Goal: Communication & Community: Answer question/provide support

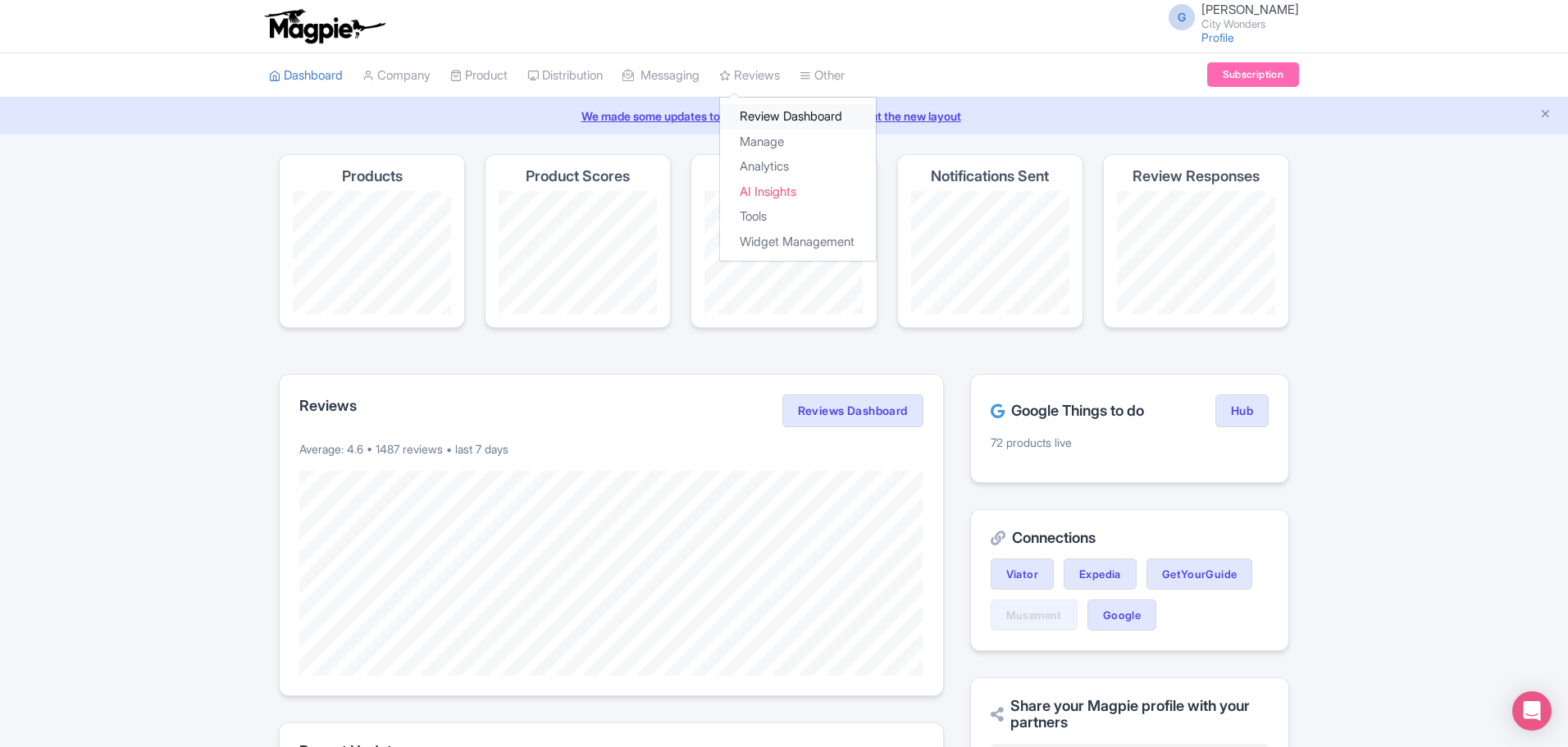
click at [782, 121] on link "Review Dashboard" at bounding box center [797, 117] width 155 height 25
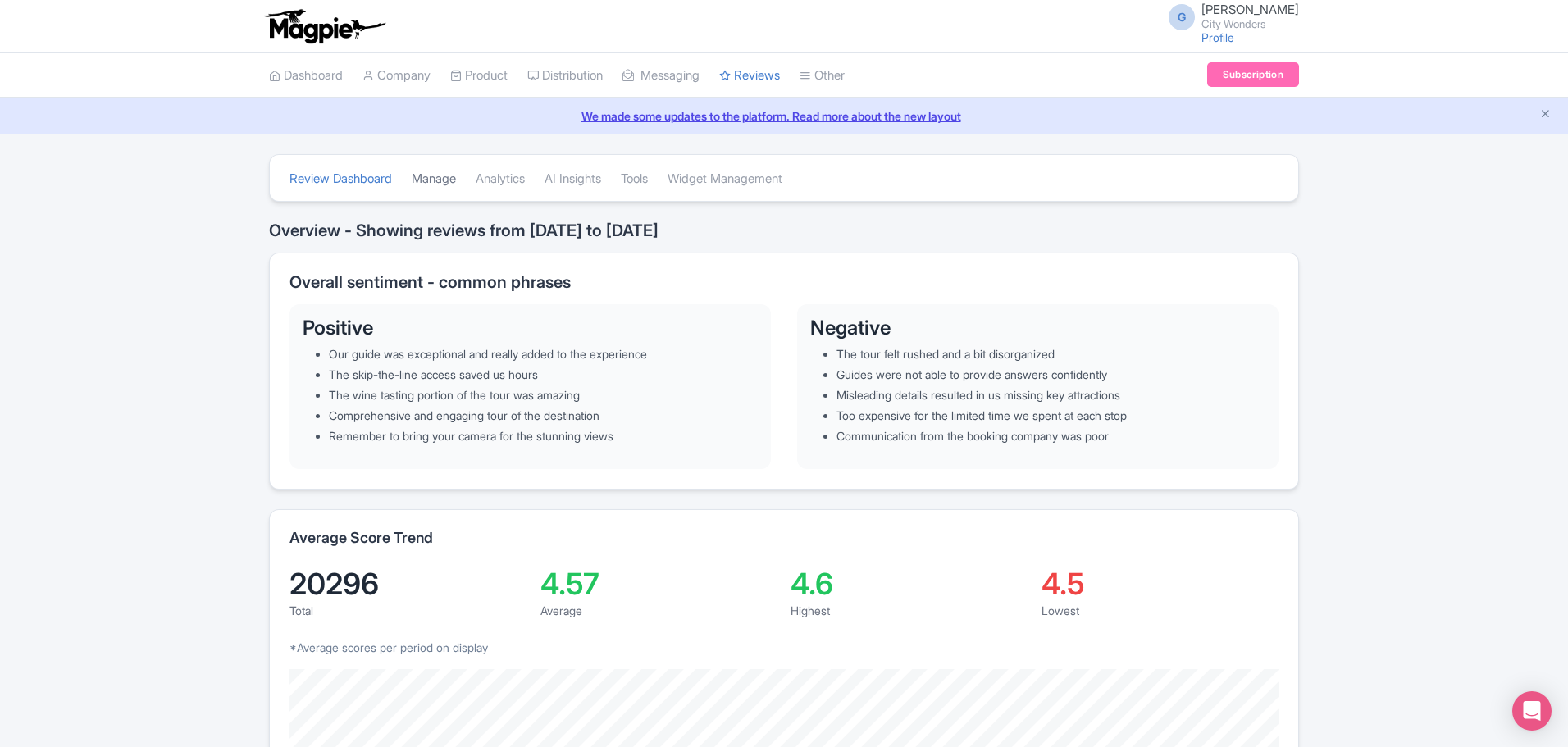
click at [443, 180] on link "Manage" at bounding box center [433, 179] width 45 height 45
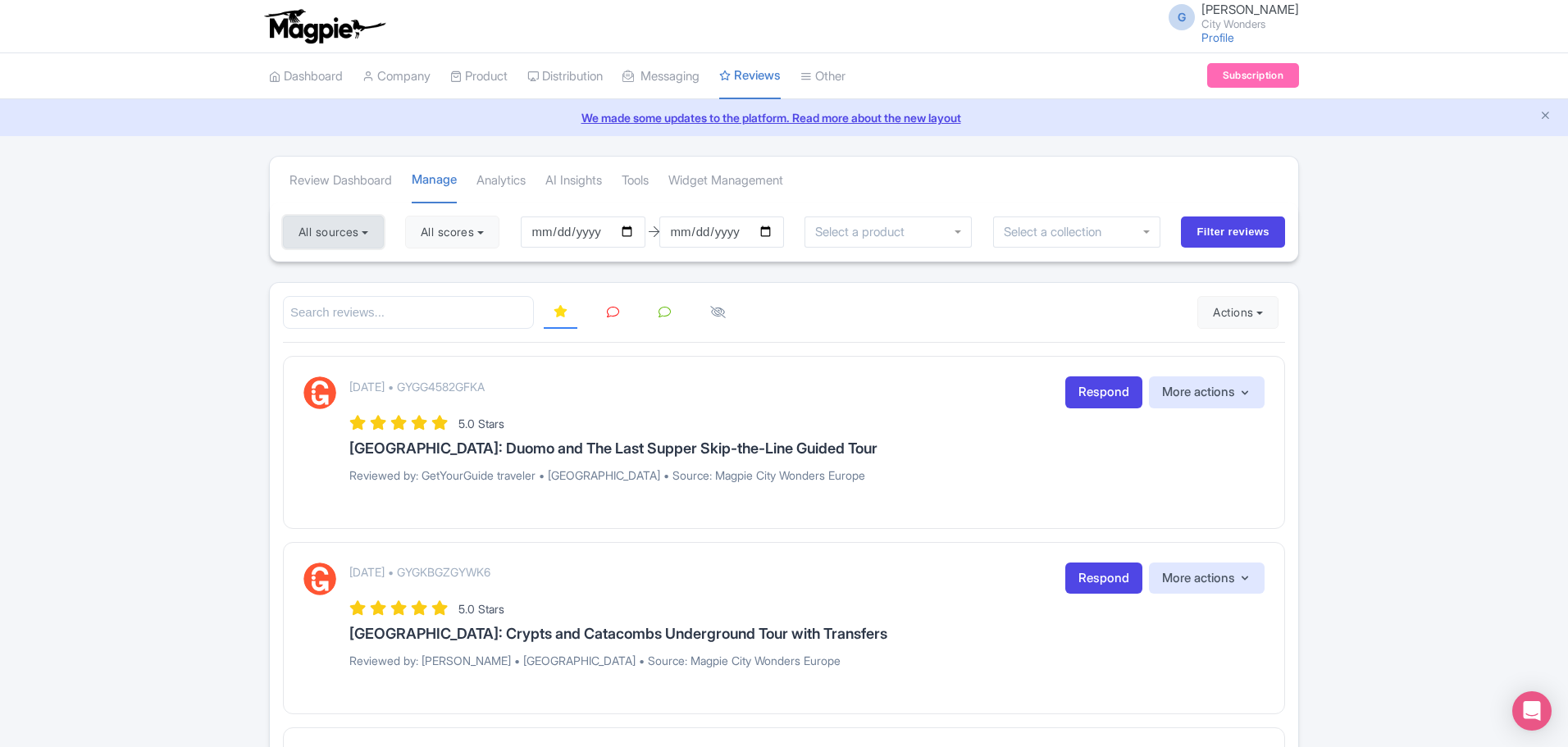
click at [344, 226] on button "All sources" at bounding box center [333, 232] width 101 height 33
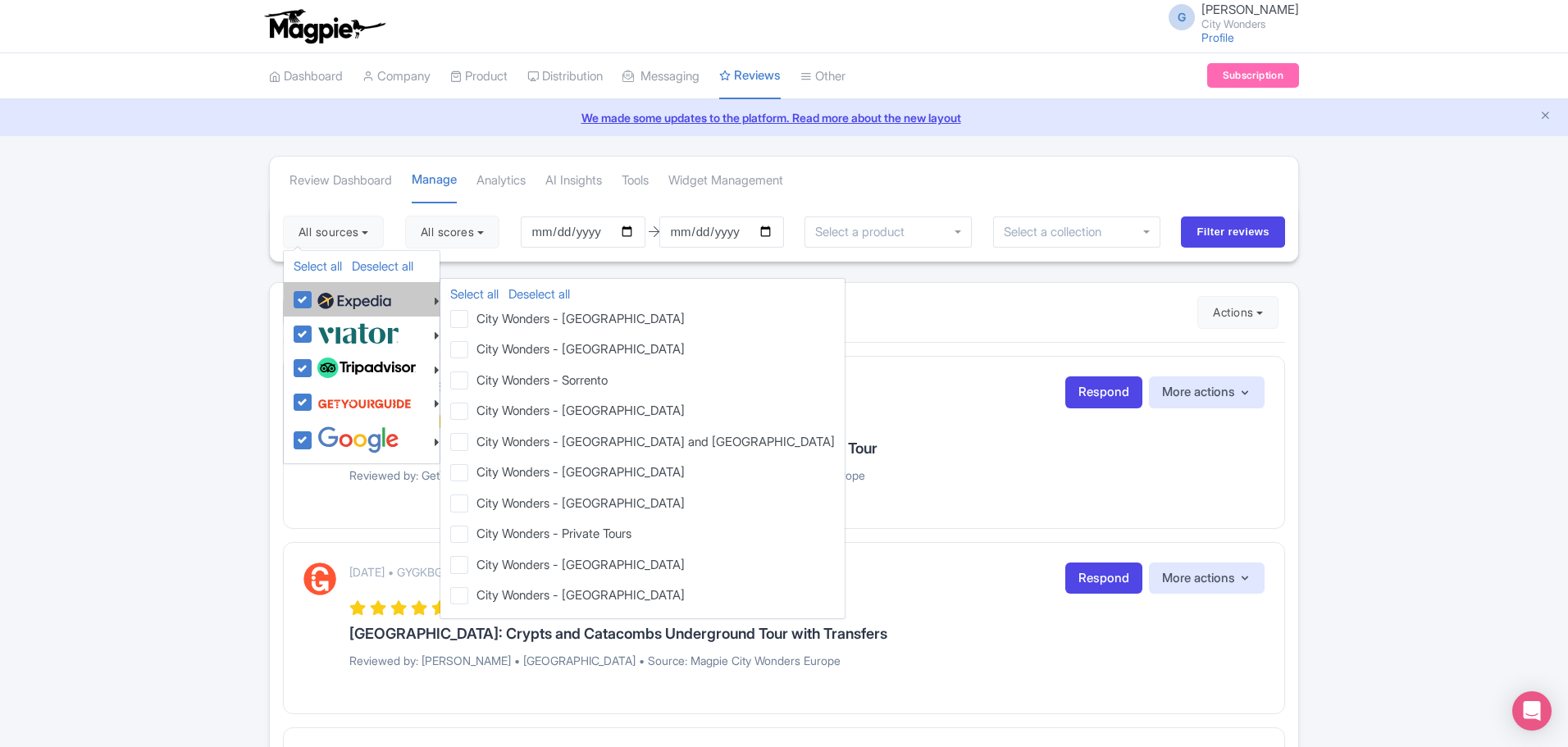
click at [328, 297] on img at bounding box center [354, 301] width 74 height 24
click at [324, 296] on input "checkbox" at bounding box center [318, 291] width 11 height 11
checkbox input "false"
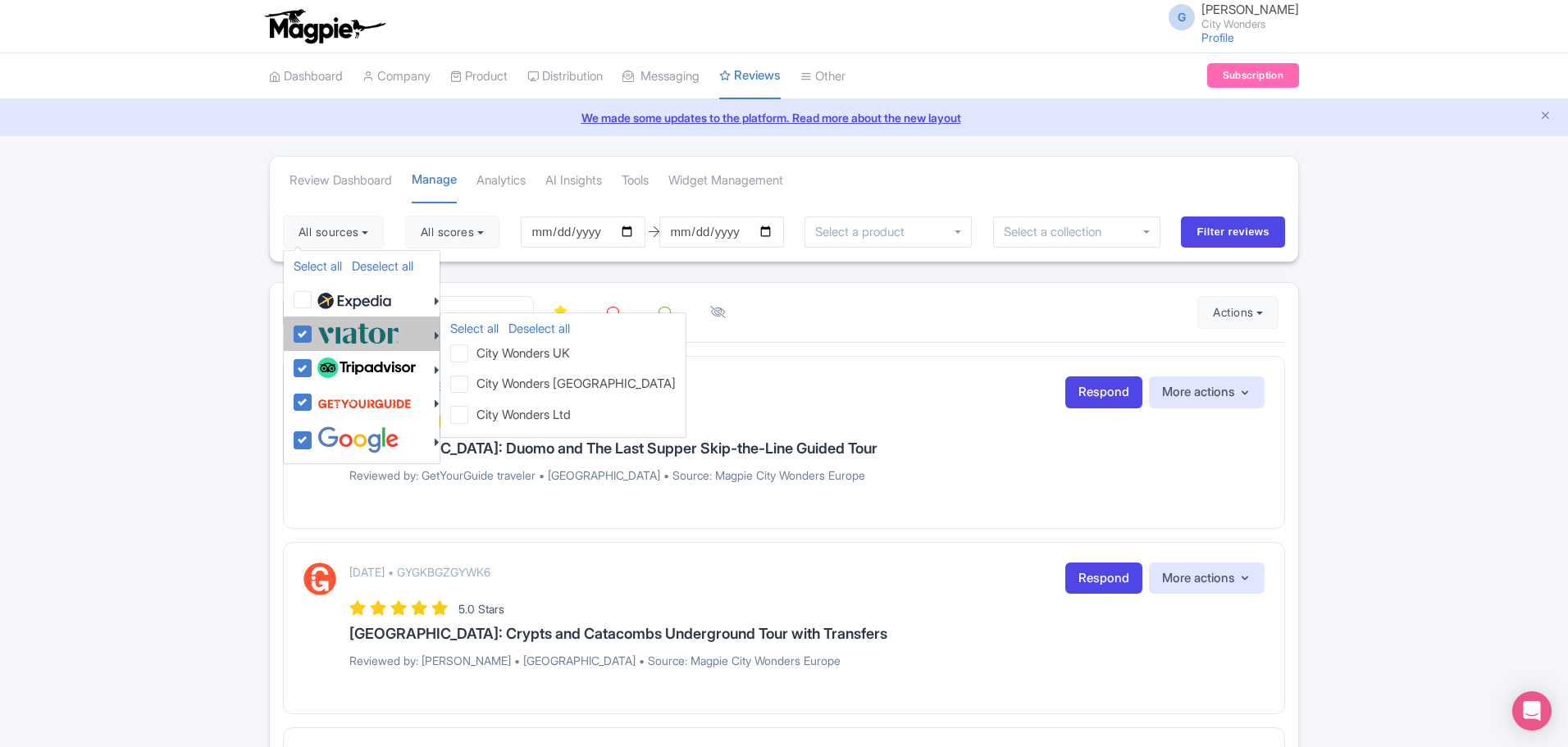
click at [313, 328] on label at bounding box center [356, 334] width 87 height 27
click at [313, 328] on input "checkbox" at bounding box center [318, 325] width 11 height 11
checkbox input "false"
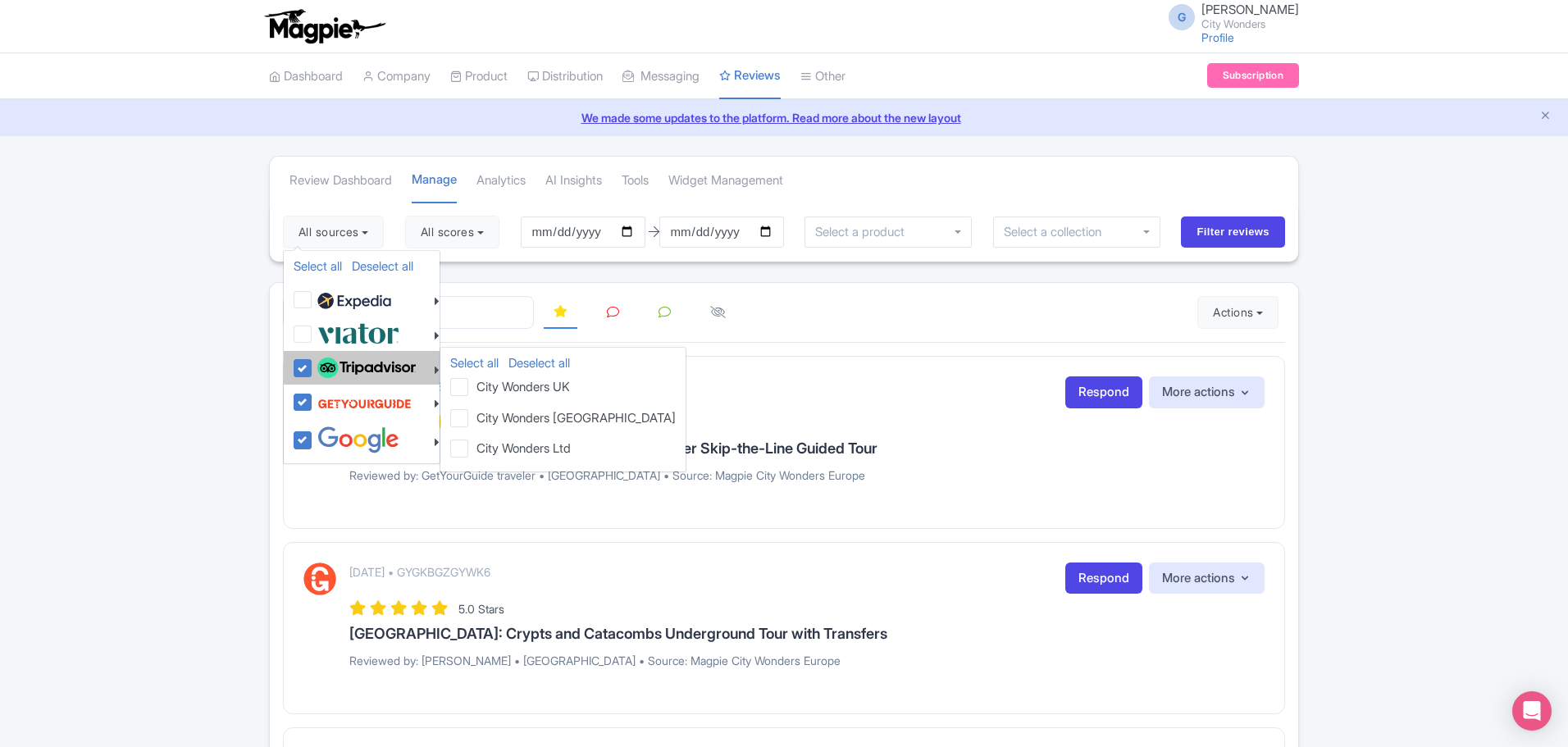
click at [313, 370] on label at bounding box center [364, 368] width 102 height 28
click at [313, 365] on input "checkbox" at bounding box center [318, 360] width 11 height 11
checkbox input "false"
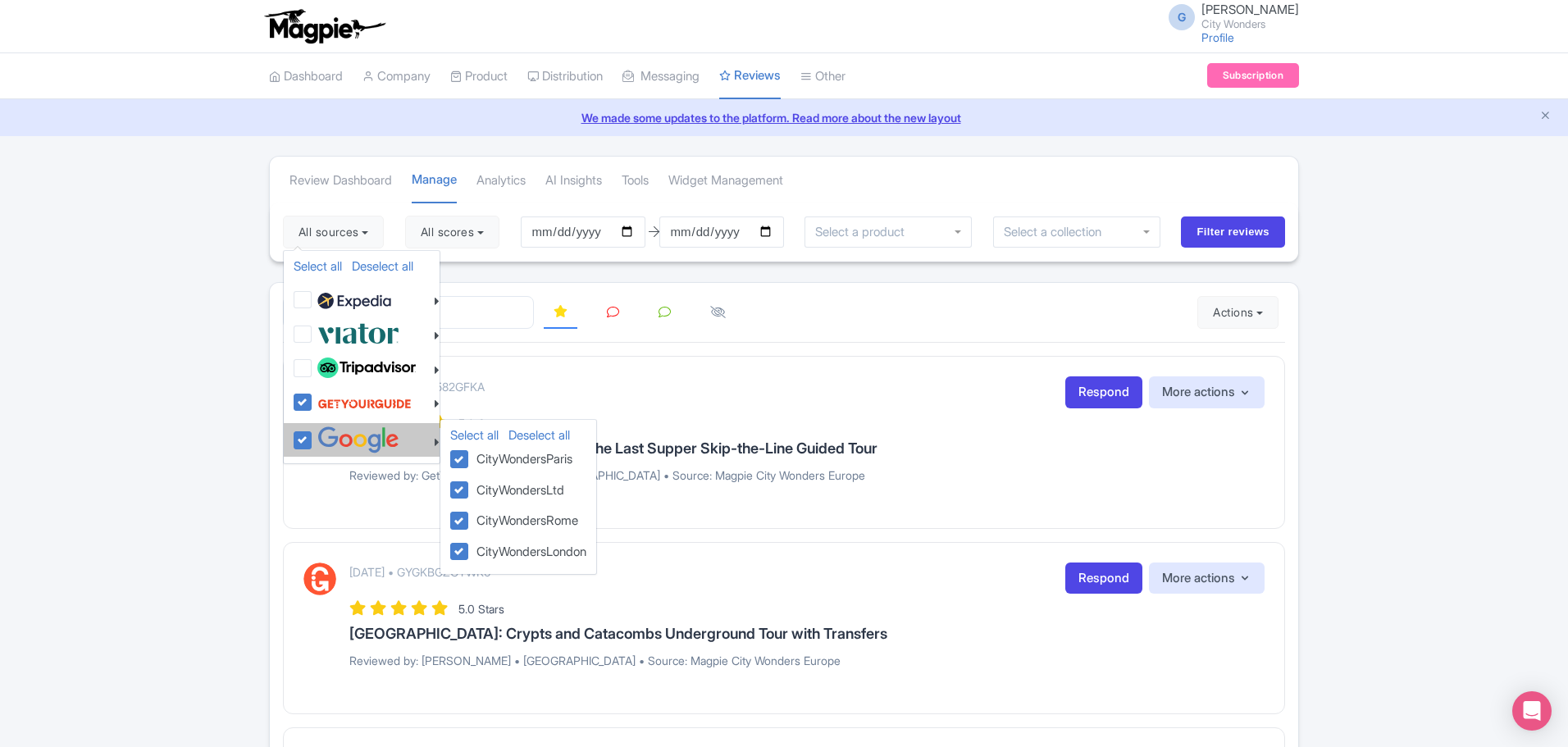
click at [313, 441] on label at bounding box center [356, 440] width 87 height 27
click at [313, 437] on input "checkbox" at bounding box center [318, 432] width 11 height 11
checkbox input "false"
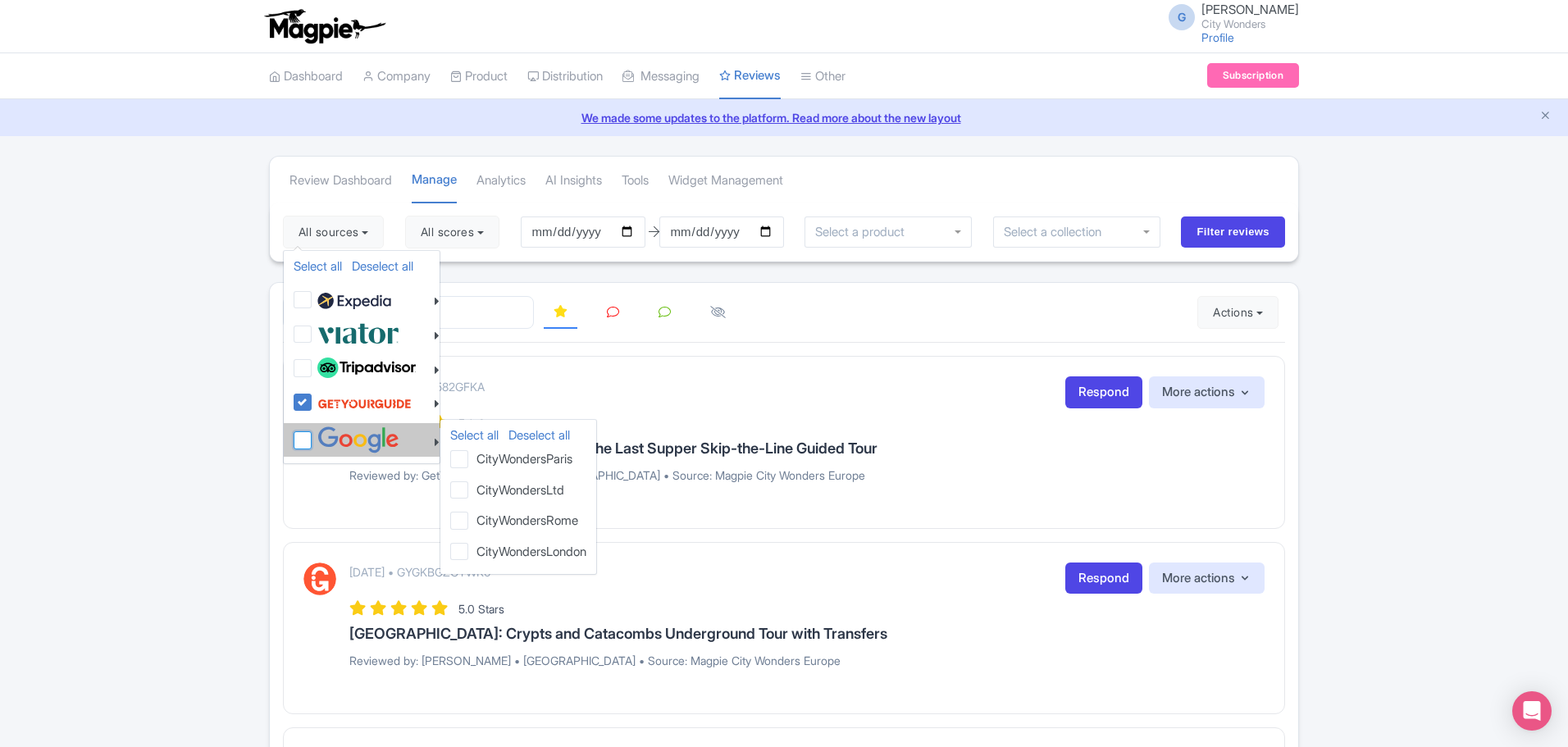
checkbox input "false"
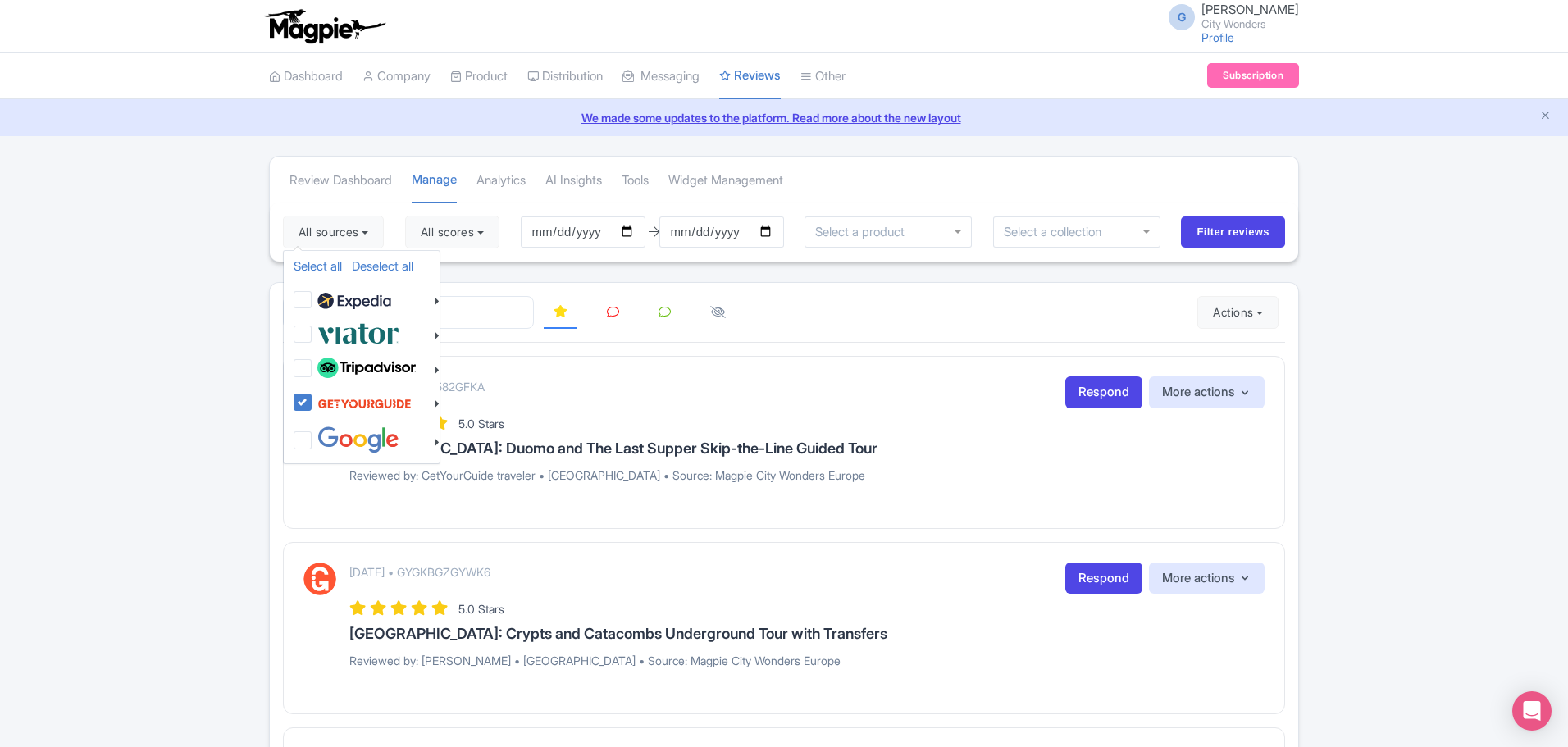
click at [630, 318] on li at bounding box center [613, 313] width 52 height 32
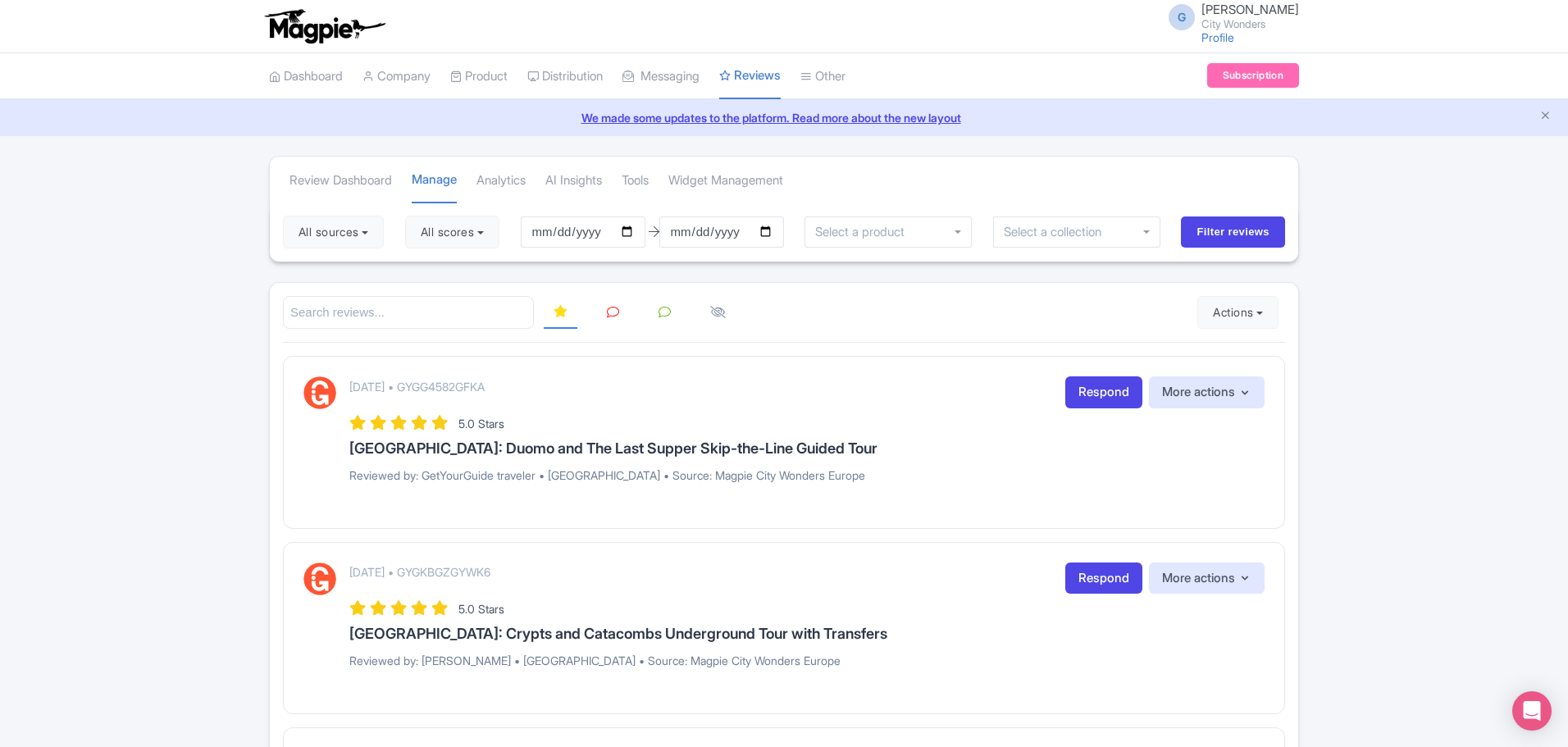
click at [613, 313] on icon at bounding box center [612, 312] width 13 height 13
click at [367, 231] on button "All sources" at bounding box center [333, 232] width 101 height 33
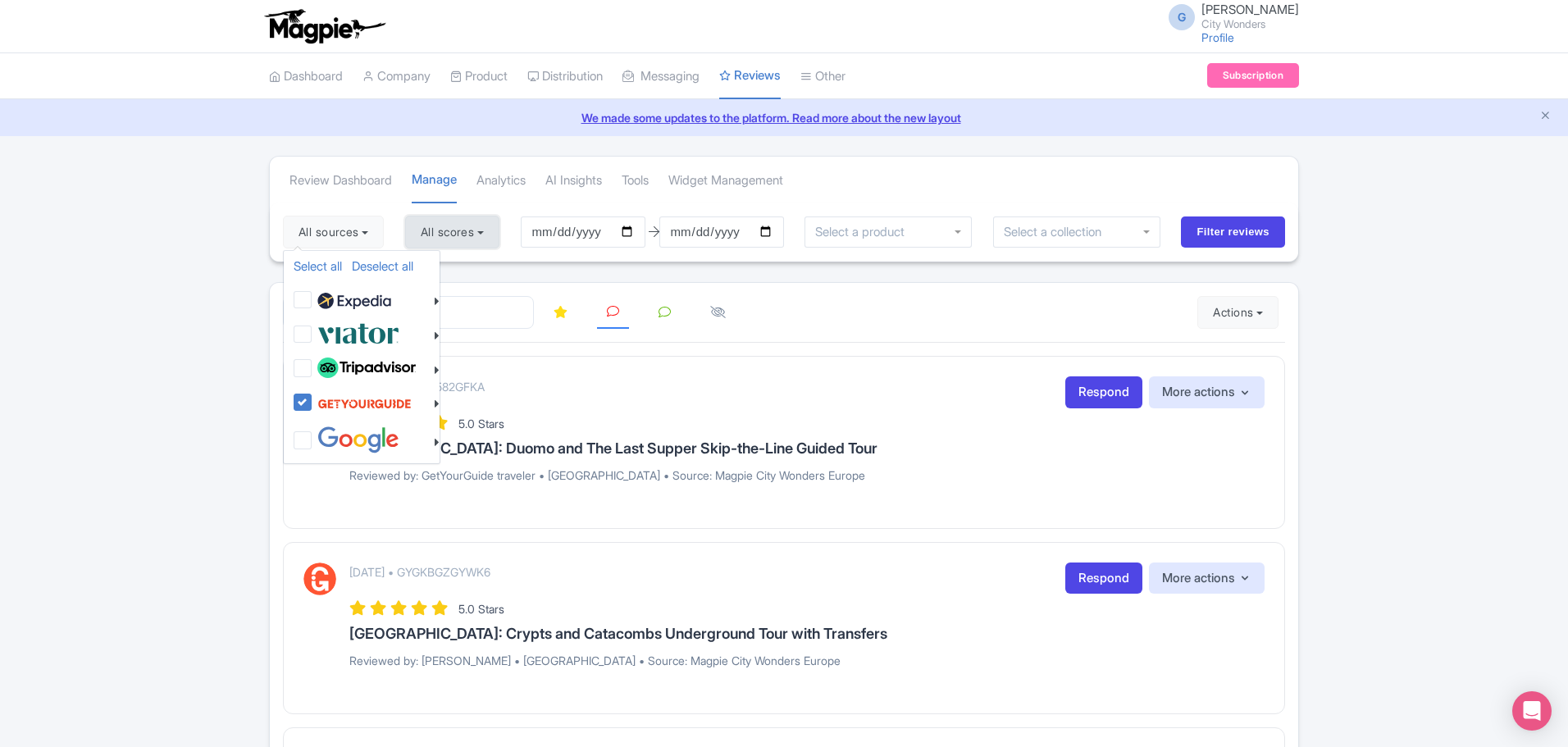
click at [467, 240] on button "All scores" at bounding box center [452, 232] width 94 height 33
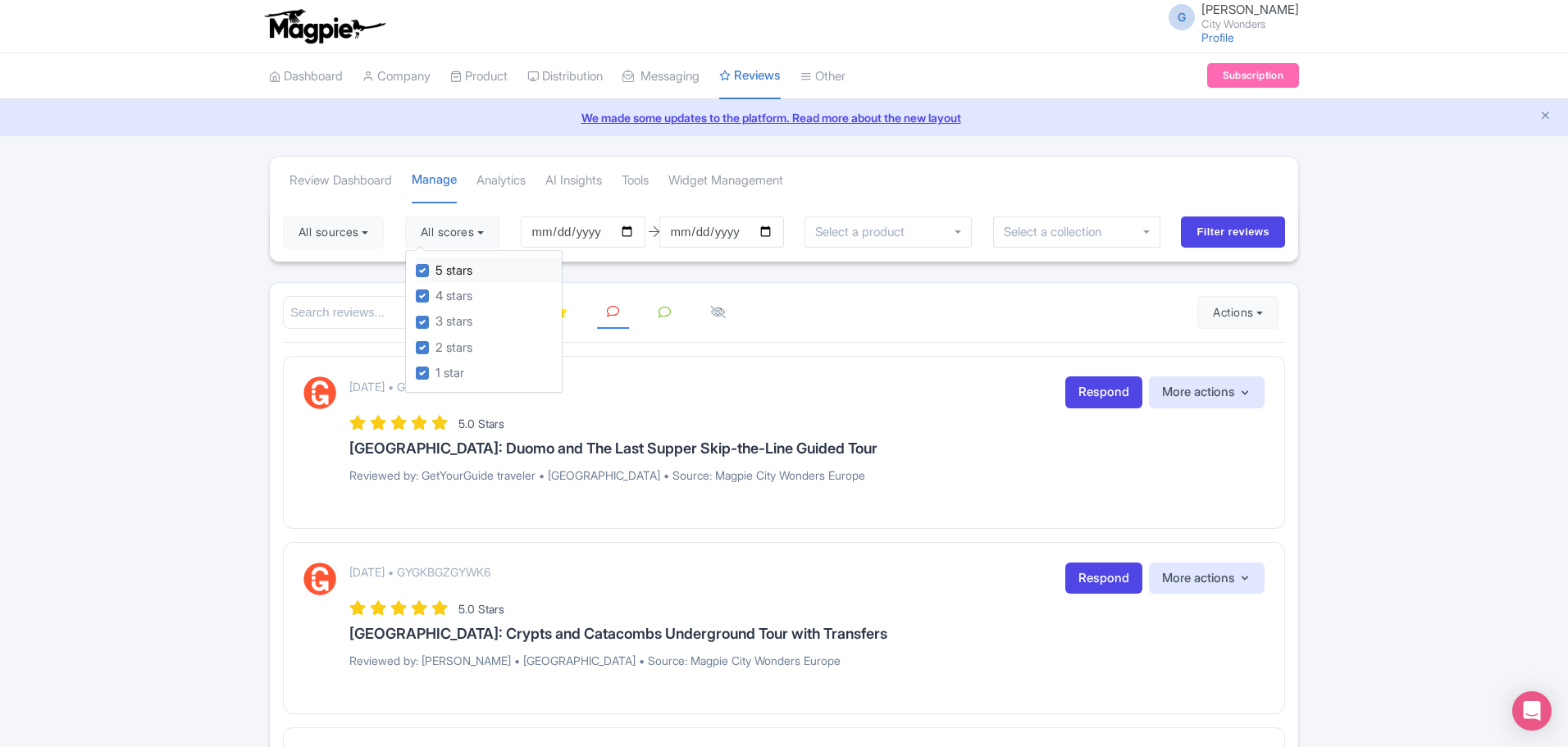
click at [435, 269] on label "5 stars" at bounding box center [454, 271] width 37 height 18
click at [435, 269] on input "5 stars" at bounding box center [440, 266] width 11 height 11
checkbox input "false"
click at [435, 291] on label "4 stars" at bounding box center [454, 297] width 37 height 18
click at [435, 291] on input "4 stars" at bounding box center [440, 292] width 11 height 11
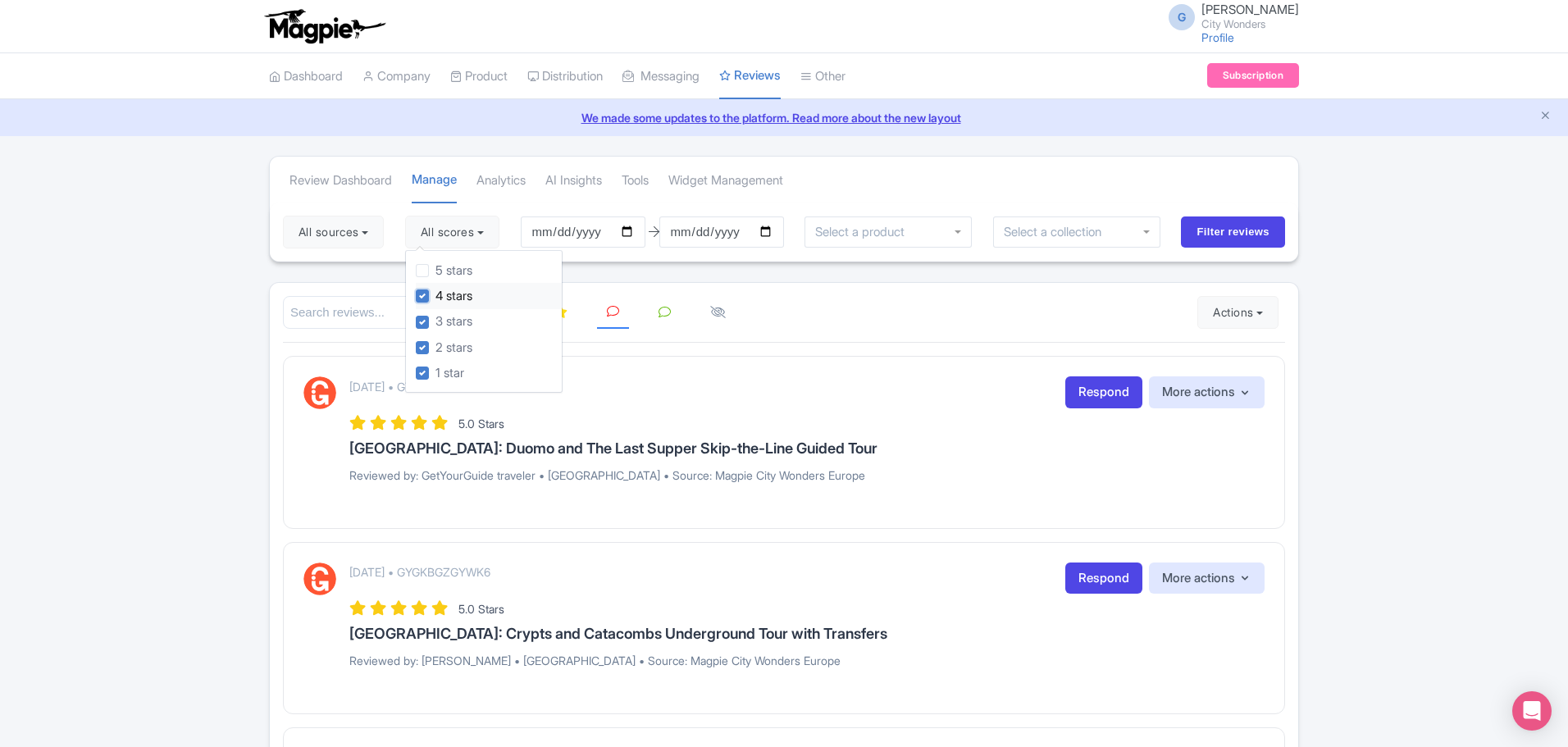
checkbox input "false"
click at [1214, 242] on input "Filter reviews" at bounding box center [1233, 232] width 104 height 31
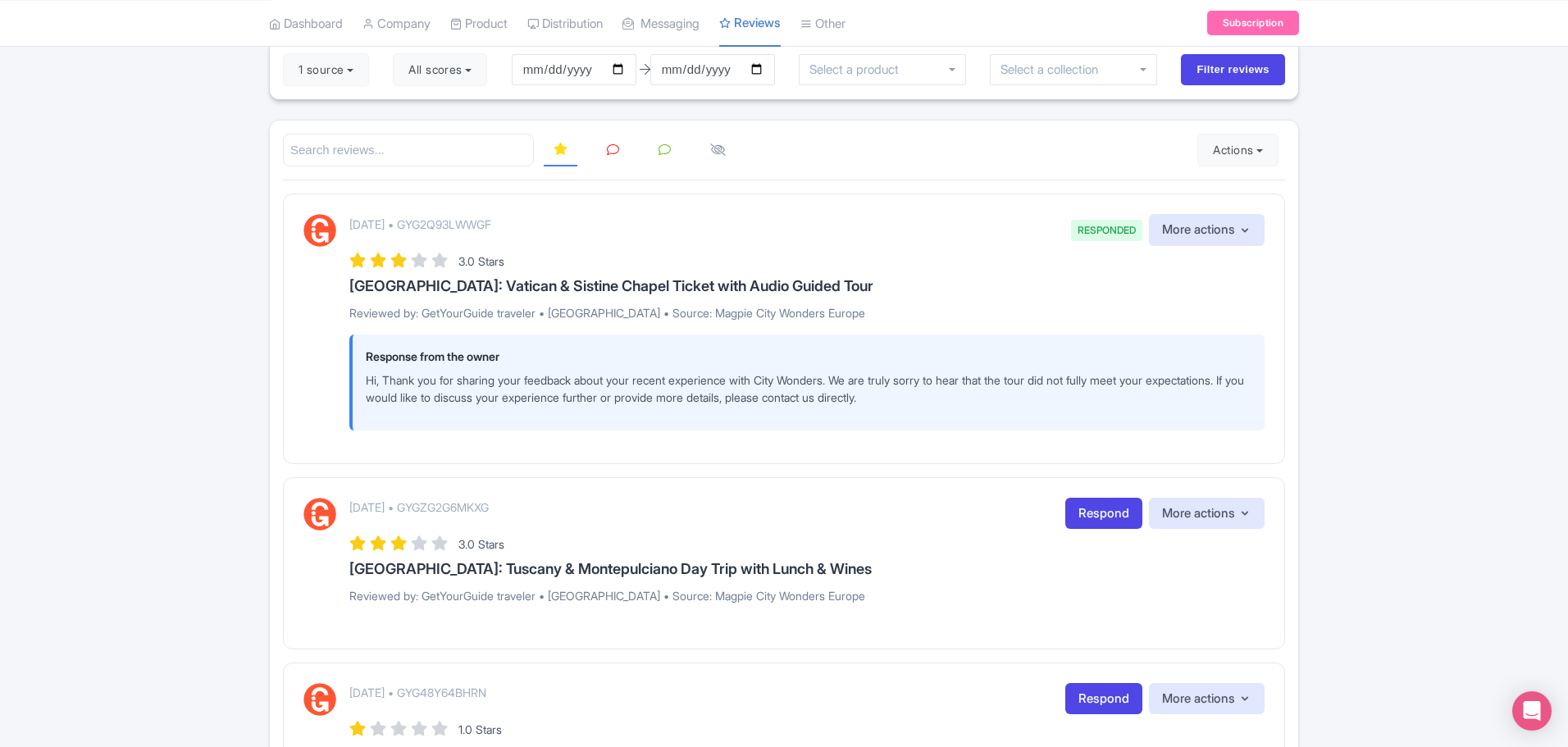
scroll to position [164, 0]
click at [605, 155] on link at bounding box center [613, 149] width 32 height 32
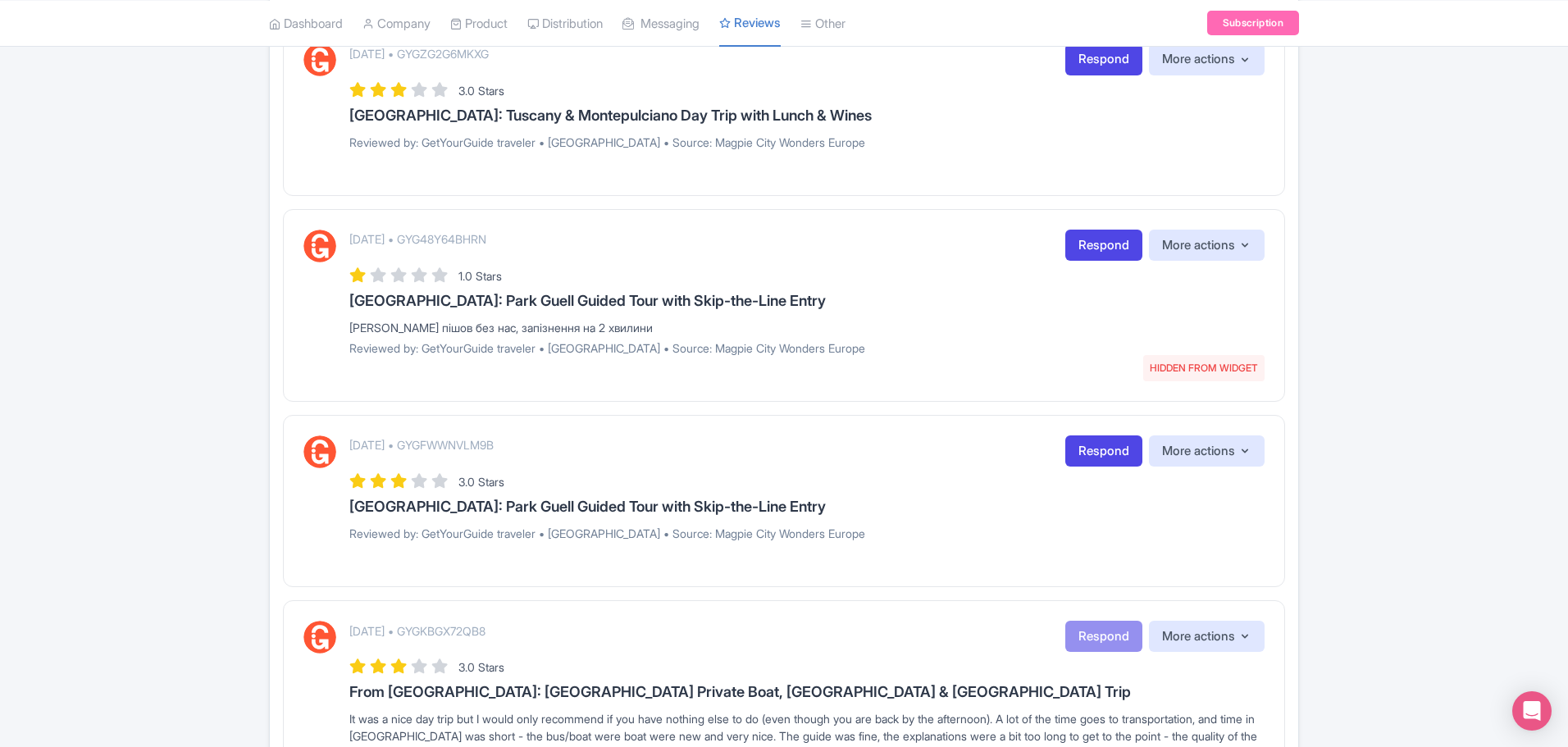
scroll to position [362, 0]
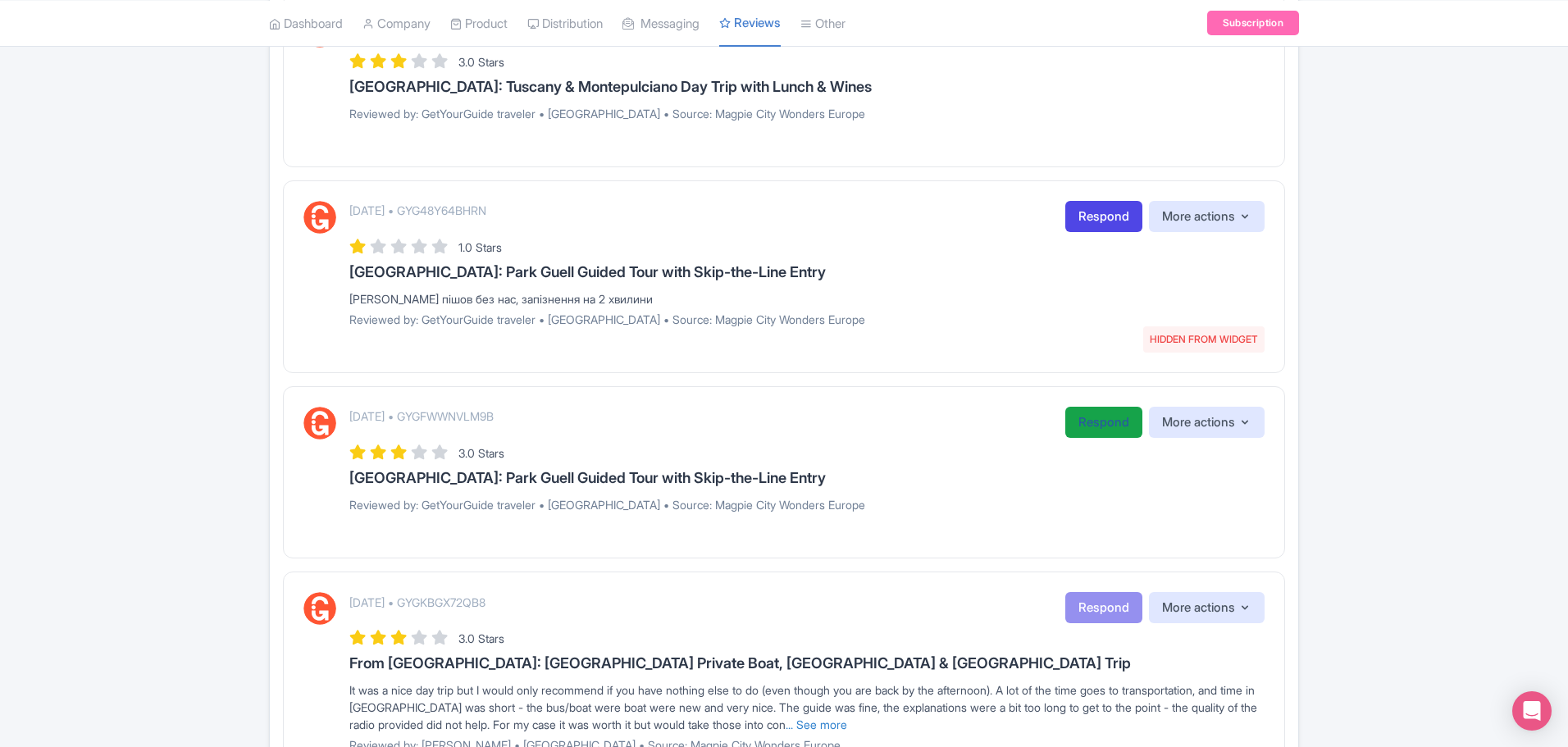
click at [1098, 418] on link "Respond" at bounding box center [1104, 423] width 77 height 32
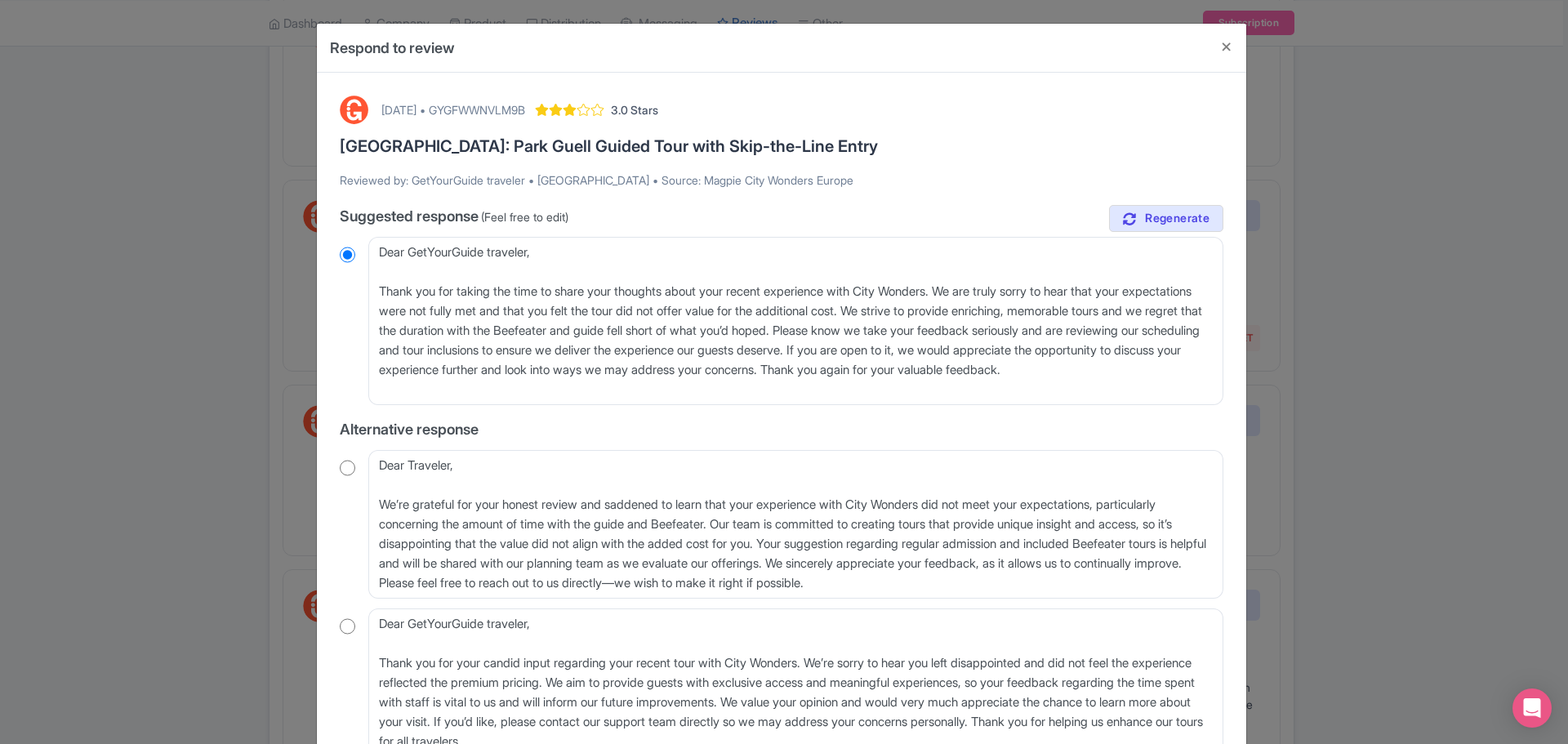
click at [525, 107] on div "September 03, 2025 • GYGFWWNVLM9B" at bounding box center [453, 110] width 144 height 18
copy div "GYGFWWNVLM9B"
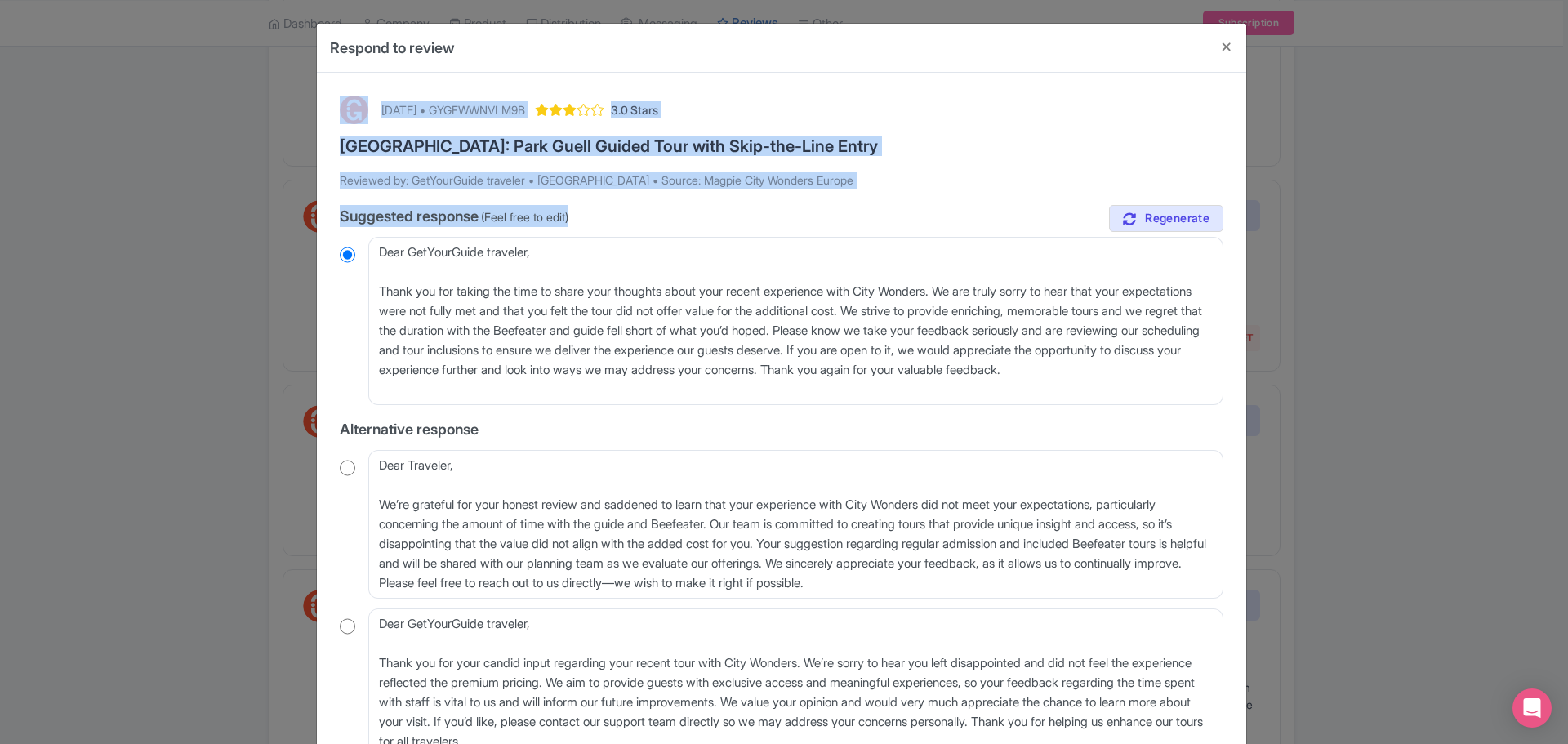
drag, startPoint x: 617, startPoint y: 45, endPoint x: 644, endPoint y: 206, distance: 163.2
click at [645, 206] on div "Respond to review September 03, 2025 • GYGFWWNVLM9B 3.0 Stars Barcelona: Park G…" at bounding box center [781, 437] width 931 height 829
click at [899, 146] on h3 "[GEOGRAPHIC_DATA]: Park Guell Guided Tour with Skip-the-Line Entry" at bounding box center [781, 146] width 884 height 18
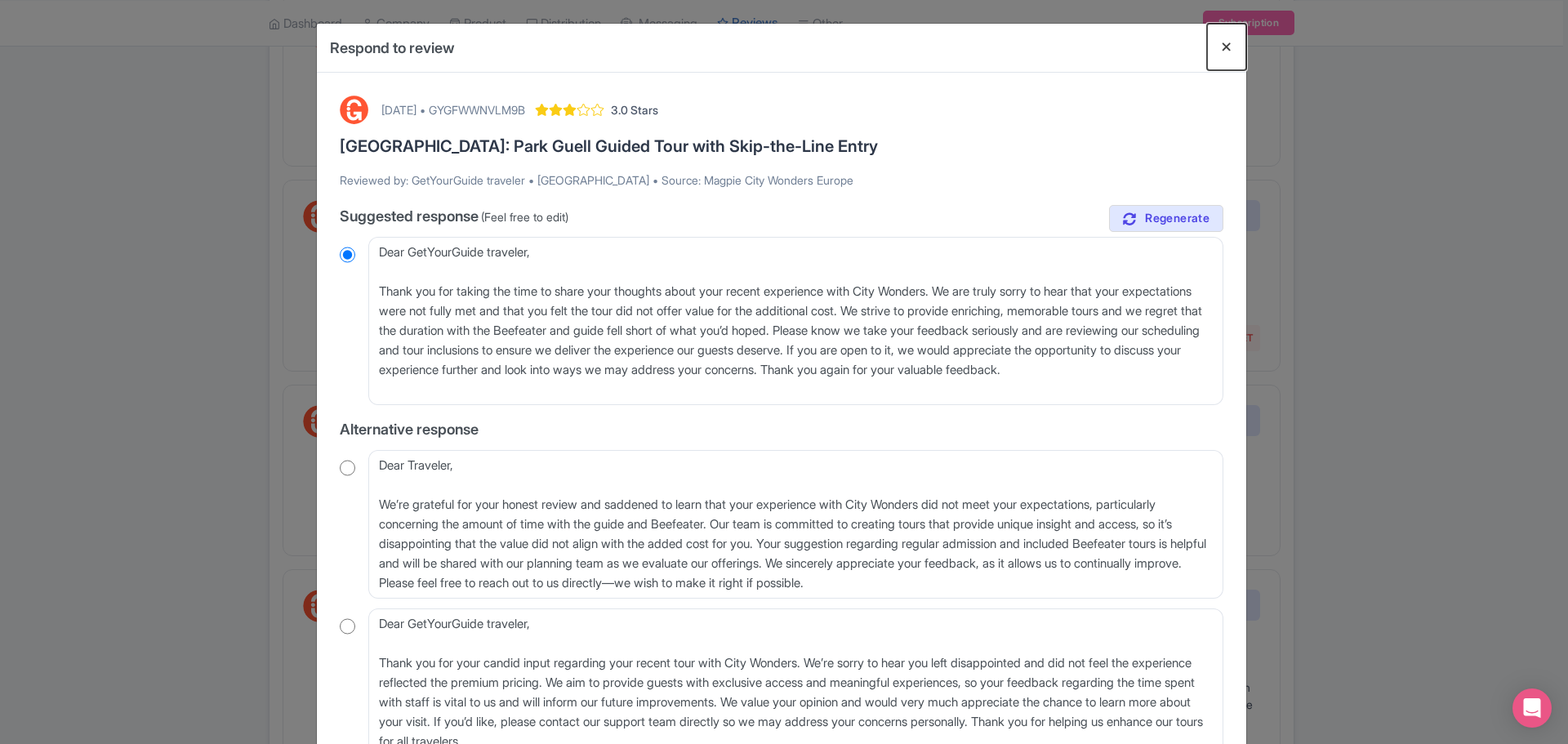
click at [1219, 51] on button "Close" at bounding box center [1227, 47] width 39 height 47
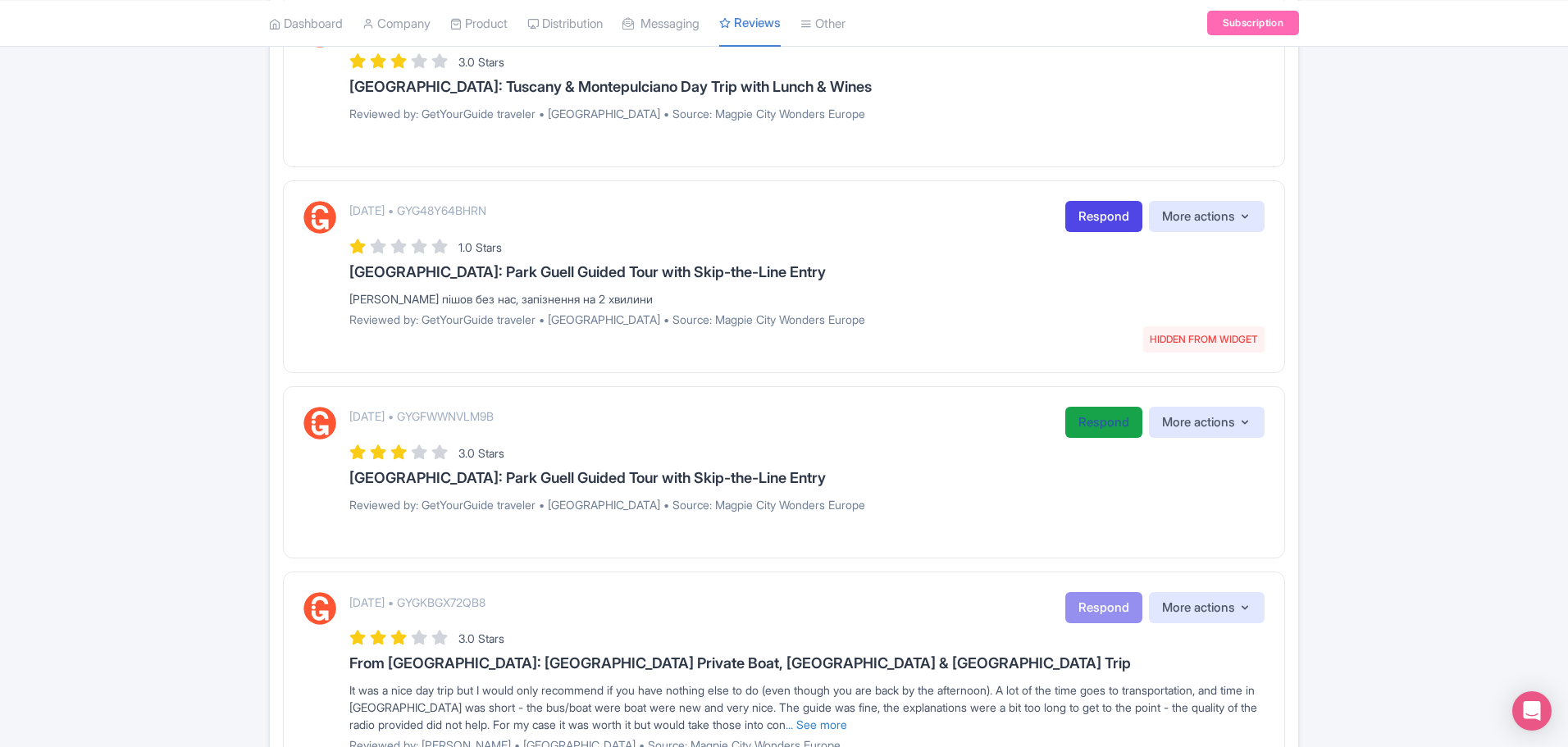
click at [1088, 429] on link "Respond" at bounding box center [1104, 423] width 77 height 32
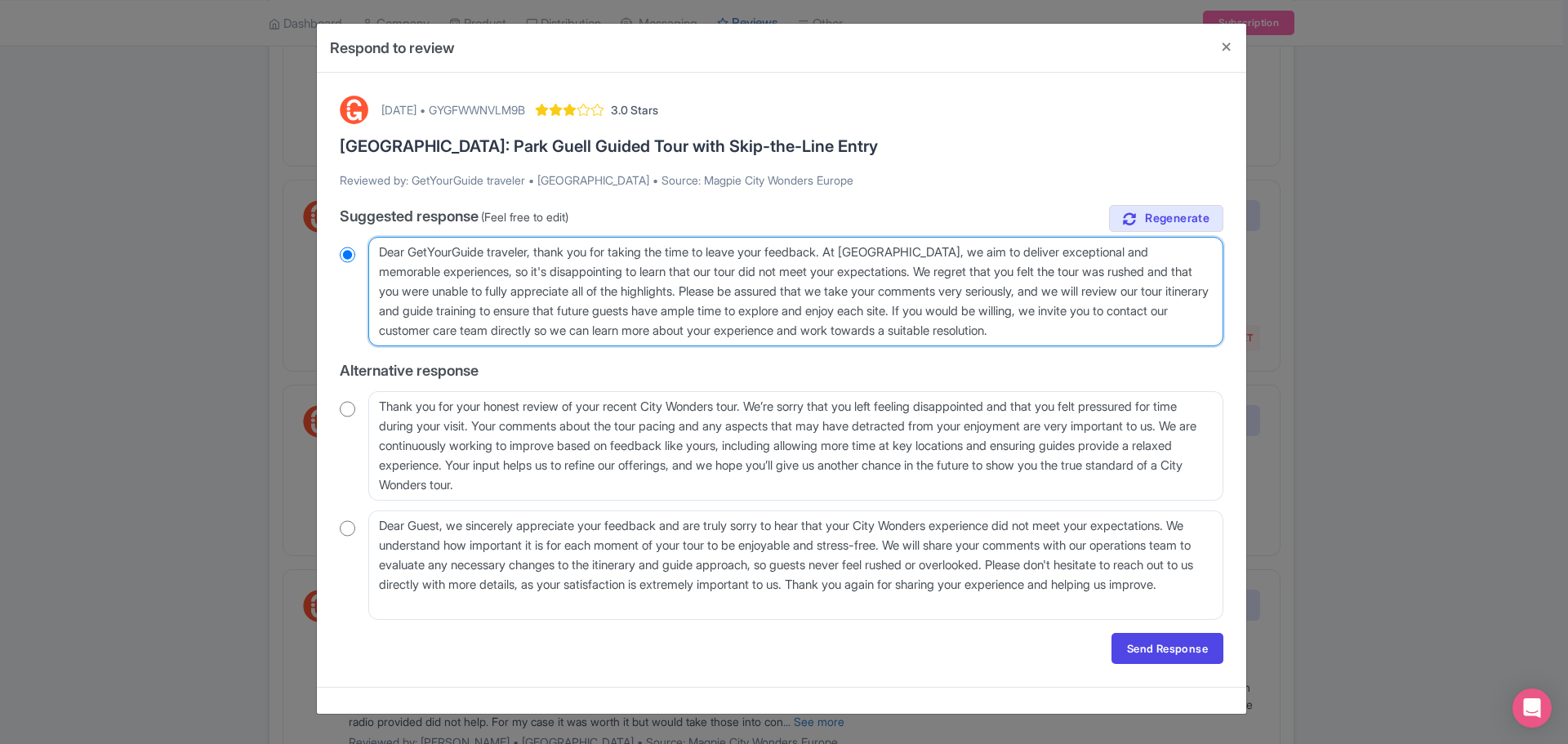
drag, startPoint x: 380, startPoint y: 250, endPoint x: 535, endPoint y: 250, distance: 155.0
click at [535, 250] on textarea "Dear GetYourGuide traveler, thank you for taking the time to leave your feedbac…" at bounding box center [796, 291] width 855 height 110
radio input "true"
type textarea "H, thank you for taking the time to leave your feedback. At City Wonders, we ai…"
radio input "true"
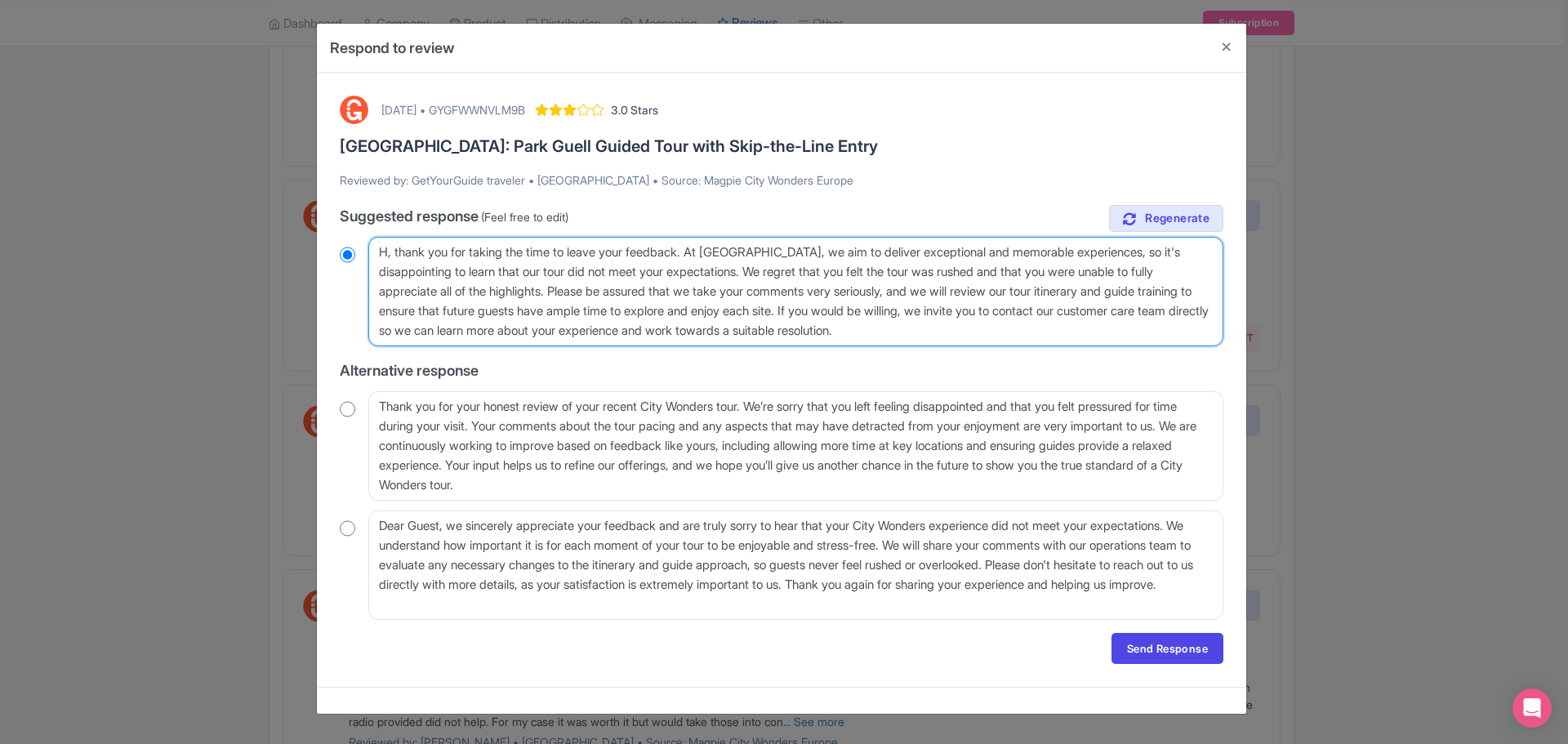
type textarea "Hi, thank you for taking the time to leave your feedback. At City Wonders, we a…"
radio input "true"
drag, startPoint x: 705, startPoint y: 252, endPoint x: 1146, endPoint y: 258, distance: 441.0
click at [1146, 258] on textarea "Dear GetYourGuide traveler, thank you for taking the time to leave your feedbac…" at bounding box center [796, 291] width 855 height 110
type textarea "Hi, thank you for taking the time to leave your feedback. so it's disappointing…"
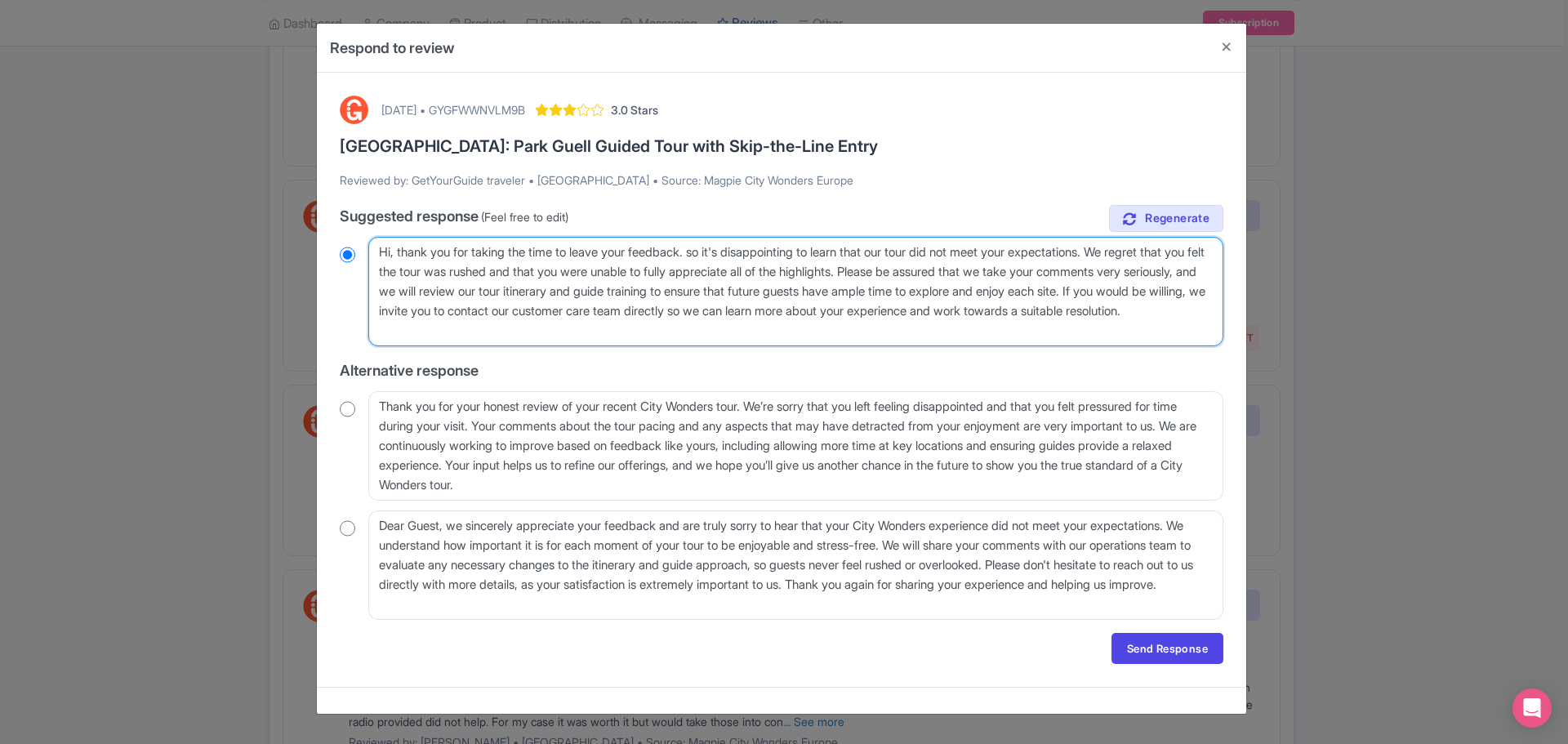
radio input "true"
type textarea "Hi, thank you for taking the time to leave your feedback. o it's disappointing …"
radio input "true"
type textarea "Hi, thank you for taking the time to leave your feedback. it's disappointing to…"
radio input "true"
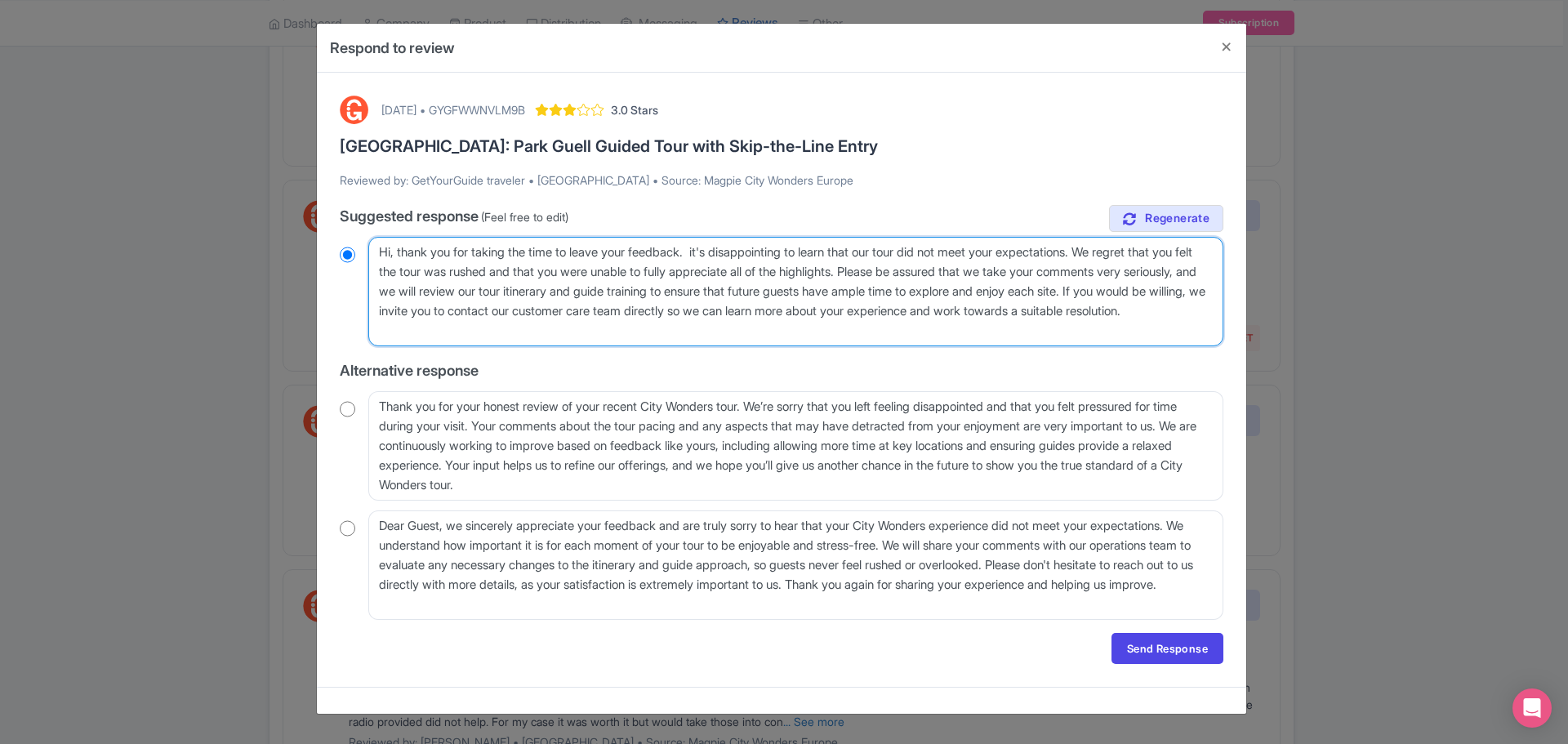
type textarea "Hi, thank you for taking the time to leave your feedback. it's disappointing to…"
radio input "true"
type textarea "Hi, thank you for taking the time to leave your feedback. t's disappointing to …"
radio input "true"
type textarea "Hi, thank you for taking the time to leave your feedback. t's disappointing to …"
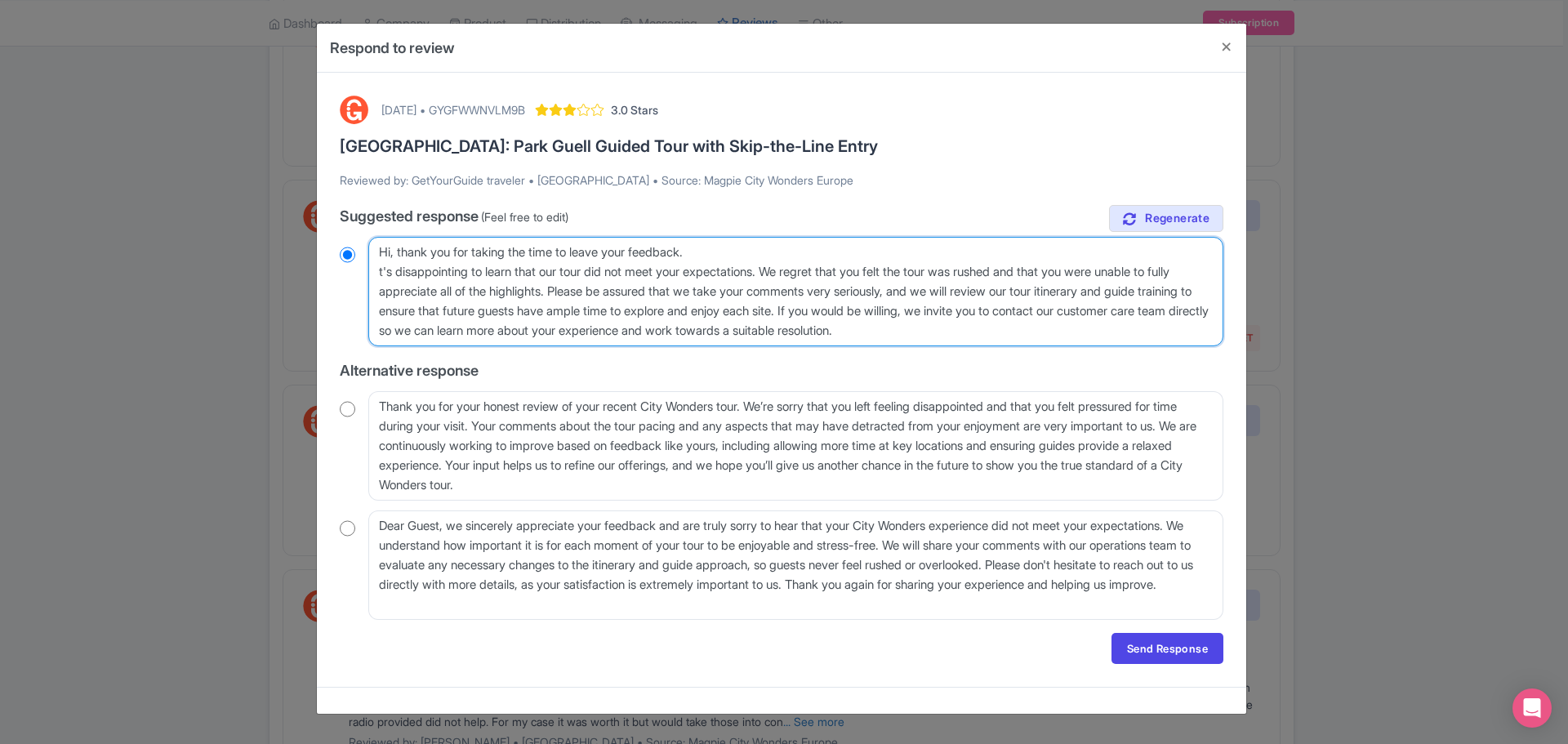
radio input "true"
type textarea "Hi, thank you for taking the time to leave your feedback. t's disappointing to …"
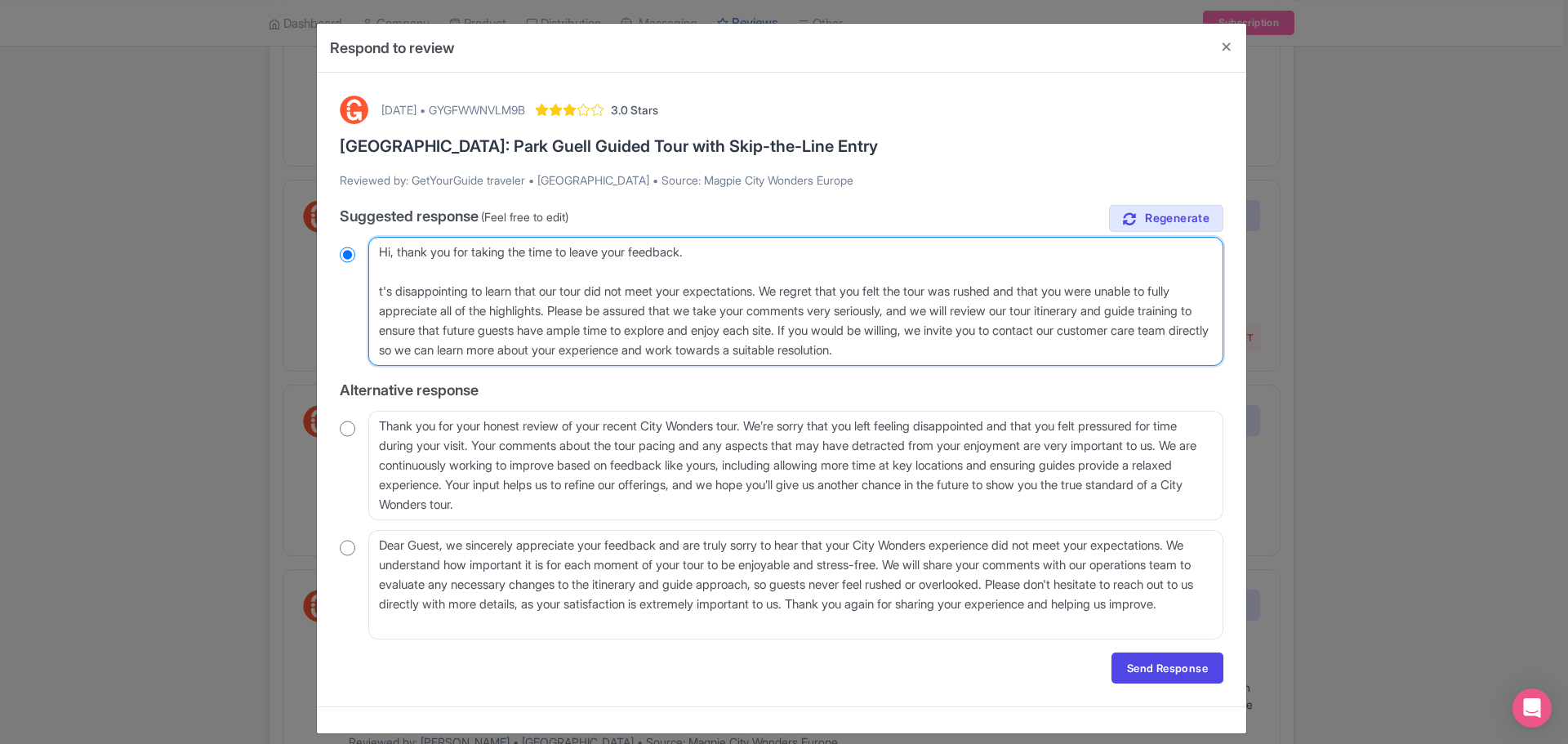
radio input "true"
type textarea "Hi, thank you for taking the time to leave your feedback. It's disappointing to…"
radio input "true"
drag, startPoint x: 781, startPoint y: 292, endPoint x: 577, endPoint y: 308, distance: 204.6
click at [577, 308] on textarea "Dear GetYourGuide traveler, thank you for taking the time to leave your feedbac…" at bounding box center [796, 301] width 855 height 129
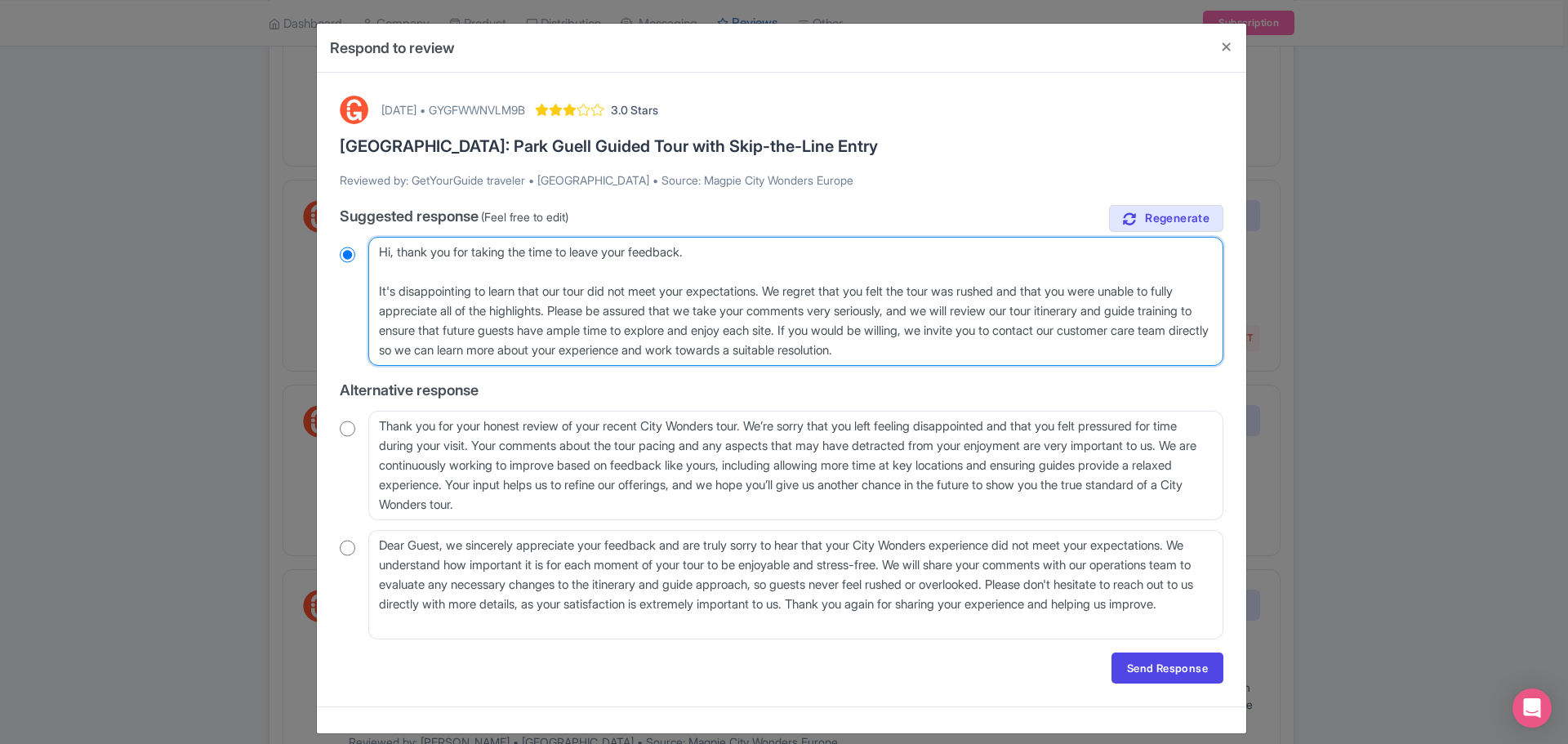
type textarea "Hi, thank you for taking the time to leave your feedback. It's disappointing to…"
radio input "true"
type textarea "Hi, thank you for taking the time to leave your feedback. It's disappointing to…"
radio input "true"
drag, startPoint x: 1150, startPoint y: 290, endPoint x: 1076, endPoint y: 303, distance: 75.1
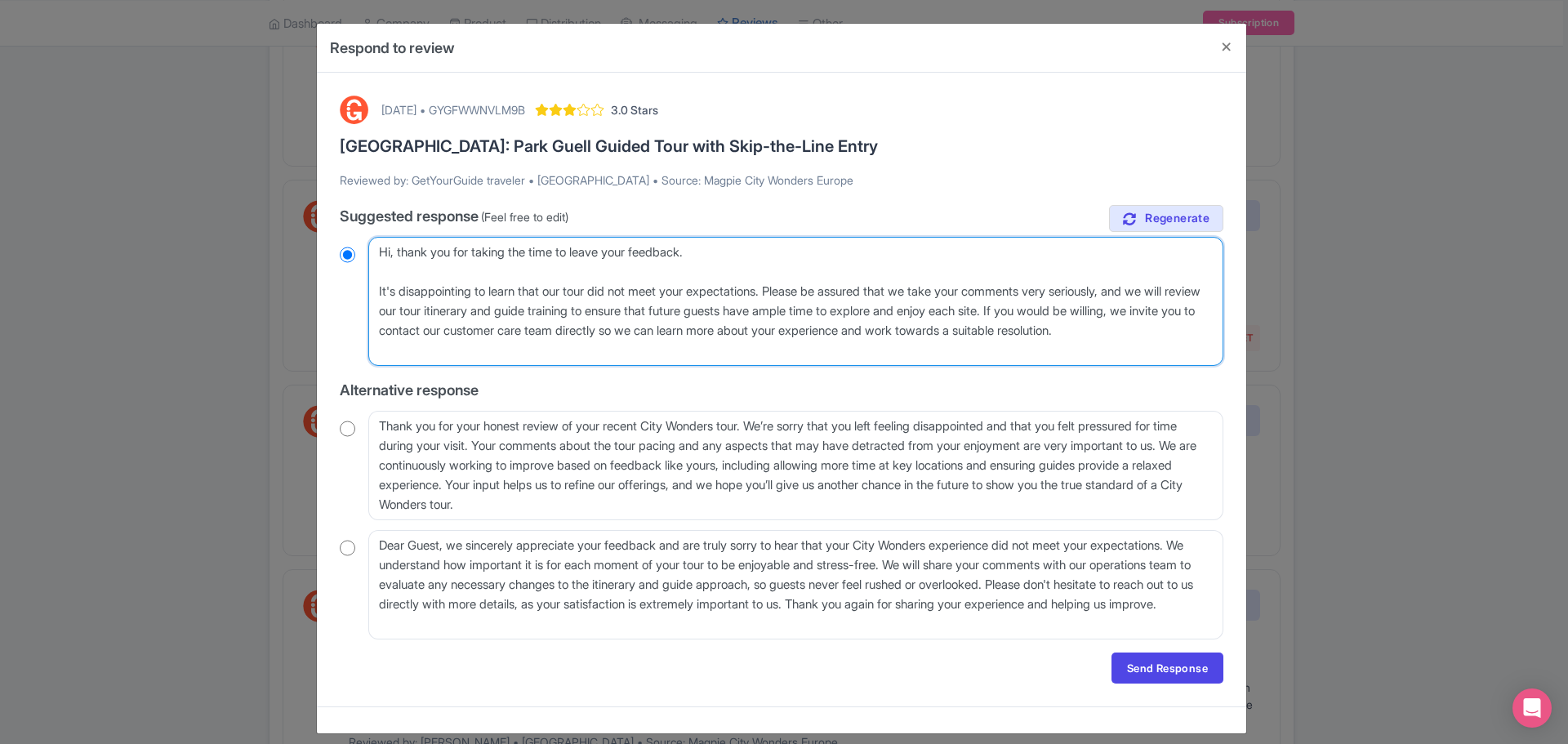
click at [1080, 303] on textarea "Dear GetYourGuide traveler, thank you for taking the time to leave your feedbac…" at bounding box center [796, 301] width 855 height 129
type textarea "Hi, thank you for taking the time to leave your feedback. It's disappointing to…"
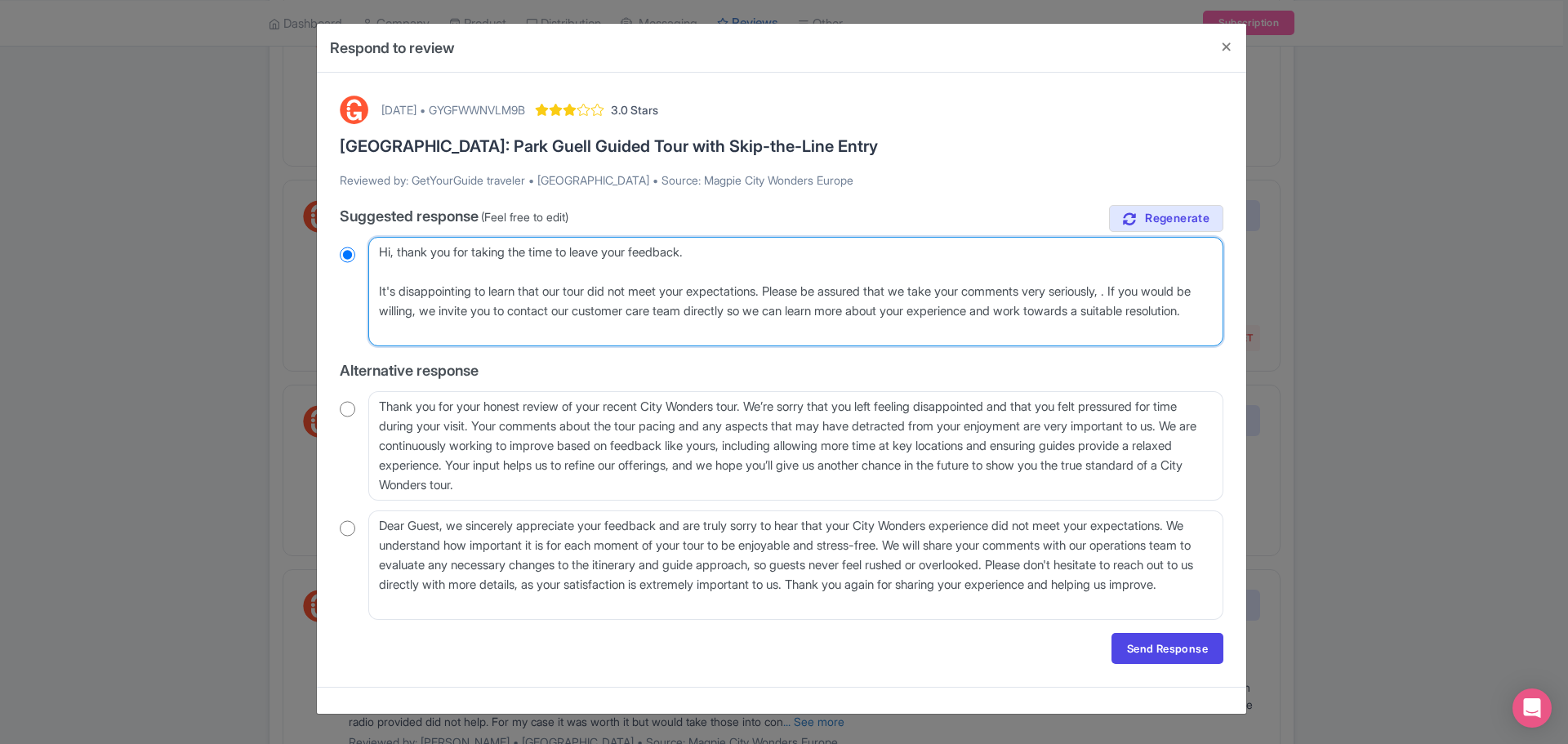
radio input "true"
type textarea "Hi, thank you for taking the time to leave your feedback. It's disappointing to…"
radio input "true"
type textarea "Hi, thank you for taking the time to leave your feedback. It's disappointing to…"
radio input "true"
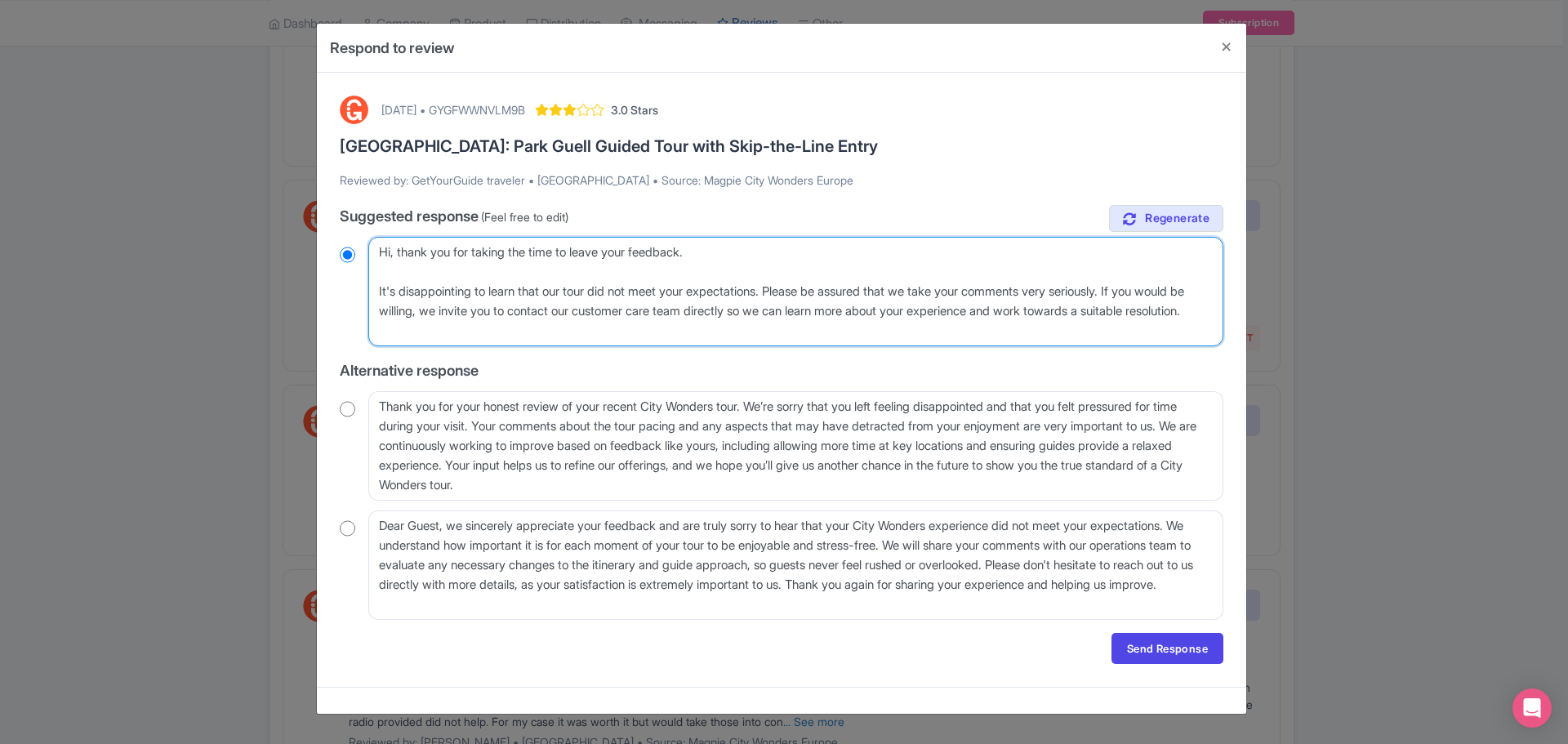
click at [495, 331] on textarea "Dear GetYourGuide traveler, thank you for taking the time to leave your feedbac…" at bounding box center [796, 291] width 855 height 110
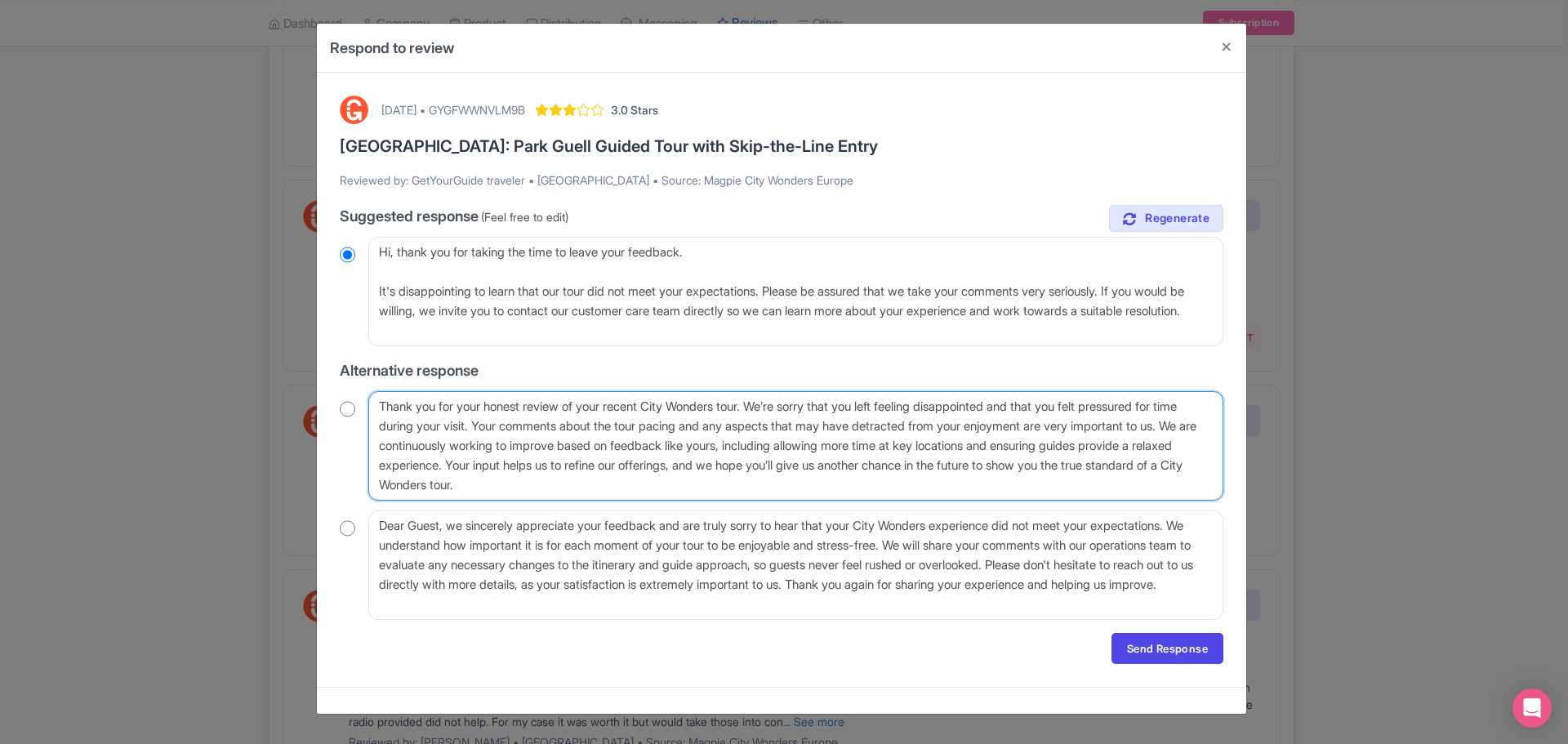
drag, startPoint x: 1125, startPoint y: 463, endPoint x: 611, endPoint y: 485, distance: 514.5
click at [611, 485] on textarea "Thank you for your honest review of your recent City Wonders tour. We’re sorry …" at bounding box center [796, 446] width 855 height 110
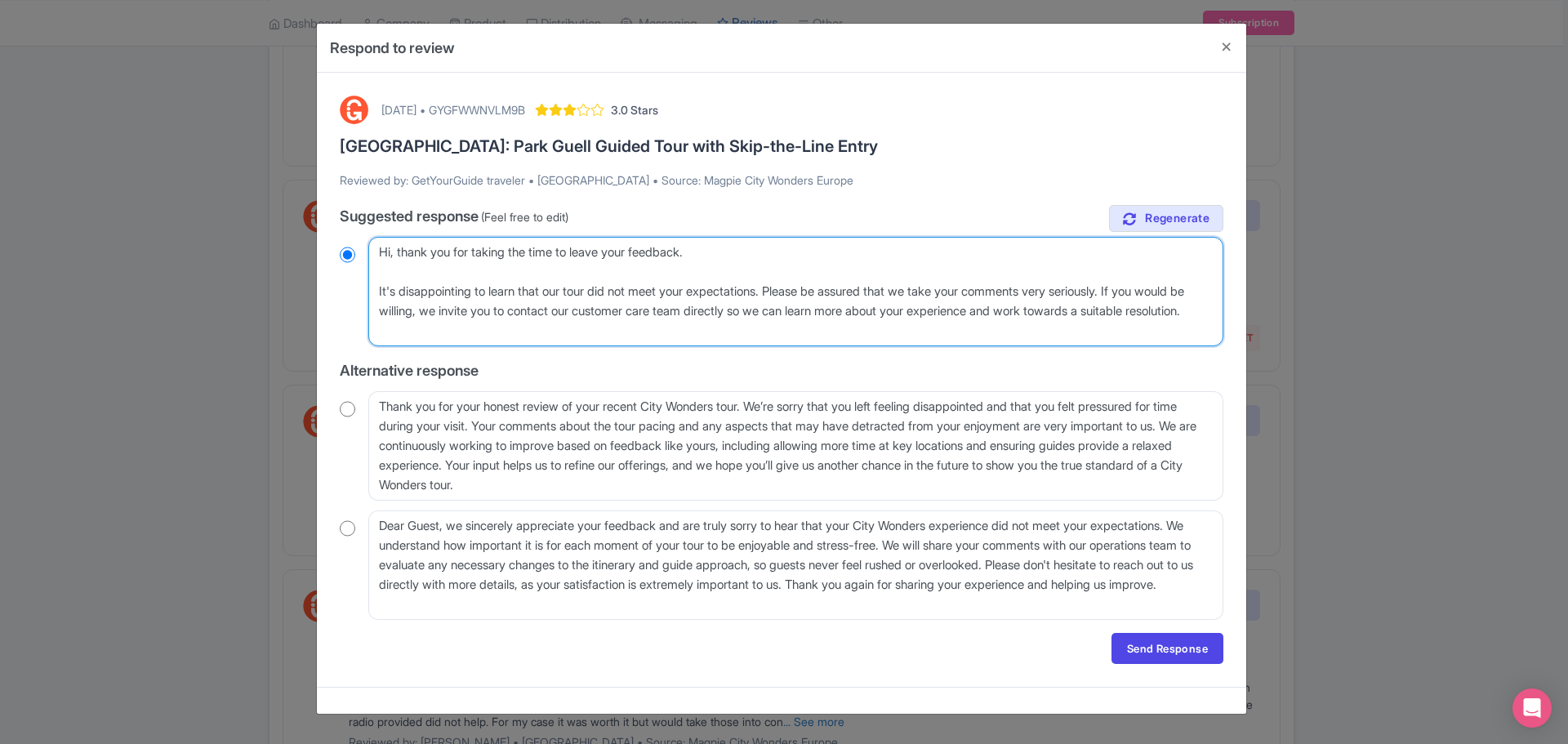
click at [483, 331] on textarea "Dear GetYourGuide traveler, thank you for taking the time to leave your feedbac…" at bounding box center [796, 291] width 855 height 110
type textarea "Hi, thank you for taking the time to leave your feedback. It's disappointing to…"
radio input "true"
type textarea "Hi, thank you for taking the time to leave your feedback. It's disappointing to…"
radio input "true"
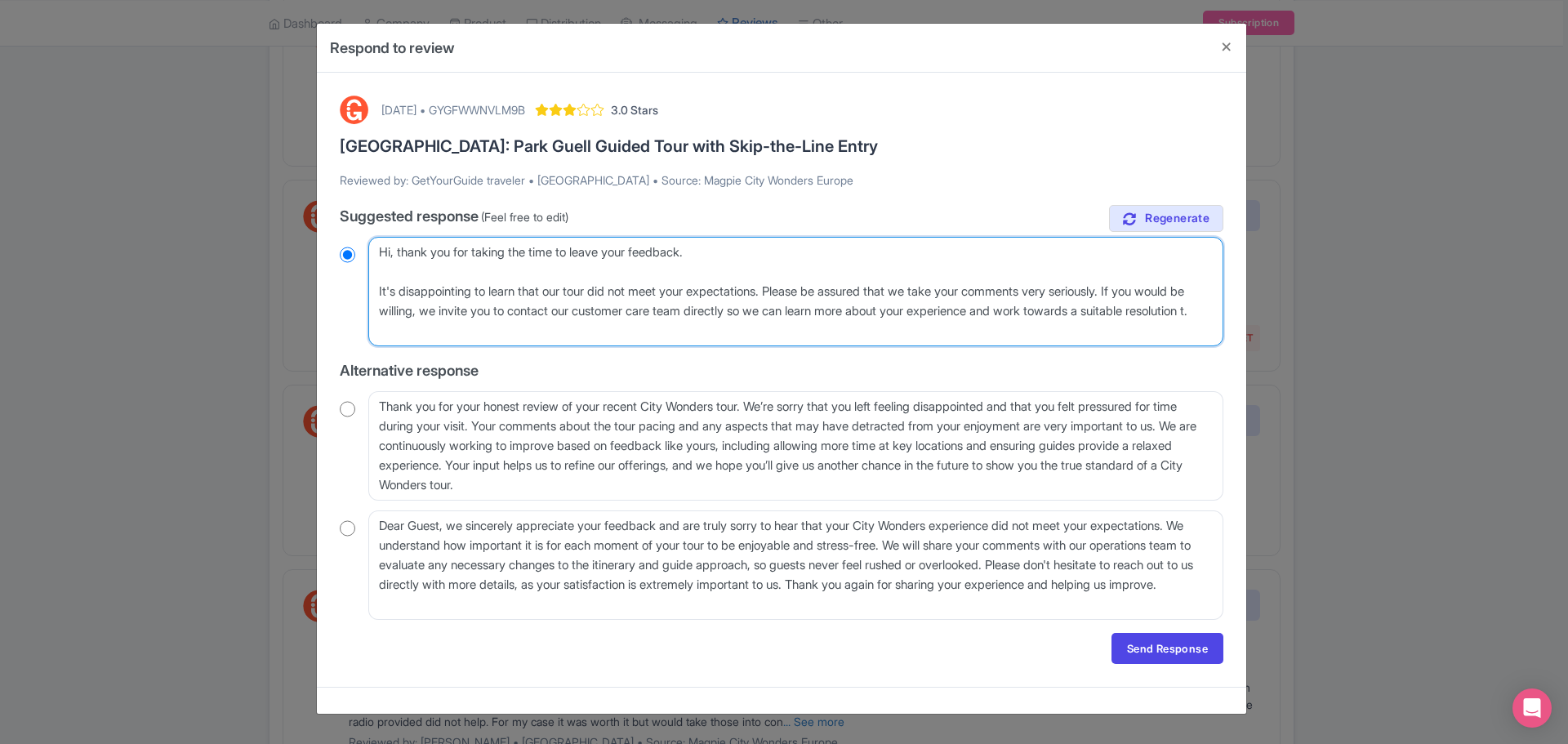
paste textarea "o show you the true standard of a City Wonders tour"
type textarea "Hi, thank you for taking the time to leave your feedback. It's disappointing to…"
radio input "true"
type textarea "Hi, thank you for taking the time to leave your feedback. It's disappointing to…"
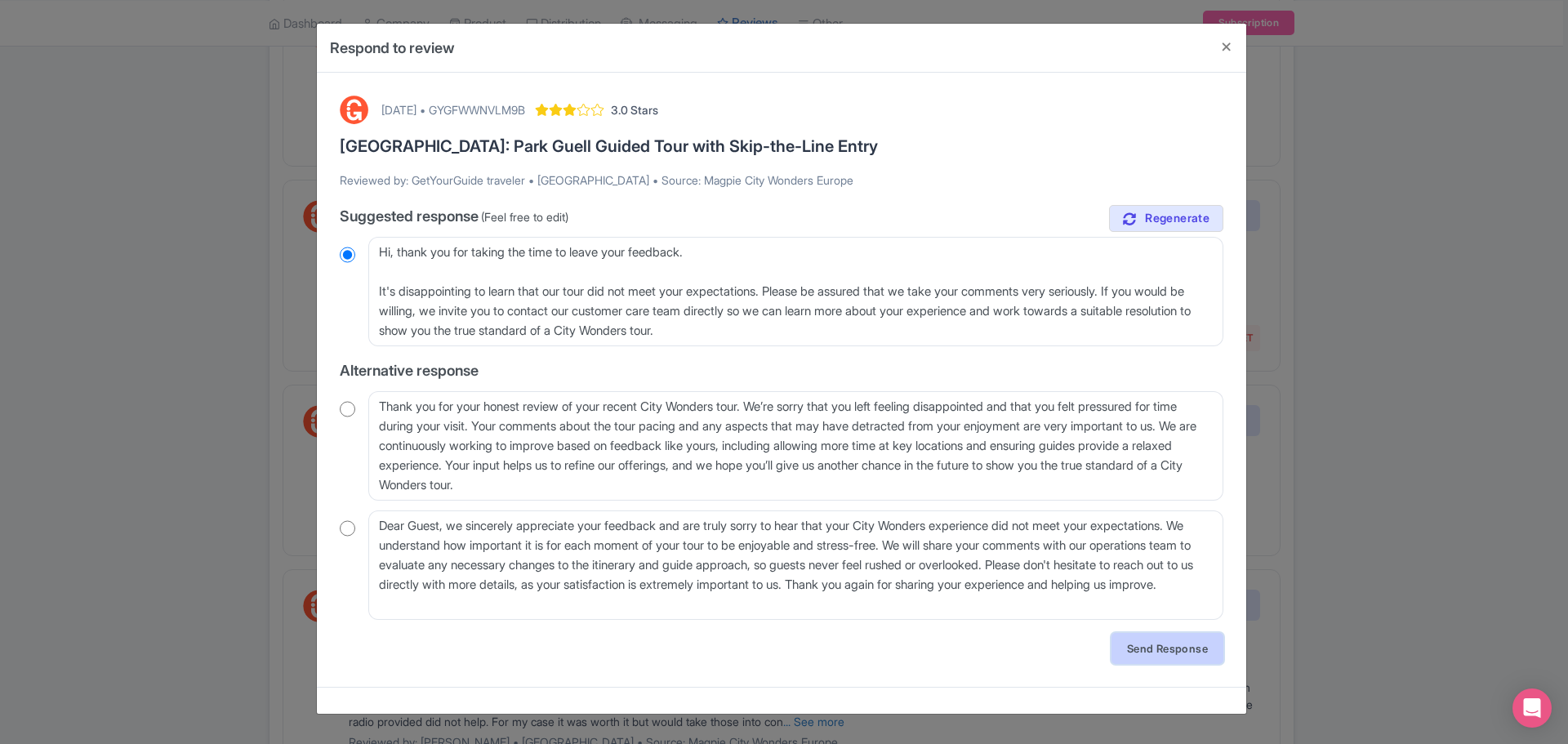
click at [1164, 650] on link "Send Response" at bounding box center [1168, 649] width 112 height 31
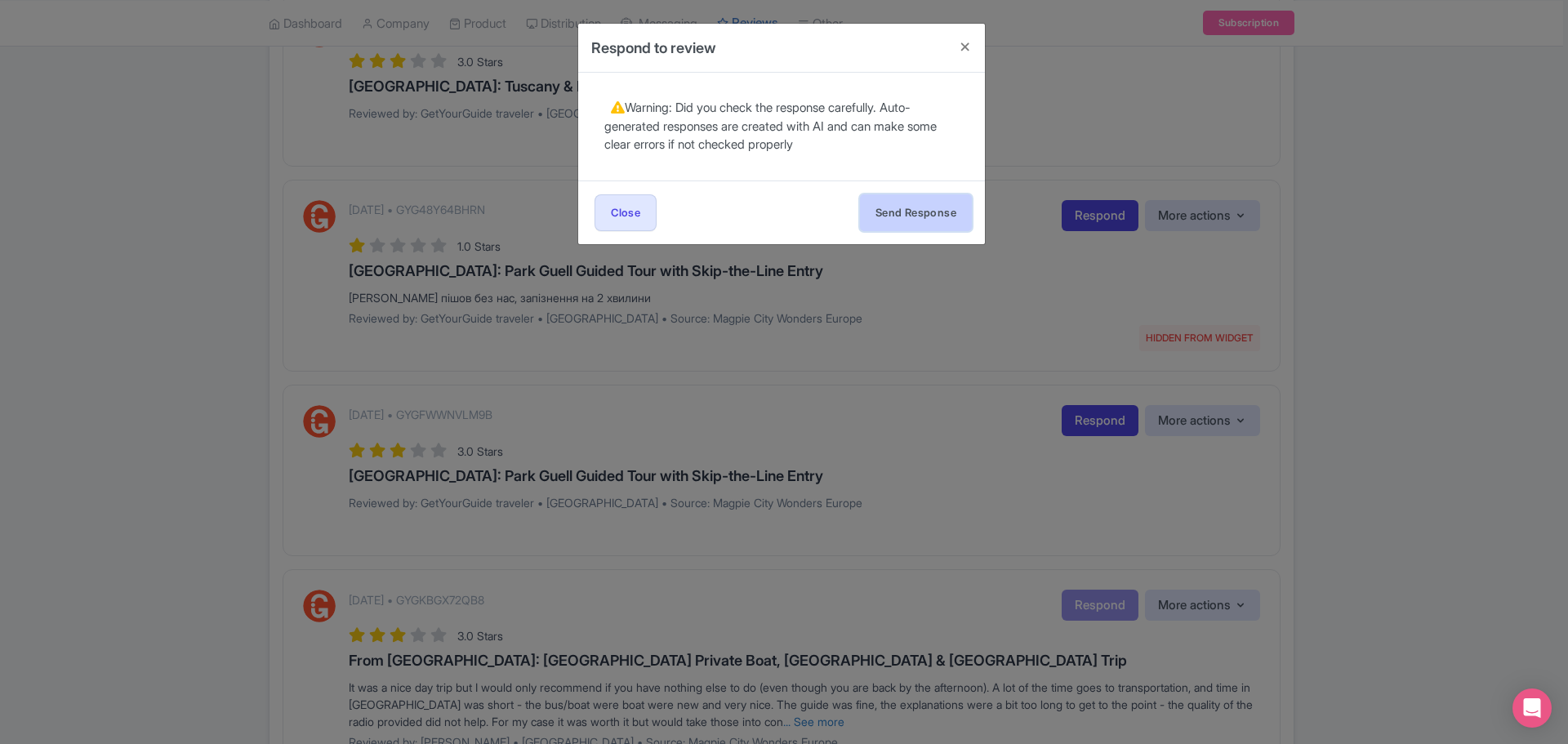
click at [888, 223] on button "Send Response" at bounding box center [916, 213] width 112 height 37
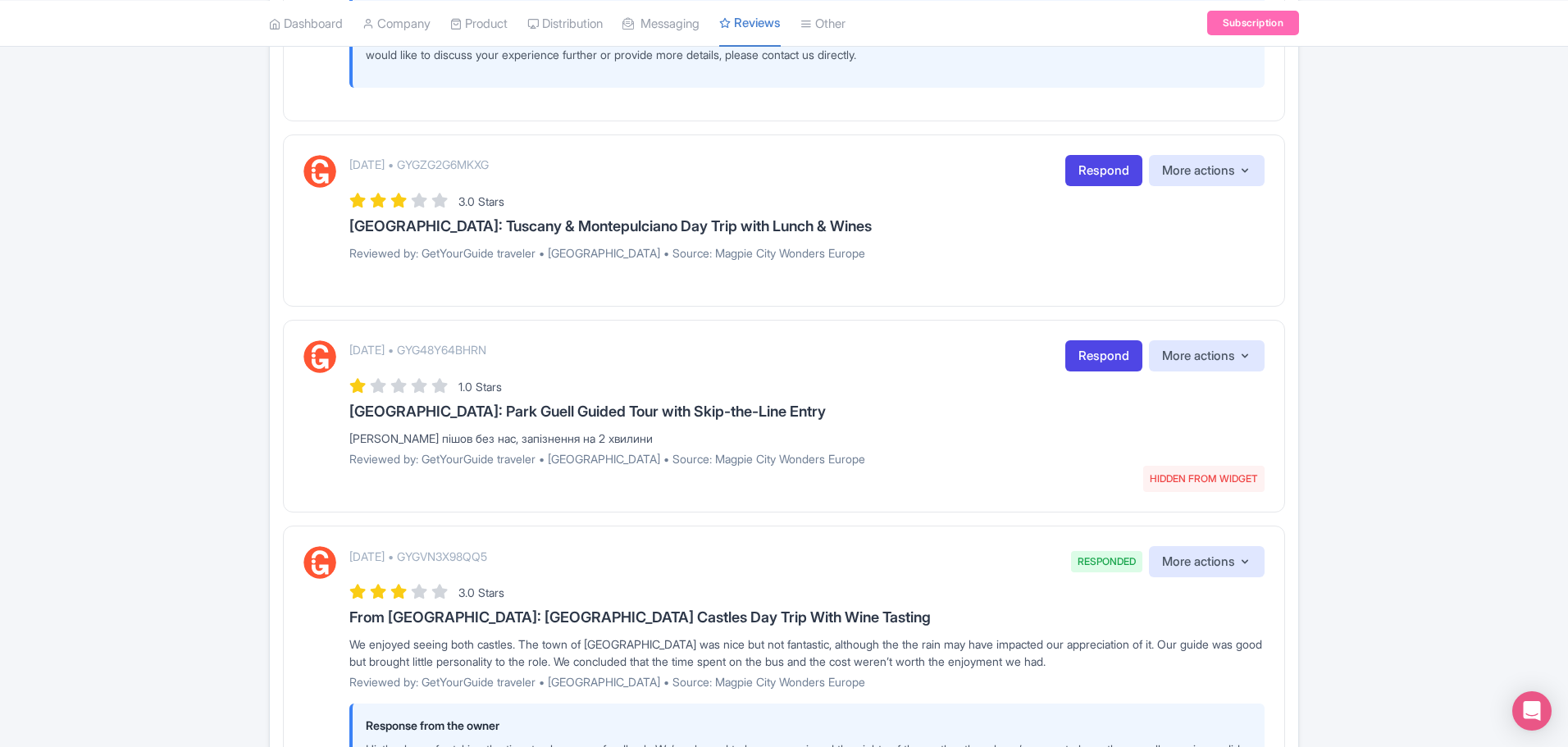
scroll to position [492, 0]
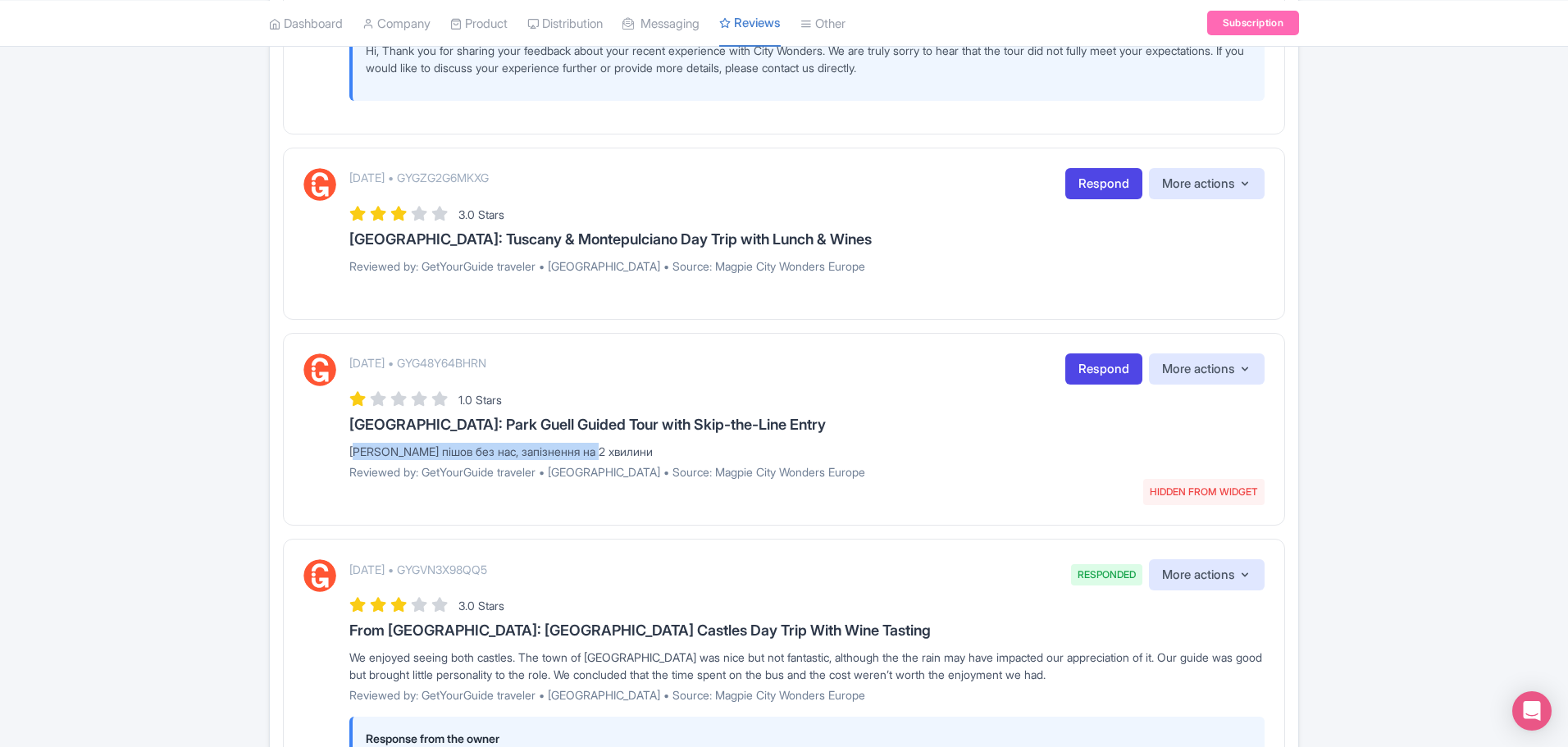
drag, startPoint x: 593, startPoint y: 452, endPoint x: 345, endPoint y: 455, distance: 248.0
click at [344, 456] on div "[DATE] • GYG48Y64BHRN HIDDEN FROM WIDGET Respond More actions Hide from this pa…" at bounding box center [784, 423] width 961 height 139
copy div "[PERSON_NAME] пішов без нас, запізнення на 2 хвилини"
click at [1088, 368] on link "Respond" at bounding box center [1104, 370] width 77 height 32
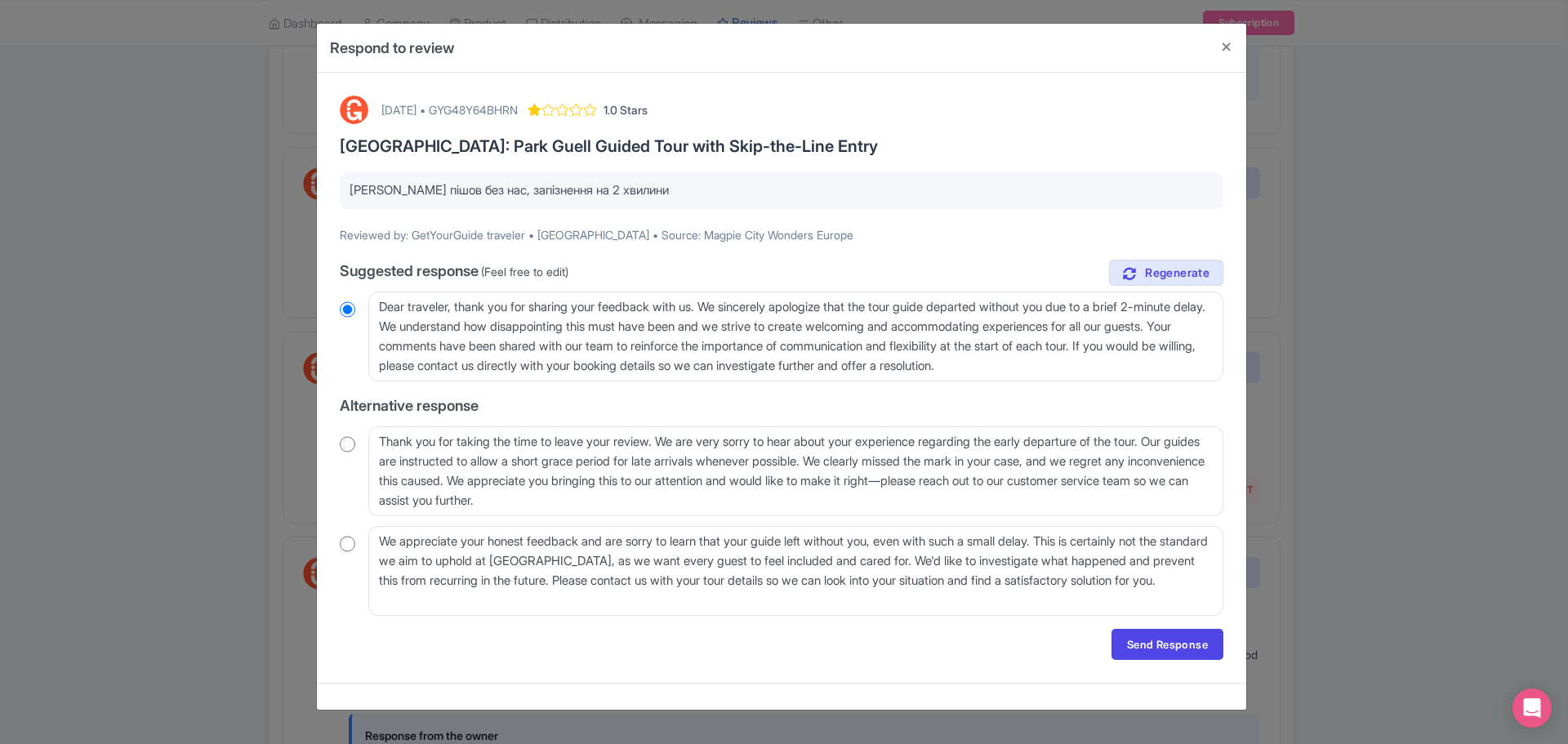
click at [518, 107] on div "[DATE] • GYG48Y64BHRN" at bounding box center [449, 110] width 136 height 18
click at [518, 107] on div "September 03, 2025 • GYG48Y64BHRN" at bounding box center [449, 110] width 136 height 18
copy div "GYG48Y64BHRN"
drag, startPoint x: 452, startPoint y: 310, endPoint x: 373, endPoint y: 312, distance: 79.0
click at [373, 312] on textarea "Dear traveler, thank you for sharing your feedback with us. We sincerely apolog…" at bounding box center [796, 336] width 855 height 90
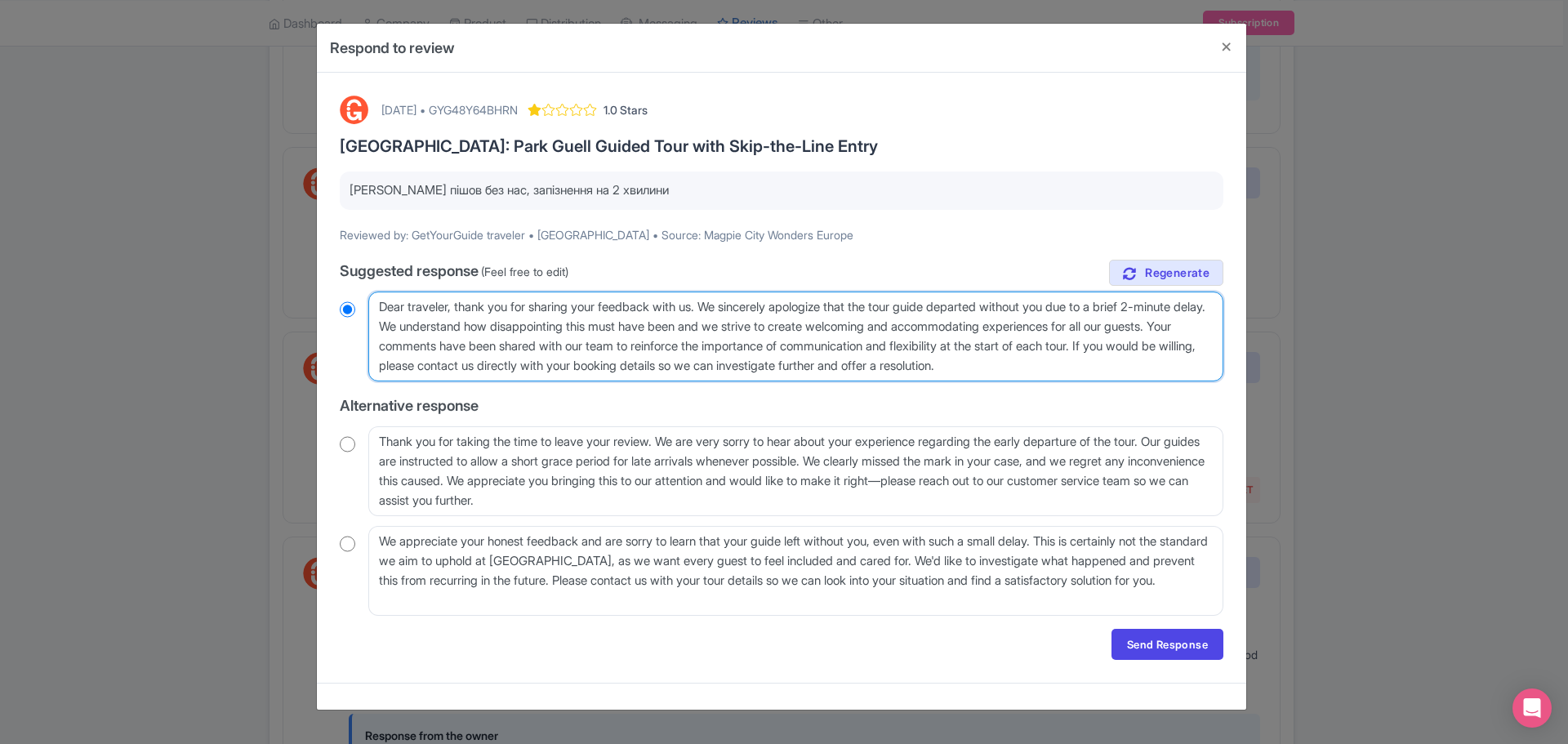
click at [423, 306] on textarea "Dear traveler, thank you for sharing your feedback with us. We sincerely apolog…" at bounding box center [796, 336] width 855 height 90
radio input "true"
type textarea "Dear , thank you for sharing your feedback with us. We sincerely apologize that…"
radio input "true"
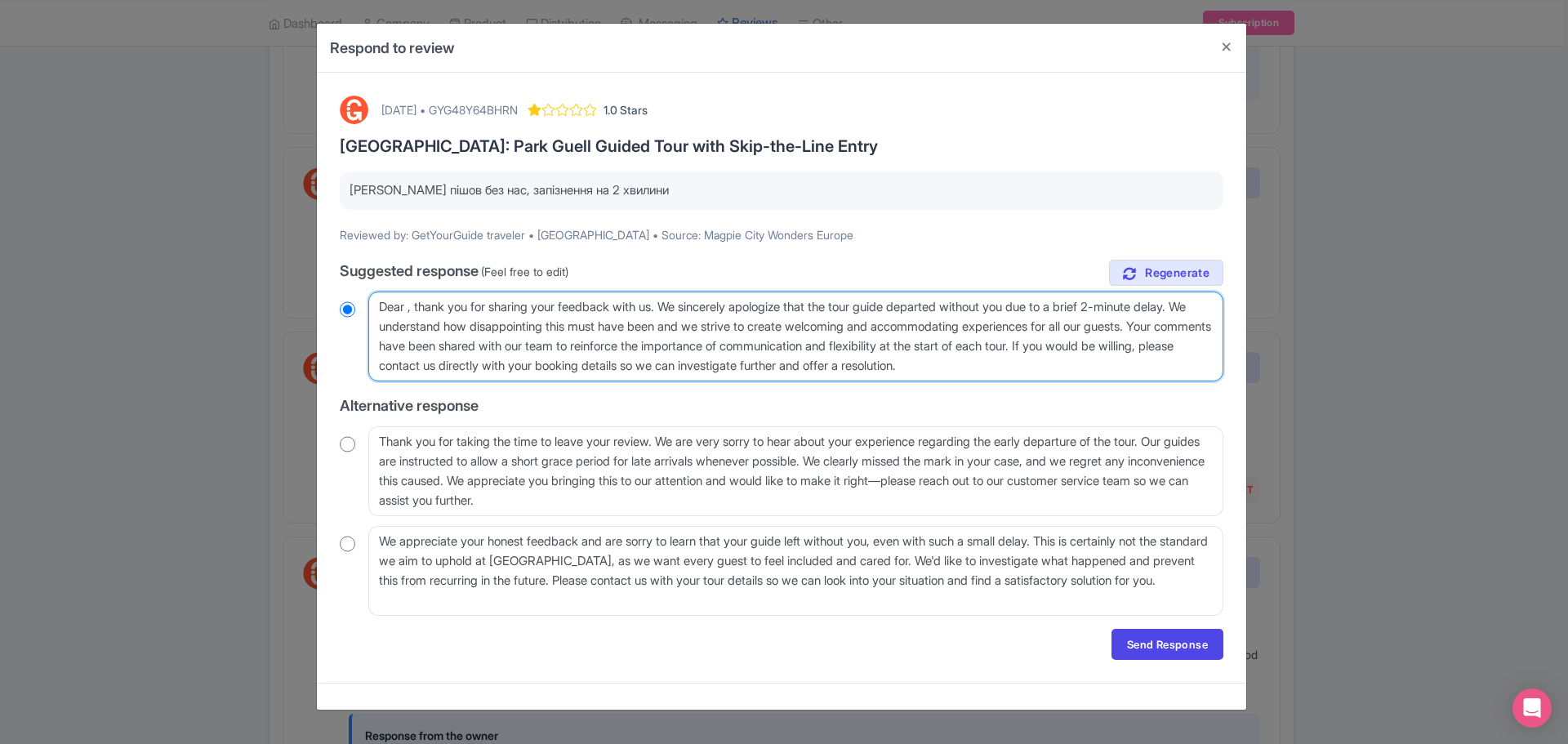
type textarea "Dear, thank you for sharing your feedback with us. We sincerely apologize that …"
radio input "true"
type textarea "Dea, thank you for sharing your feedback with us. We sincerely apologize that t…"
radio input "true"
type textarea "De, thank you for sharing your feedback with us. We sincerely apologize that th…"
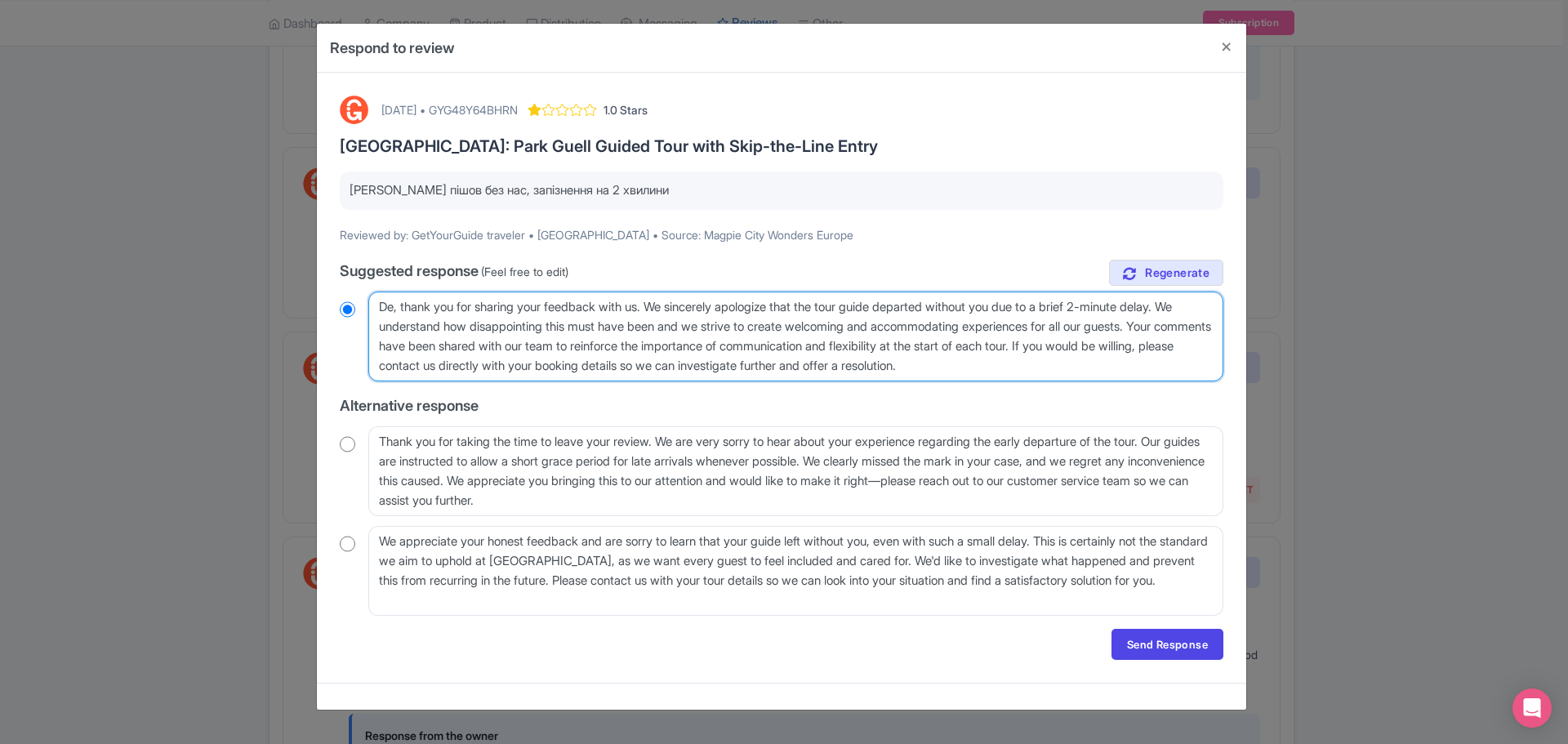
radio input "true"
type textarea "D, thank you for sharing your feedback with us. We sincerely apologize that the…"
radio input "true"
type textarea ", thank you for sharing your feedback with us. We sincerely apologize that the …"
radio input "true"
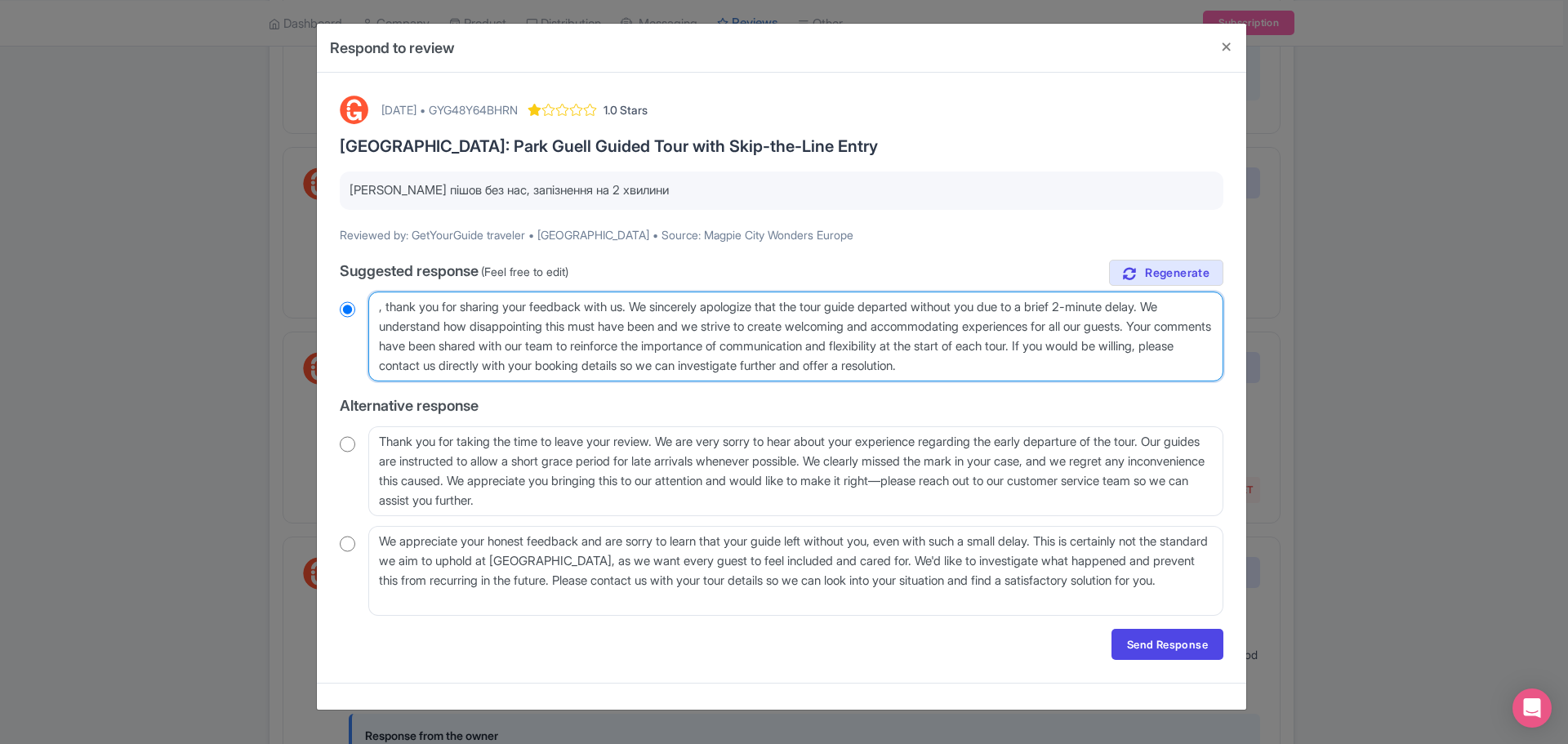
type textarea "H, thank you for sharing your feedback with us. We sincerely apologize that the…"
radio input "true"
type textarea "He, thank you for sharing your feedback with us. We sincerely apologize that th…"
radio input "true"
type textarea "Hel, thank you for sharing your feedback with us. We sincerely apologize that t…"
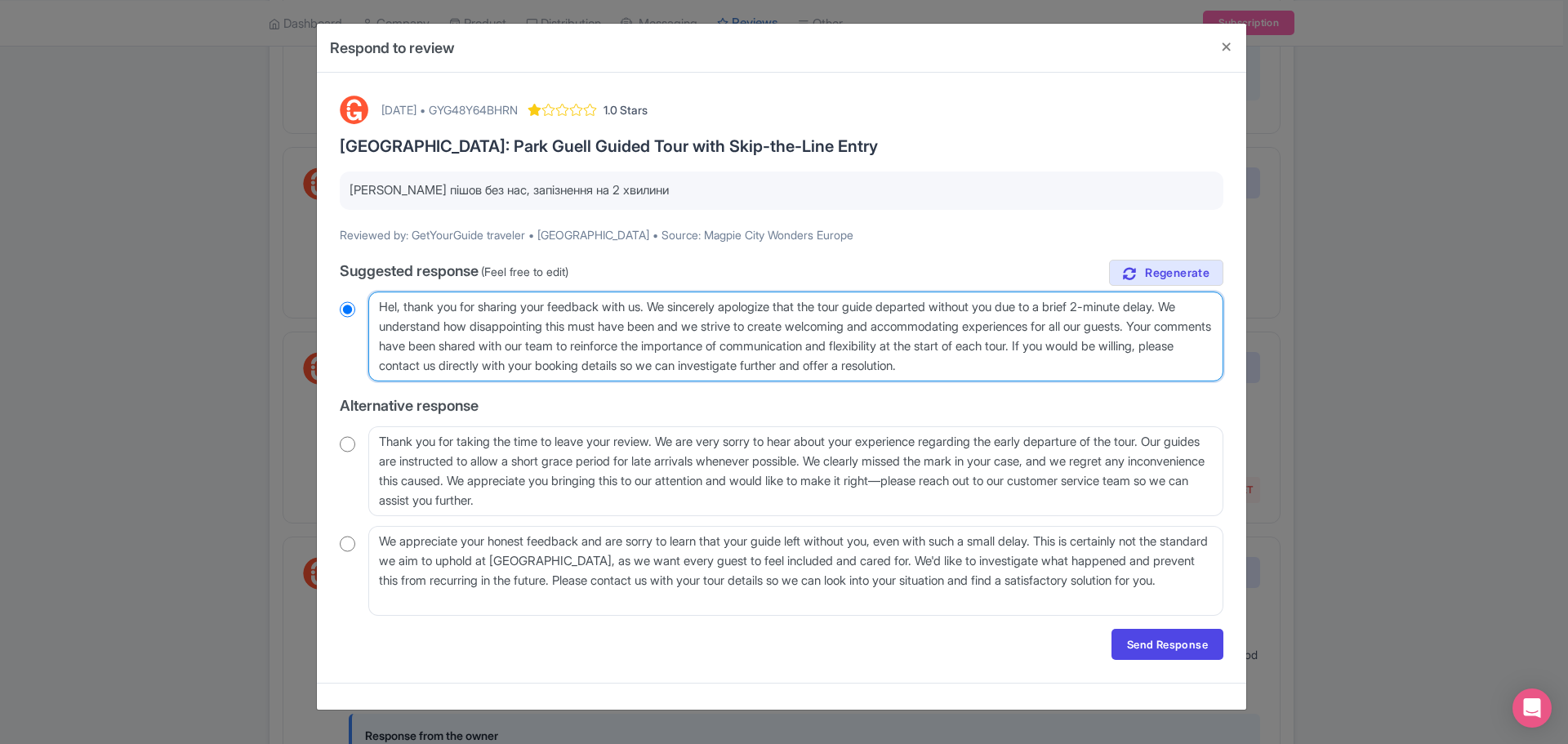
radio input "true"
type textarea "Hell, thank you for sharing your feedback with us. We sincerely apologize that …"
radio input "true"
type textarea "Hello, thank you for sharing your feedback with us. We sincerely apologize that…"
radio input "true"
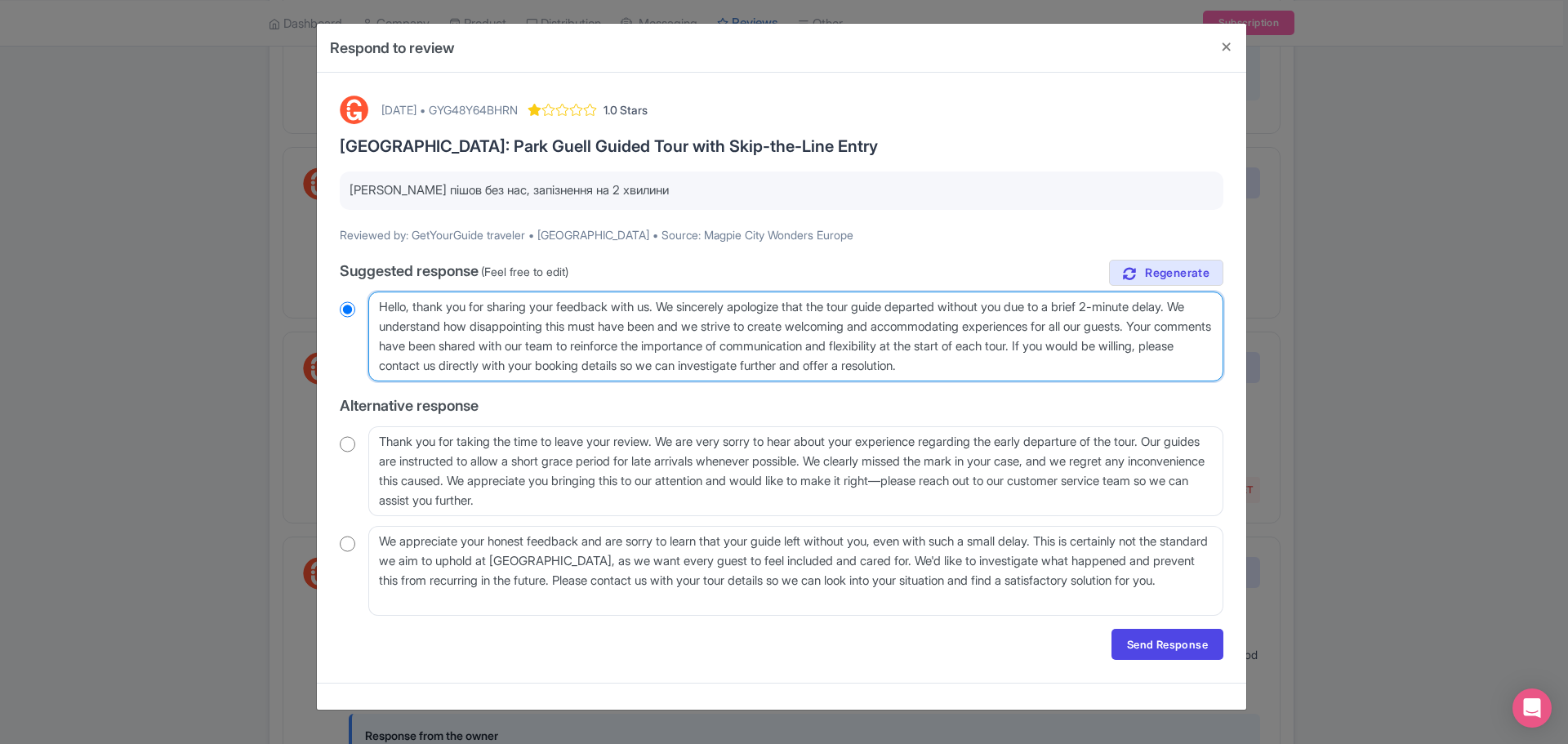
drag, startPoint x: 679, startPoint y: 305, endPoint x: 1043, endPoint y: 315, distance: 364.1
click at [1043, 315] on textarea "Dear traveler, thank you for sharing your feedback with us. We sincerely apolog…" at bounding box center [796, 336] width 855 height 90
paste textarea "’re truly sorry to hear that you missed the tour."
type textarea "Hello, thank you for sharing your feedback with us. We’re truly sorry to hear t…"
radio input "true"
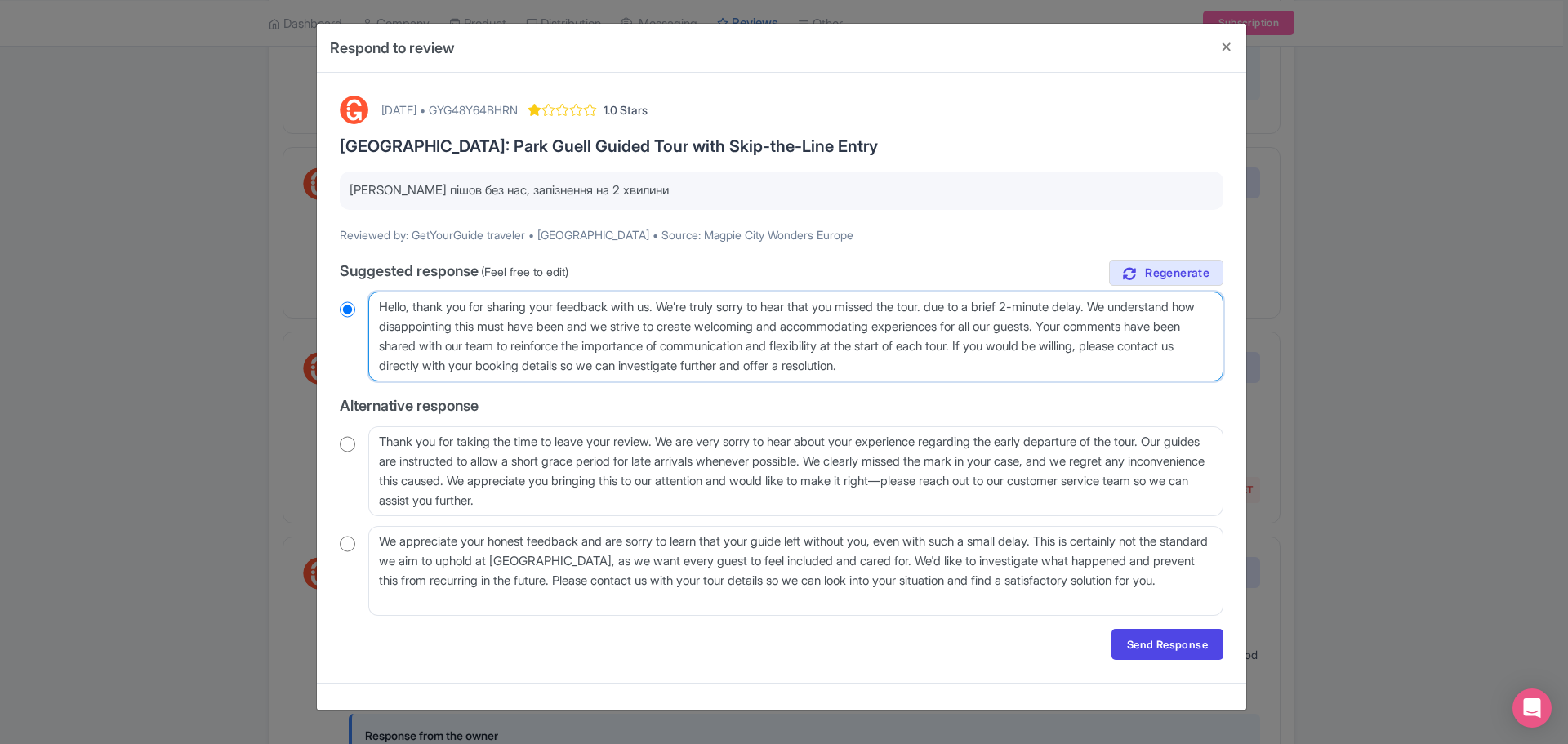
type textarea "Hello, thank you for sharing your feedback with us. We’re truly sorry to hear t…"
radio input "true"
drag, startPoint x: 1137, startPoint y: 301, endPoint x: 863, endPoint y: 327, distance: 275.2
click at [882, 328] on textarea "Dear traveler, thank you for sharing your feedback with us. We sincerely apolog…" at bounding box center [796, 336] width 855 height 90
click at [676, 307] on textarea "Dear traveler, thank you for sharing your feedback with us. We sincerely apolog…" at bounding box center [796, 336] width 855 height 90
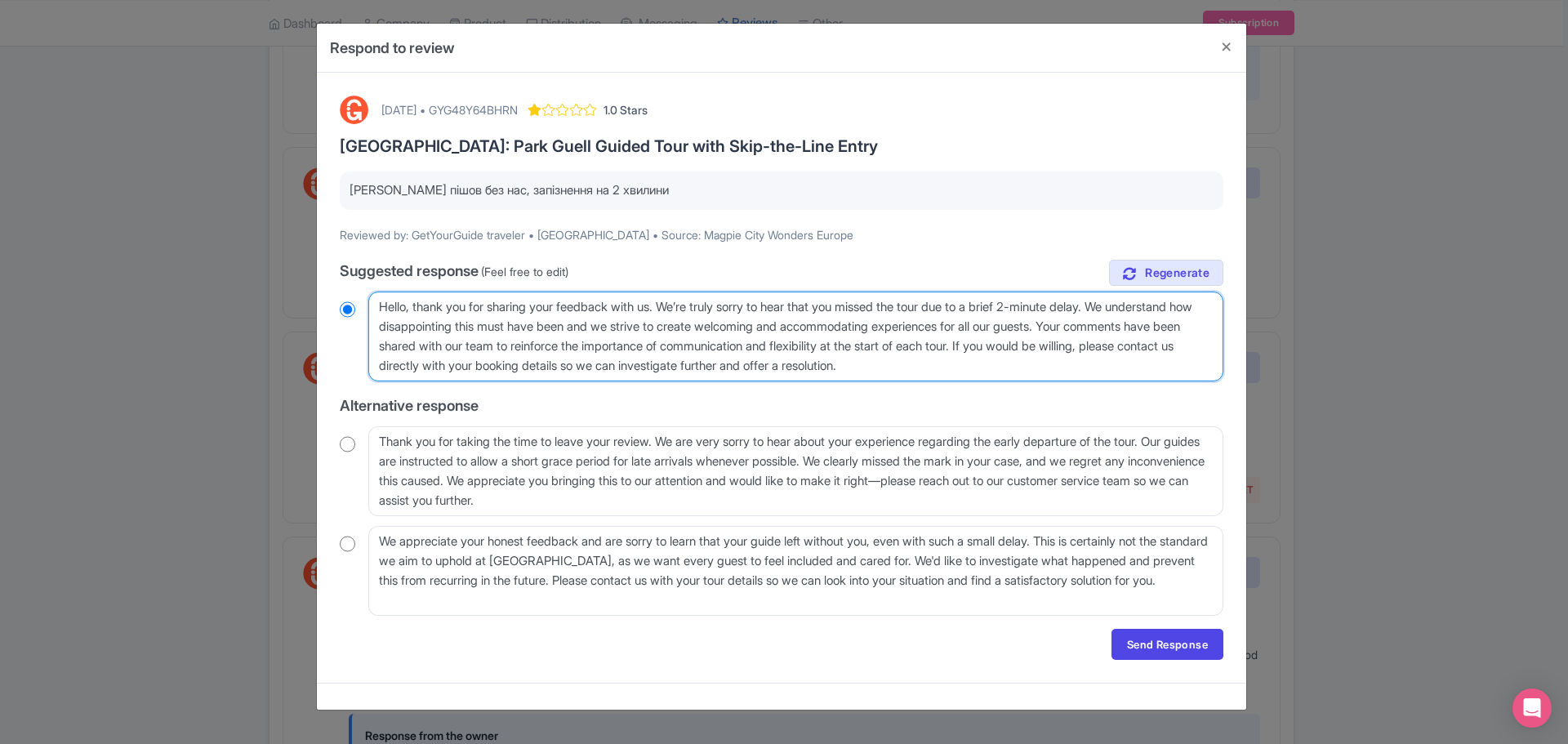
type textarea "Hello, thank you for sharing your feedback with us. We’re truly sorry to hear t…"
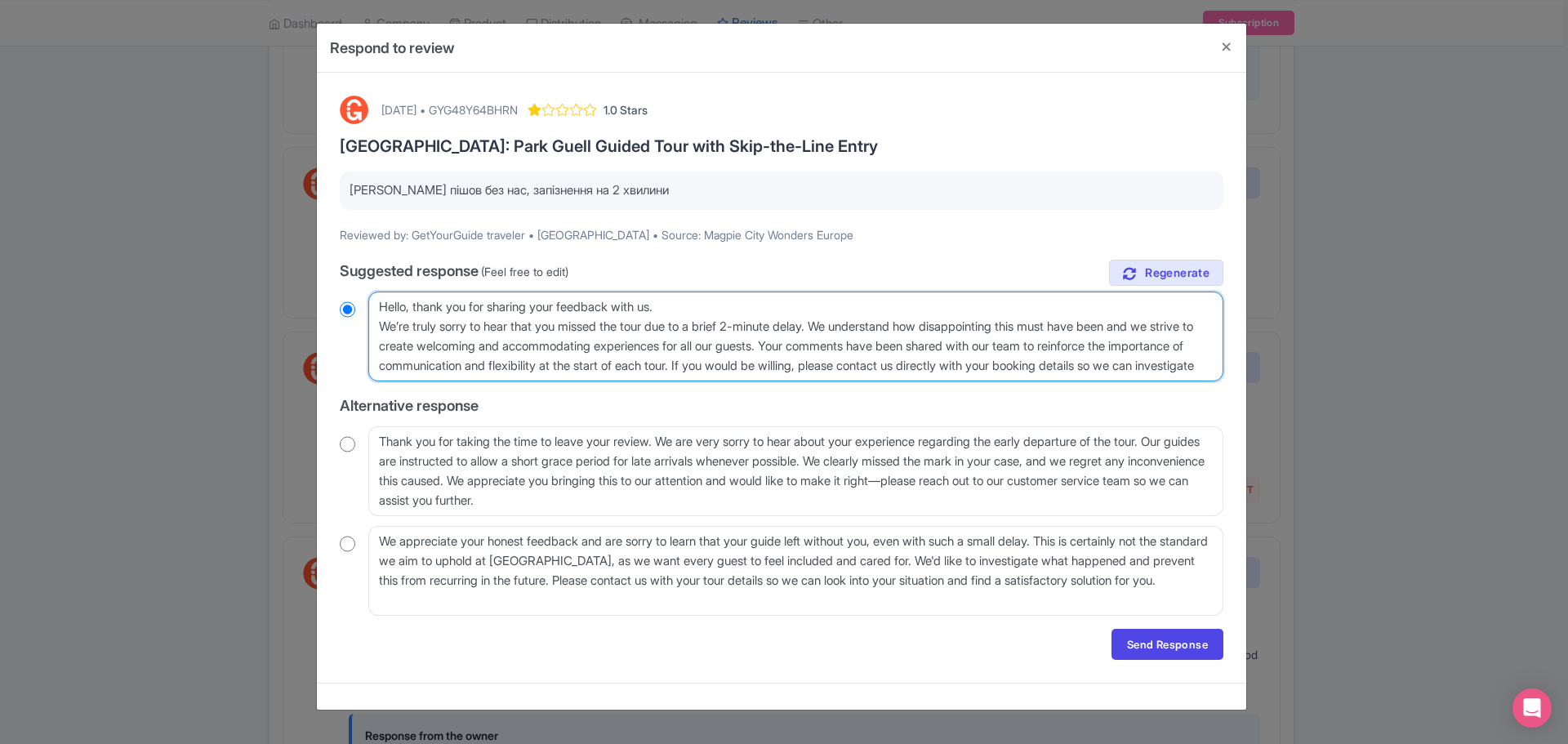
radio input "true"
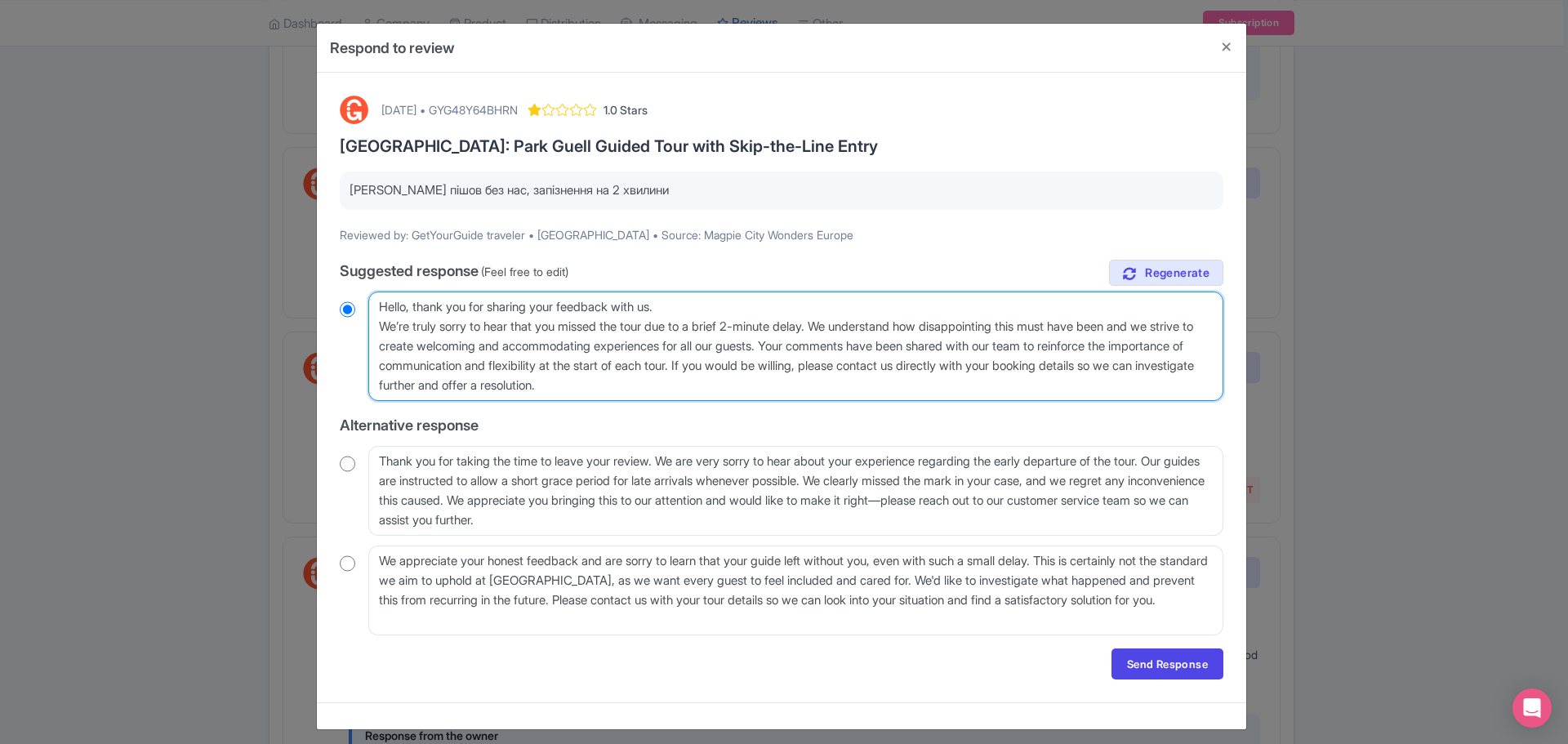
type textarea "Hello, thank you for sharing your feedback with us. We’re truly sorry to hear t…"
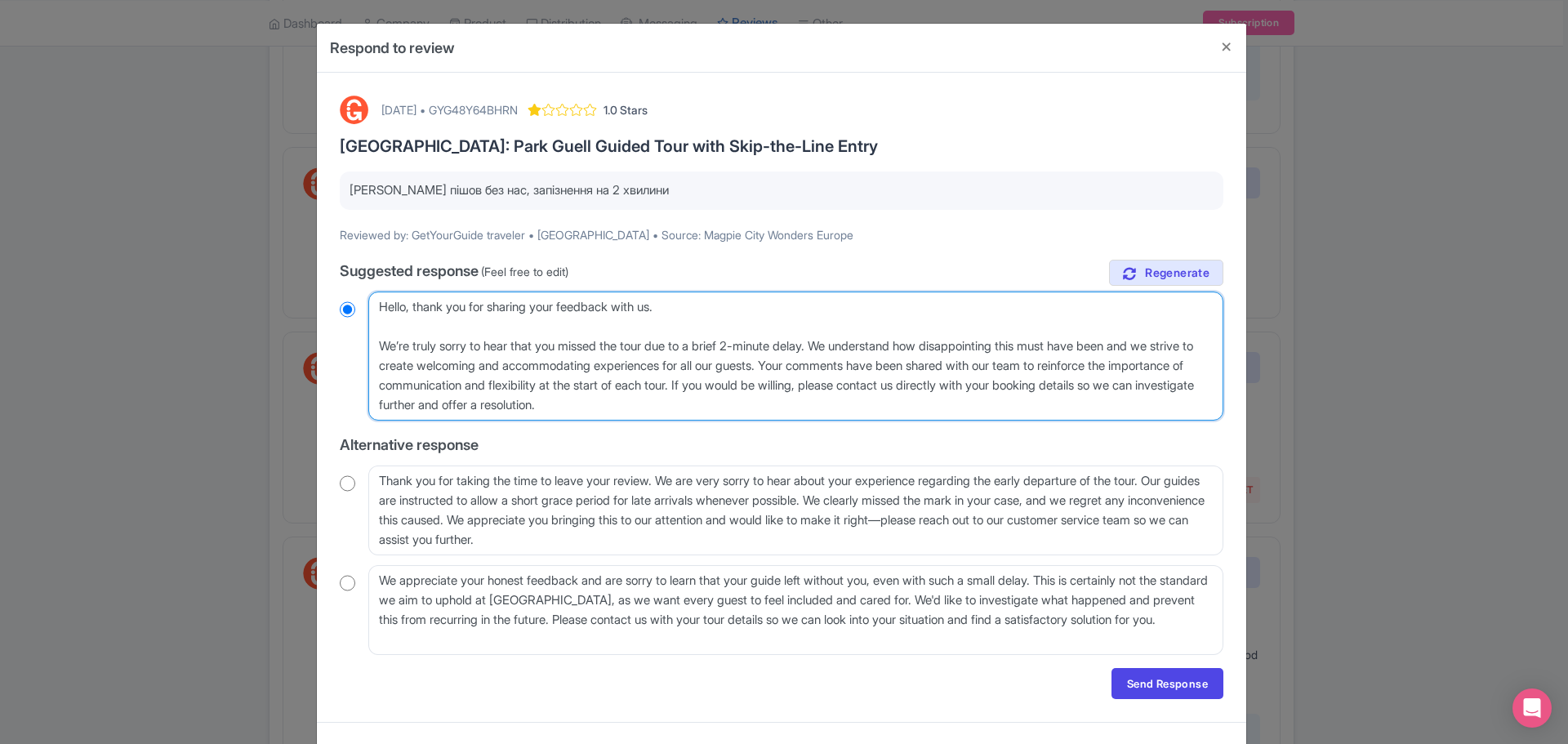
drag, startPoint x: 835, startPoint y: 346, endPoint x: 822, endPoint y: 366, distance: 23.9
click at [822, 366] on textarea "Dear traveler, thank you for sharing your feedback with us. We sincerely apolog…" at bounding box center [796, 357] width 855 height 129
radio input "true"
type textarea "Hello, thank you for sharing your feedback with us. We’re truly sorry to hear t…"
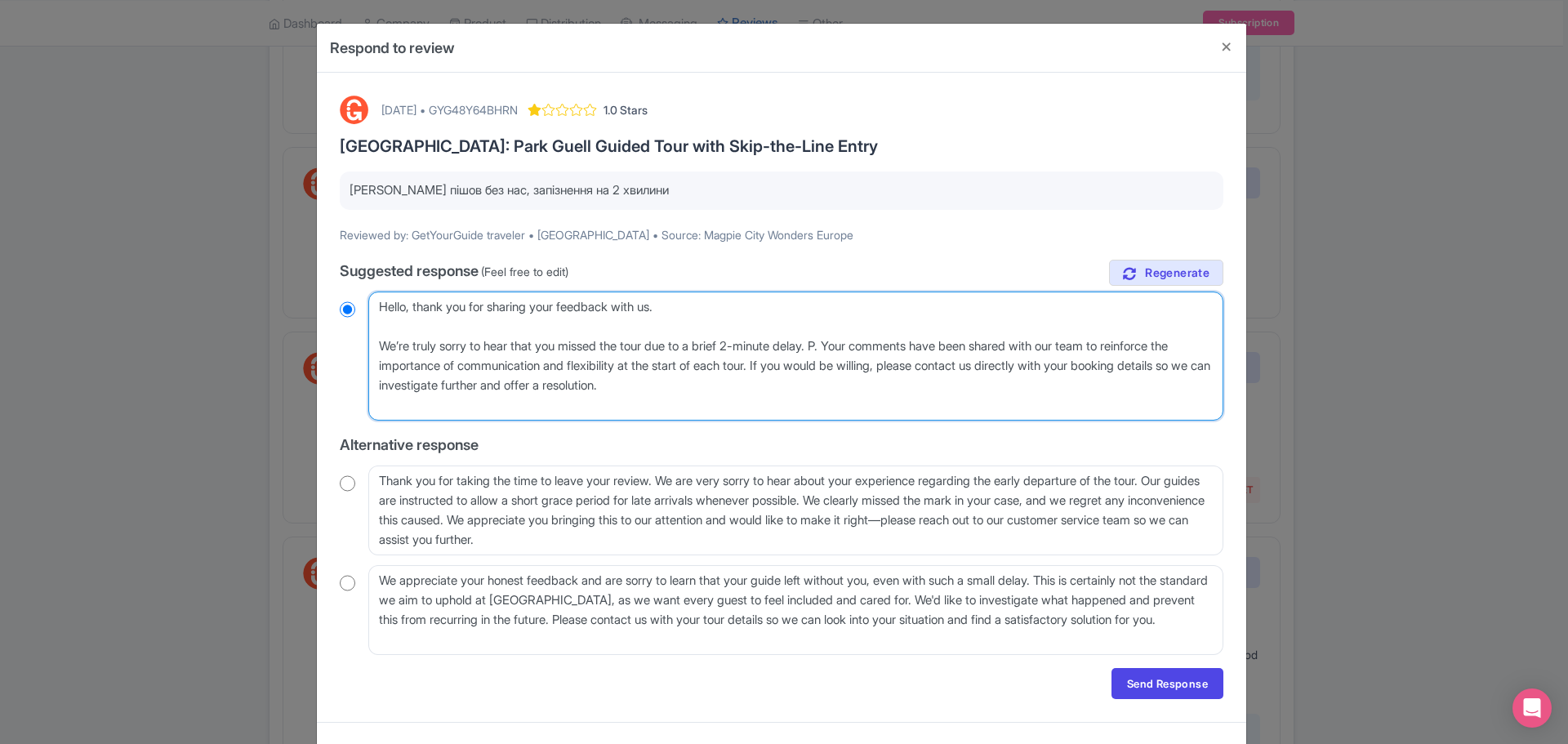
radio input "true"
type textarea "Hello, thank you for sharing your feedback with us. We’re truly sorry to hear t…"
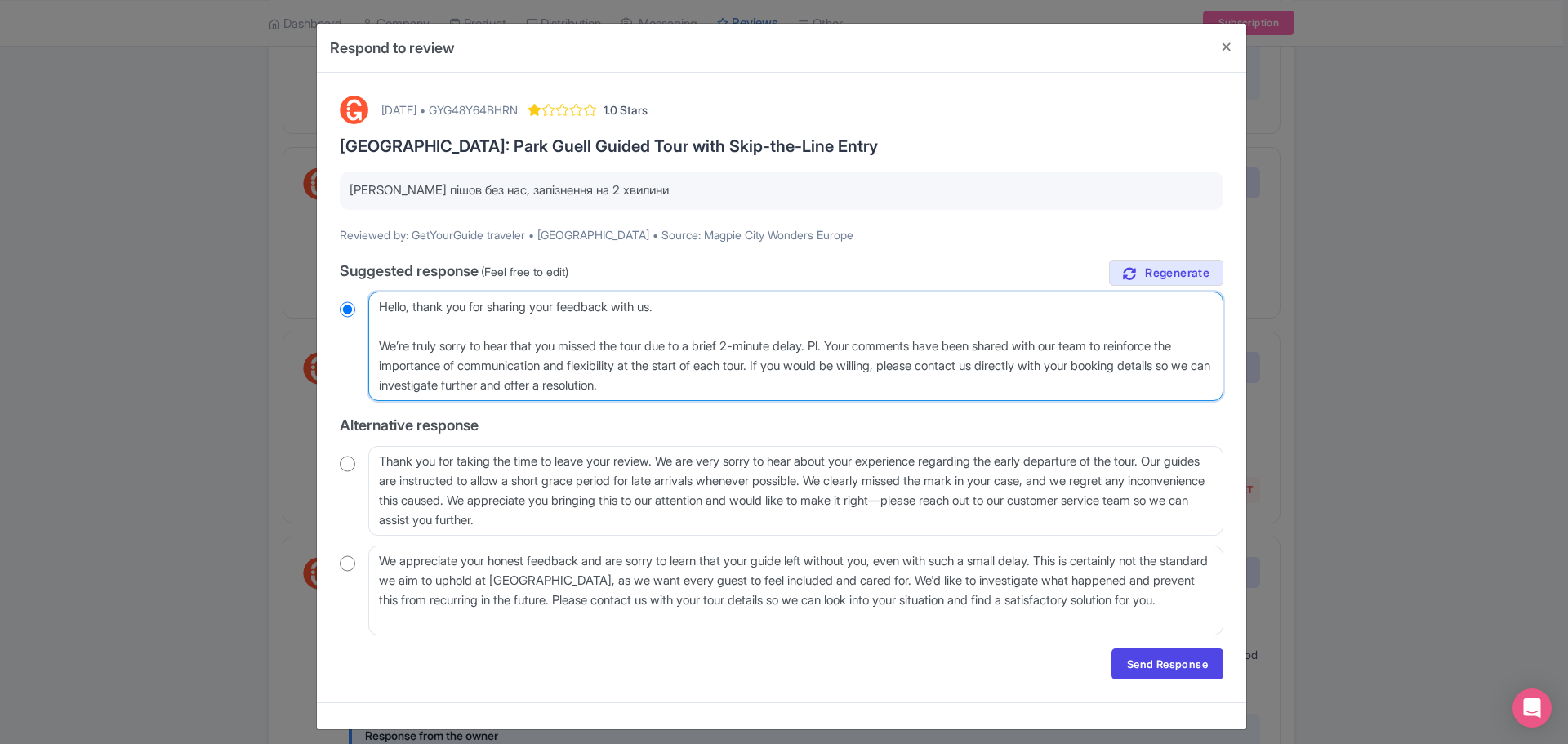
radio input "true"
type textarea "Hello, thank you for sharing your feedback with us. We’re truly sorry to hear t…"
radio input "true"
type textarea "Hello, thank you for sharing your feedback with us. We’re truly sorry to hear t…"
radio input "true"
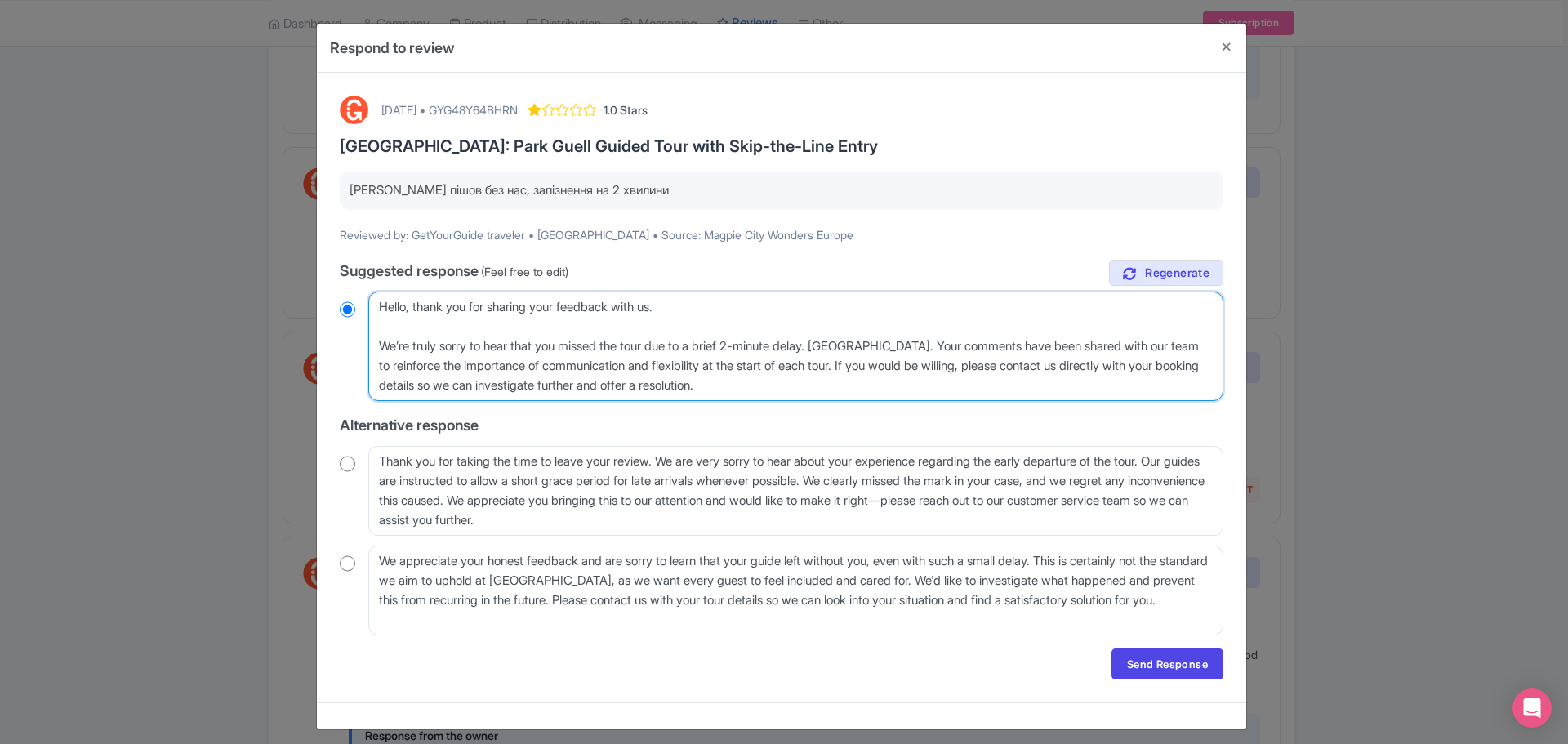
type textarea "Hello, thank you for sharing your feedback with us. We’re truly sorry to hear t…"
radio input "true"
type textarea "Hello, thank you for sharing your feedback with us. We’re truly sorry to hear t…"
radio input "true"
type textarea "Hello, thank you for sharing your feedback with us. We’re truly sorry to hear t…"
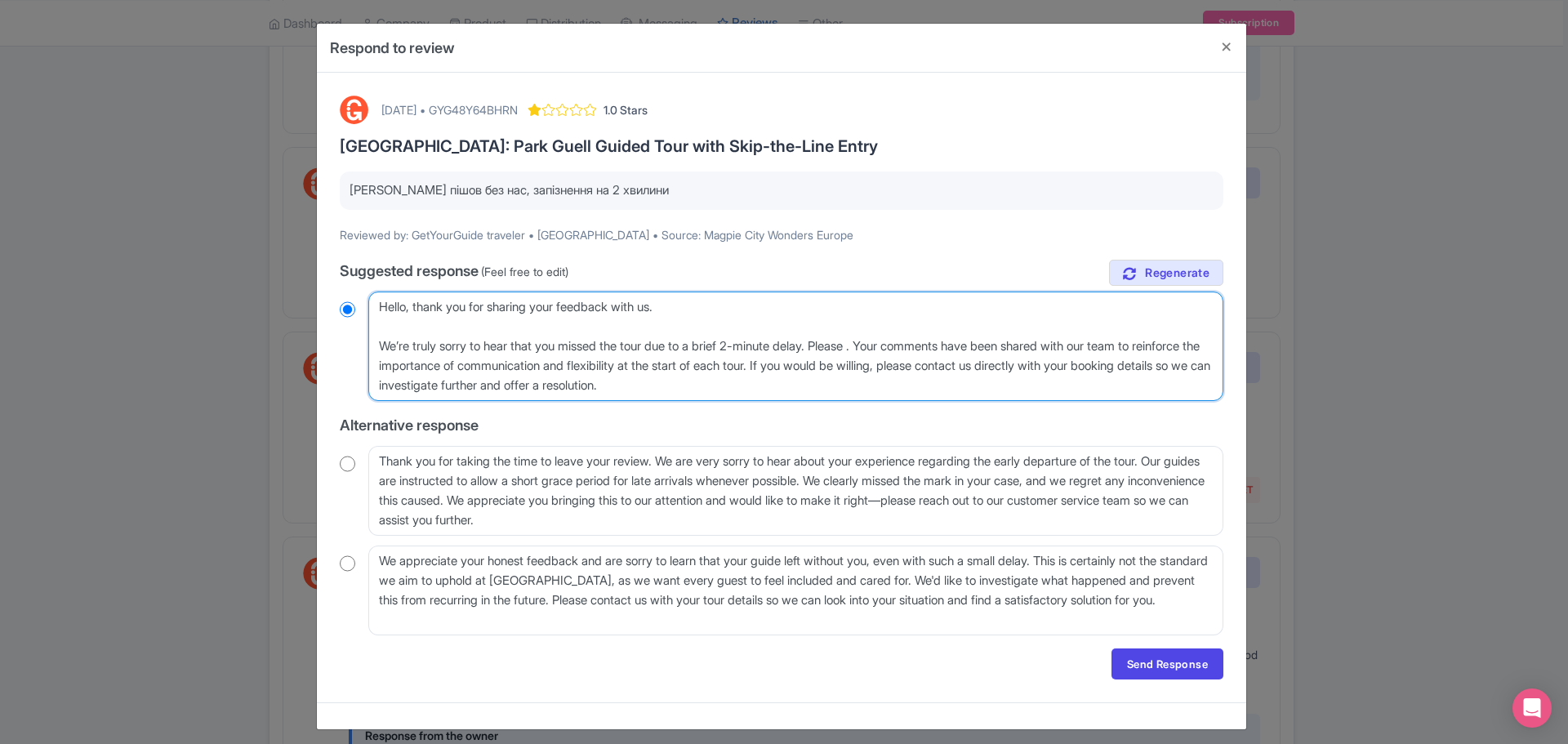
radio input "true"
type textarea "Hello, thank you for sharing your feedback with us. We’re truly sorry to hear t…"
radio input "true"
type textarea "Hello, thank you for sharing your feedback with us. We’re truly sorry to hear t…"
radio input "true"
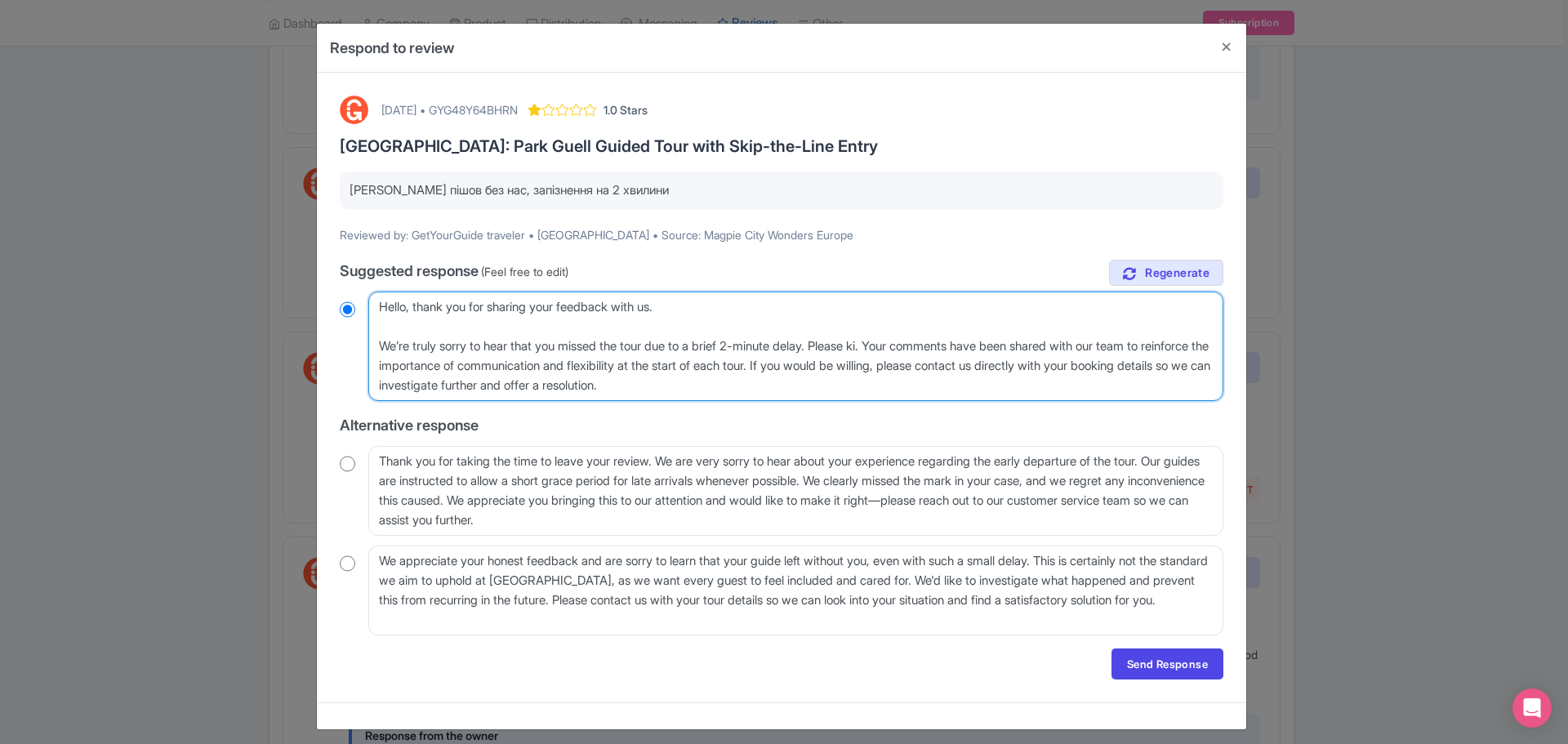
type textarea "Hello, thank you for sharing your feedback with us. We’re truly sorry to hear t…"
radio input "true"
type textarea "Hello, thank you for sharing your feedback with us. We’re truly sorry to hear t…"
radio input "true"
type textarea "Hello, thank you for sharing your feedback with us. We’re truly sorry to hear t…"
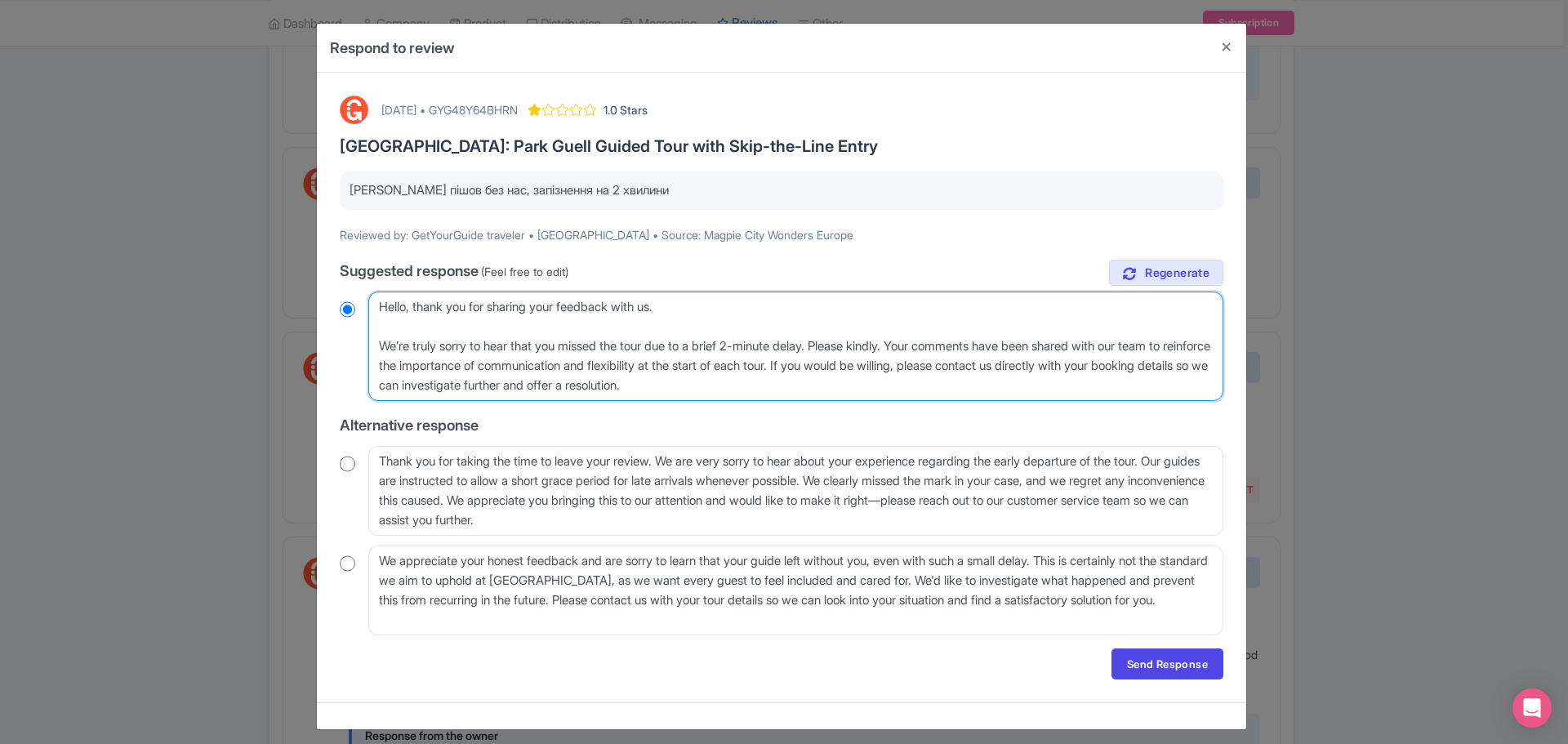
radio input "true"
type textarea "Hello, thank you for sharing your feedback with us. We’re truly sorry to hear t…"
radio input "true"
type textarea "Hello, thank you for sharing your feedback with us. We’re truly sorry to hear t…"
radio input "true"
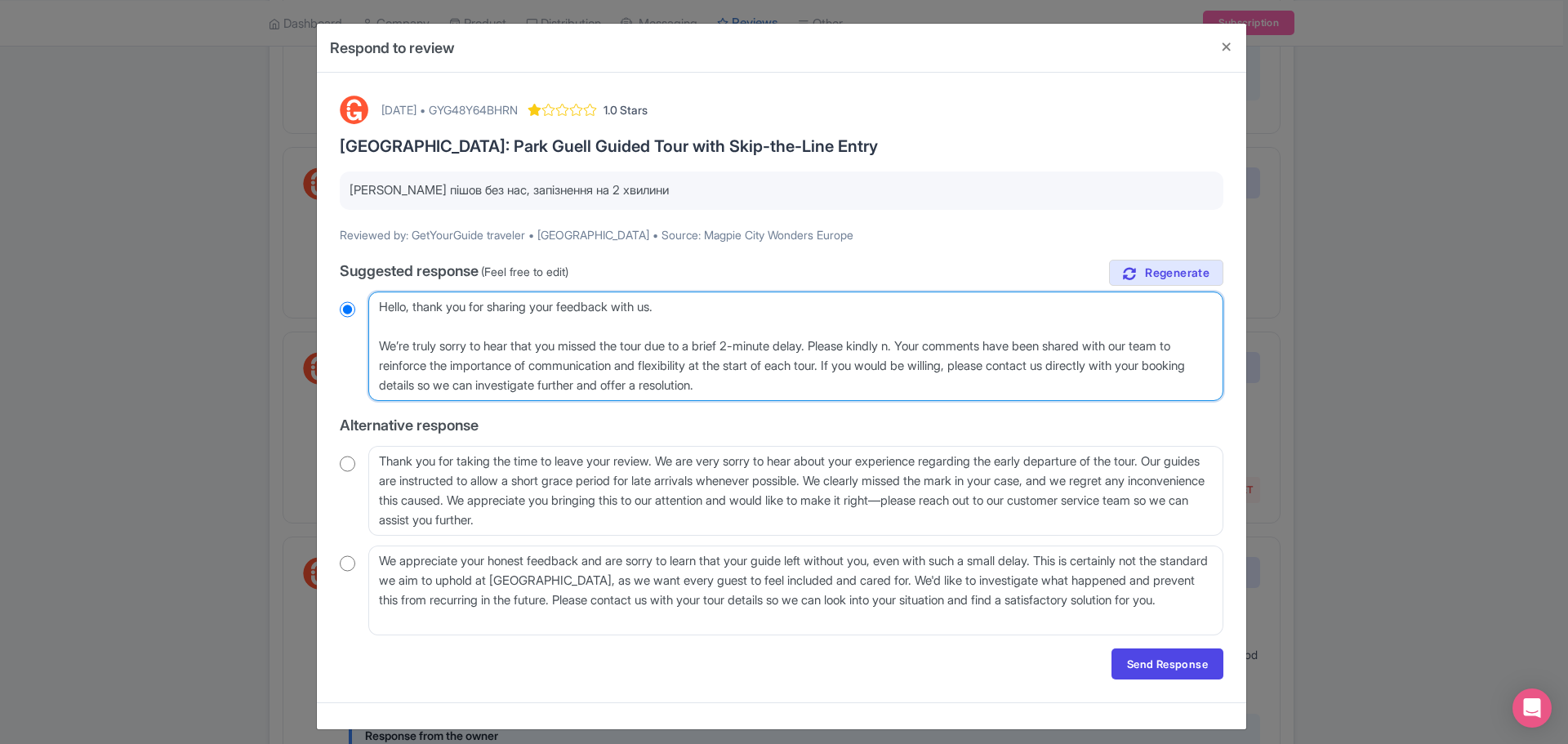
type textarea "Hello, thank you for sharing your feedback with us. We’re truly sorry to hear t…"
radio input "true"
type textarea "Hello, thank you for sharing your feedback with us. We’re truly sorry to hear t…"
radio input "true"
drag, startPoint x: 882, startPoint y: 356, endPoint x: 864, endPoint y: 367, distance: 21.1
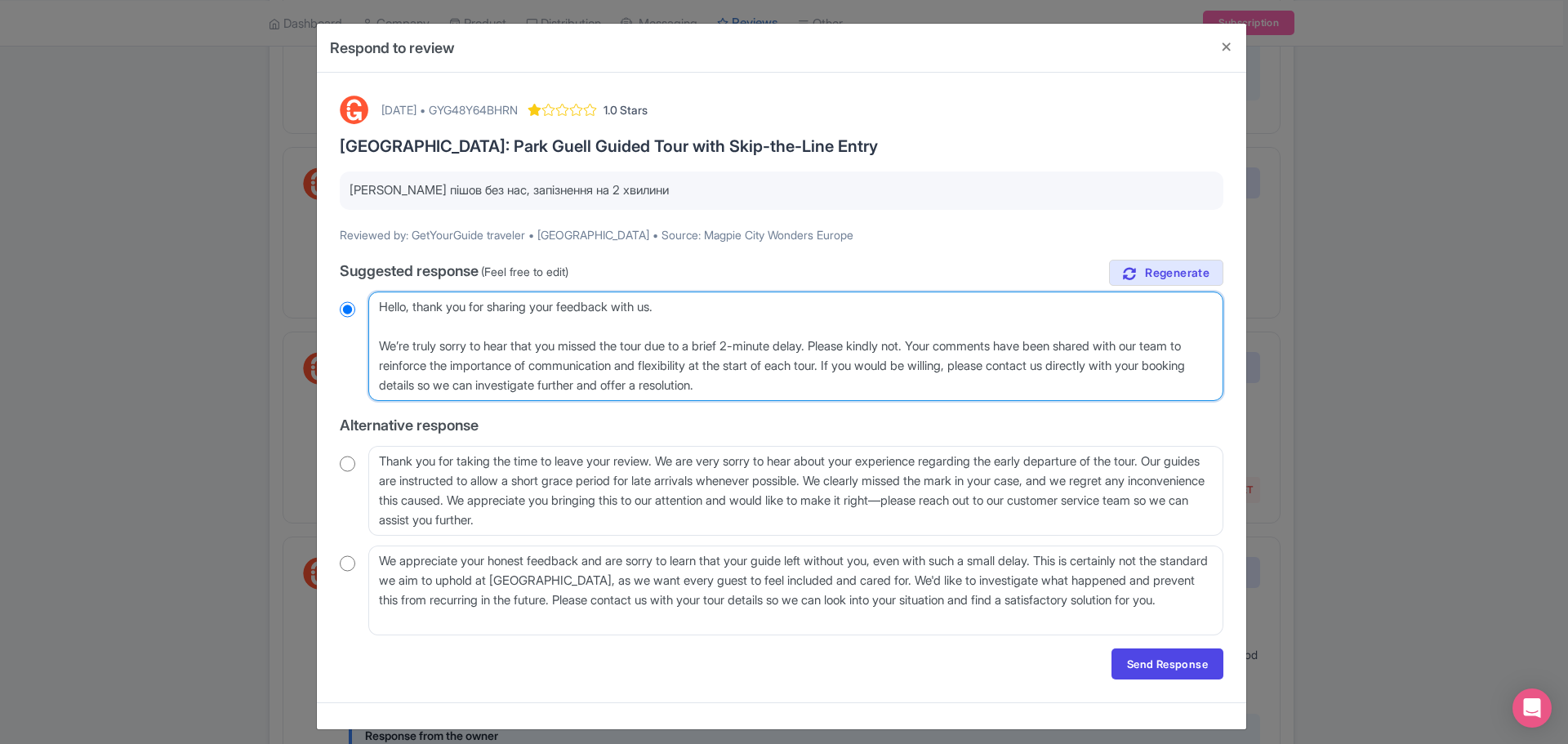
click at [882, 356] on textarea "Dear traveler, thank you for sharing your feedback with us. We sincerely apolog…" at bounding box center [796, 346] width 855 height 110
drag, startPoint x: 932, startPoint y: 345, endPoint x: 1006, endPoint y: 391, distance: 87.1
click at [933, 345] on textarea "Dear traveler, thank you for sharing your feedback with us. We sincerely apolog…" at bounding box center [796, 346] width 855 height 110
type textarea "Hello, thank you for sharing your feedback with us. We’re truly sorry to hear t…"
radio input "true"
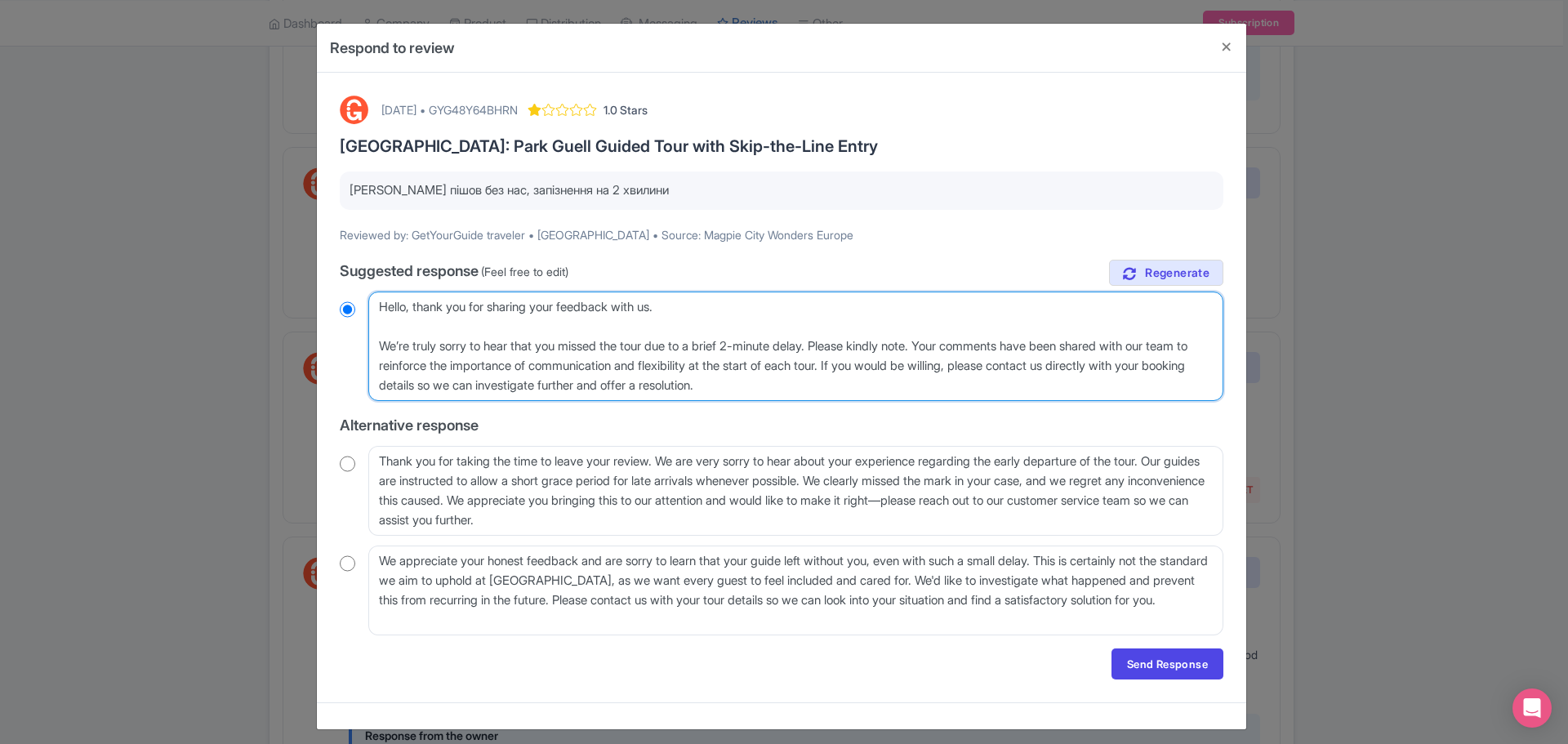
type textarea "Hello, thank you for sharing your feedback with us. We’re truly sorry to hear t…"
radio input "true"
paste textarea "Please kindly note that it is the responsibility of all guests to be at the mee…"
type textarea "Hello, thank you for sharing your feedback with us. We’re truly sorry to hear t…"
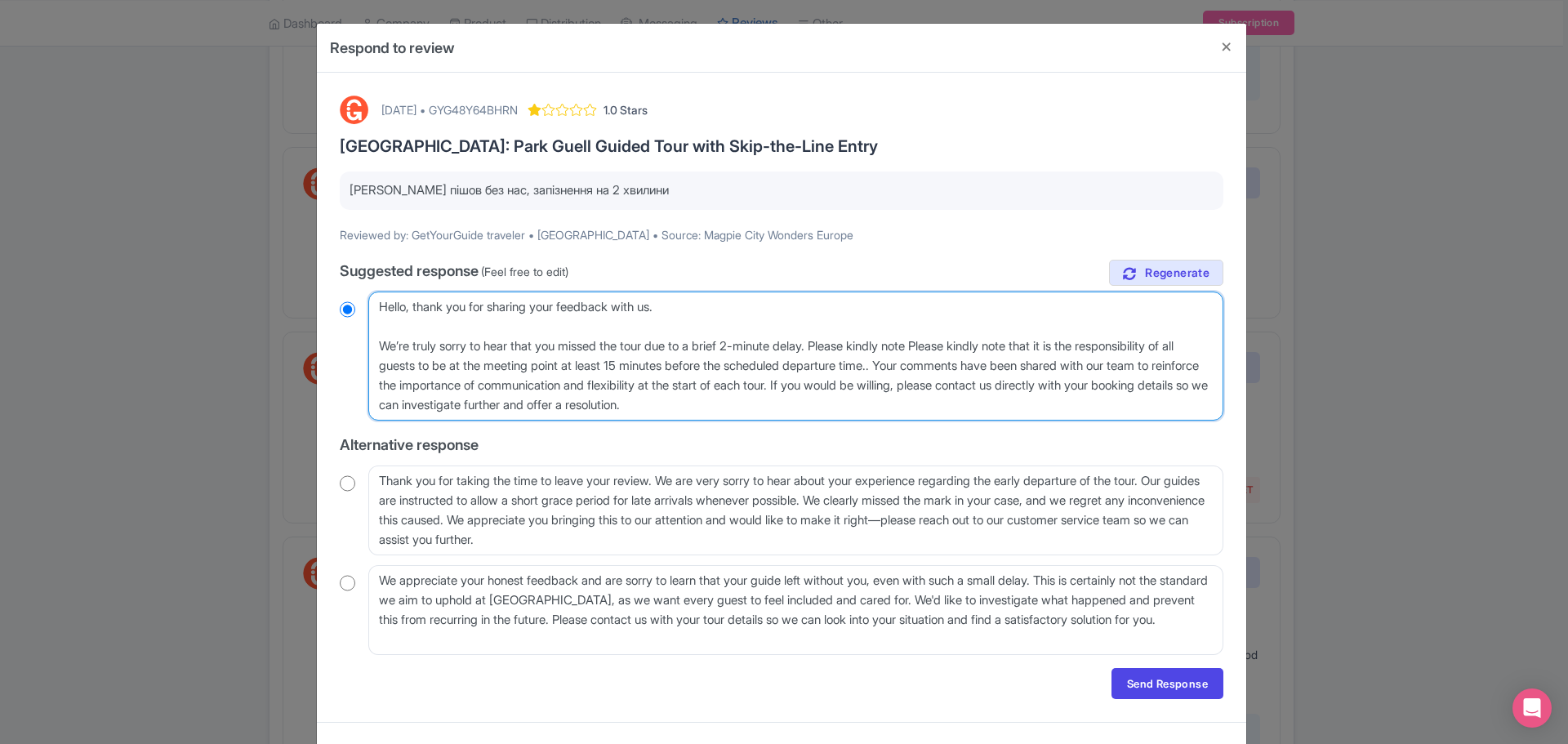
click at [954, 345] on textarea "Dear traveler, thank you for sharing your feedback with us. We sincerely apolog…" at bounding box center [796, 357] width 855 height 129
radio input "true"
type textarea "Hello, thank you for sharing your feedback with us. We’re truly sorry to hear t…"
radio input "true"
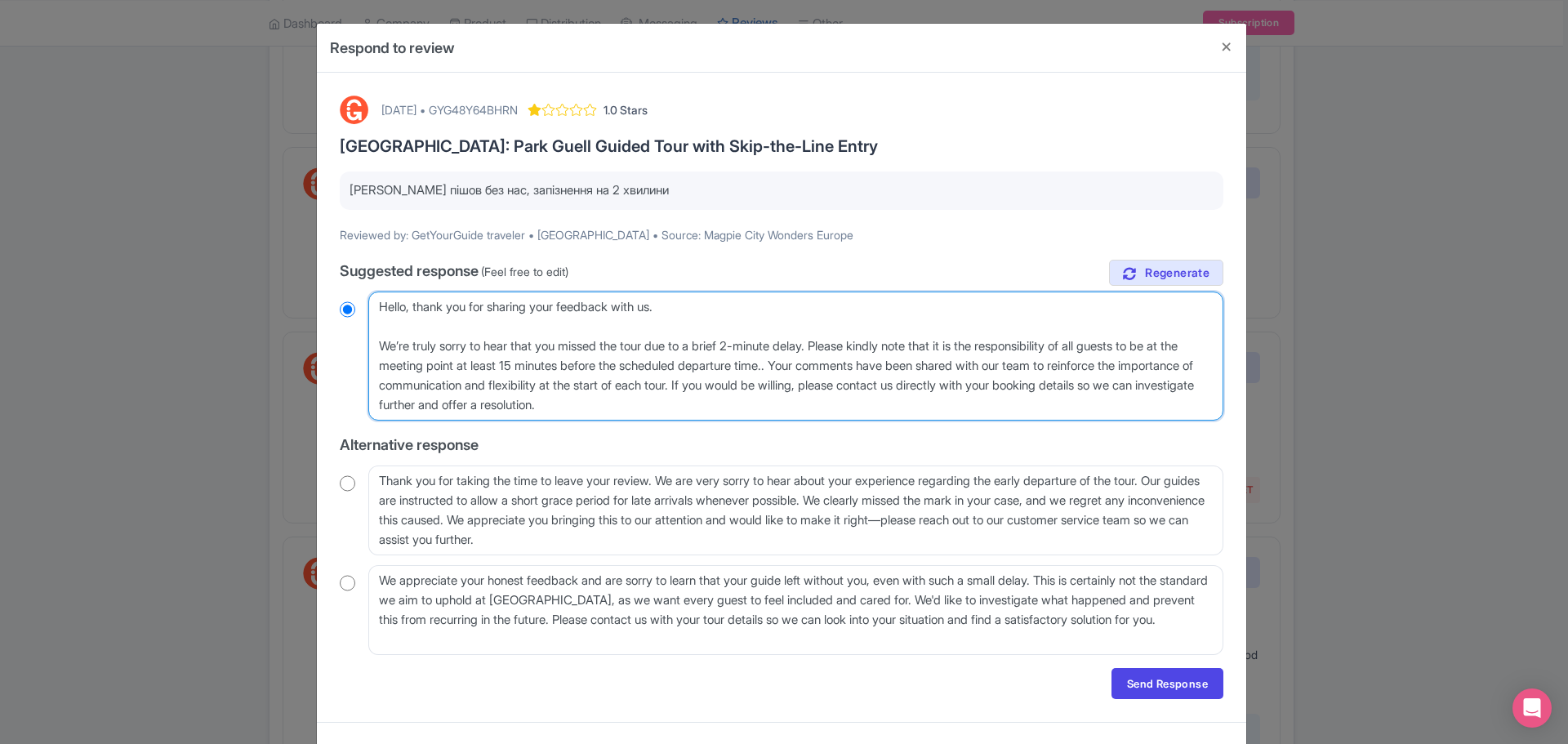
type textarea "Hello, thank you for sharing your feedback with us. We’re truly sorry to hear t…"
click at [824, 369] on textarea "Dear traveler, thank you for sharing your feedback with us. We sincerely apolog…" at bounding box center [796, 357] width 855 height 129
click at [823, 367] on textarea "Dear traveler, thank you for sharing your feedback with us. We sincerely apolog…" at bounding box center [796, 357] width 855 height 129
radio input "true"
paste textarea "This allows us to begin on time and provide the best possible experience for ev…"
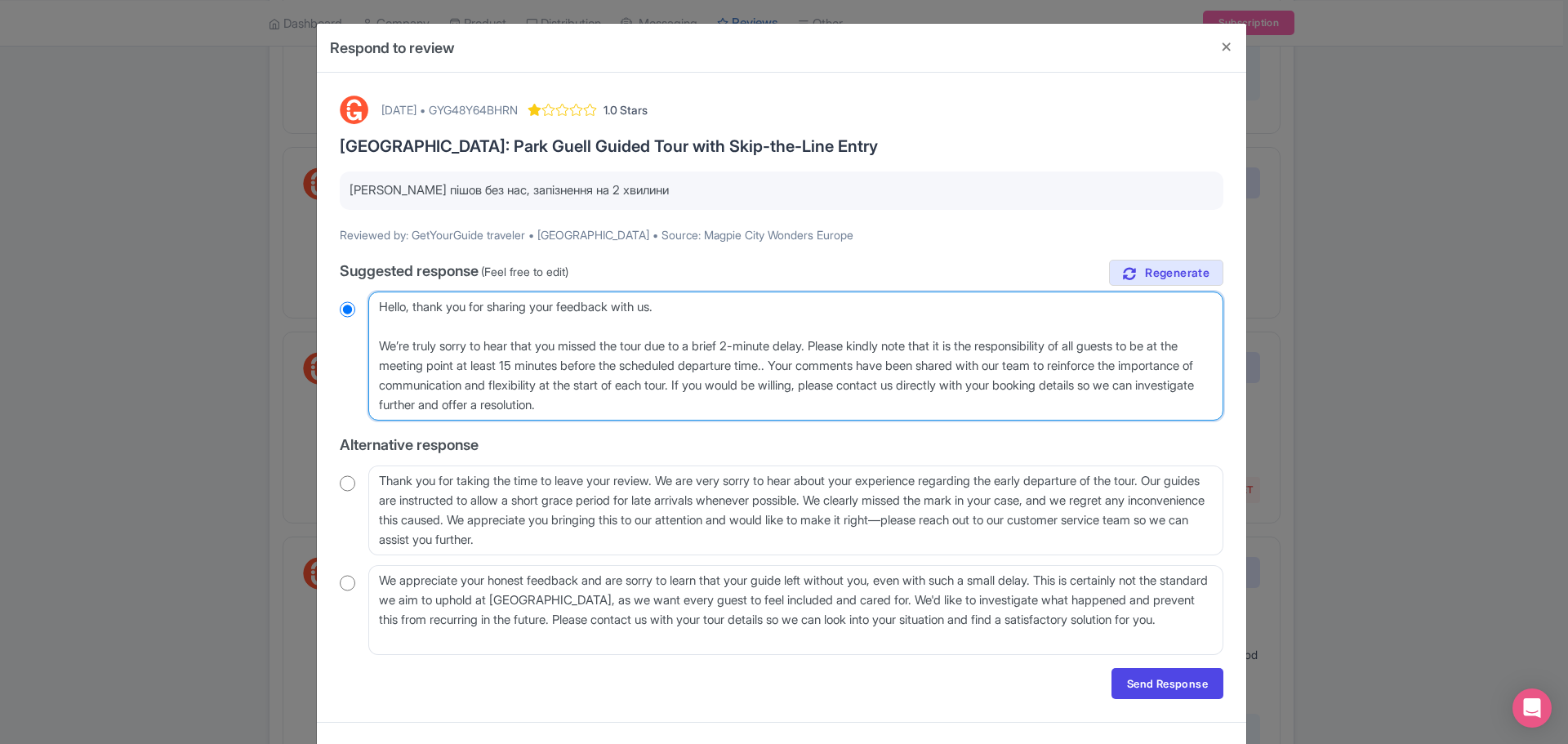
type textarea "Hello, thank you for sharing your feedback with us. We’re truly sorry to hear t…"
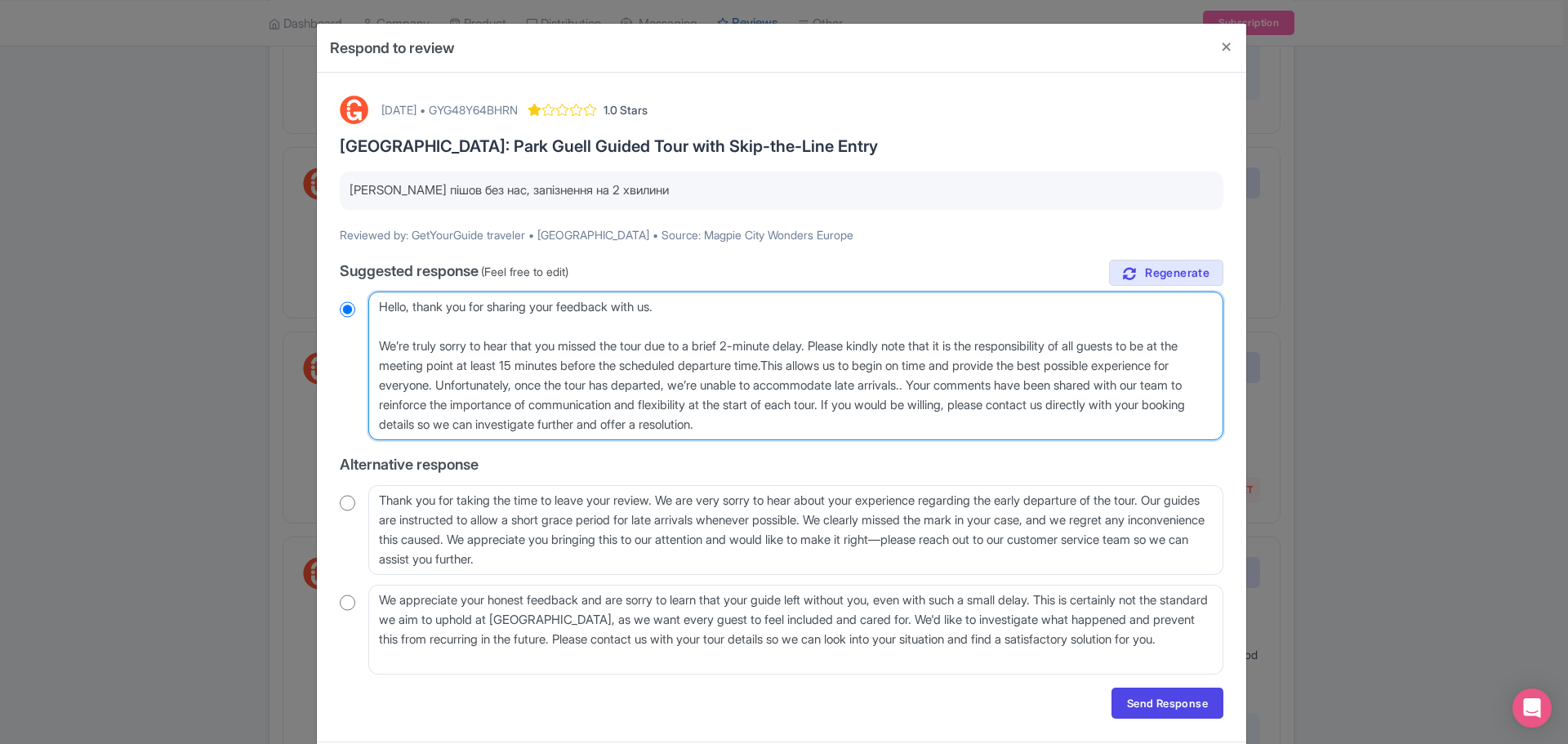
radio input "true"
type textarea "Hello, thank you for sharing your feedback with us. We’re truly sorry to hear t…"
radio input "true"
type textarea "Hello, thank you for sharing your feedback with us. We’re truly sorry to hear t…"
drag, startPoint x: 1029, startPoint y: 383, endPoint x: 901, endPoint y: 430, distance: 136.4
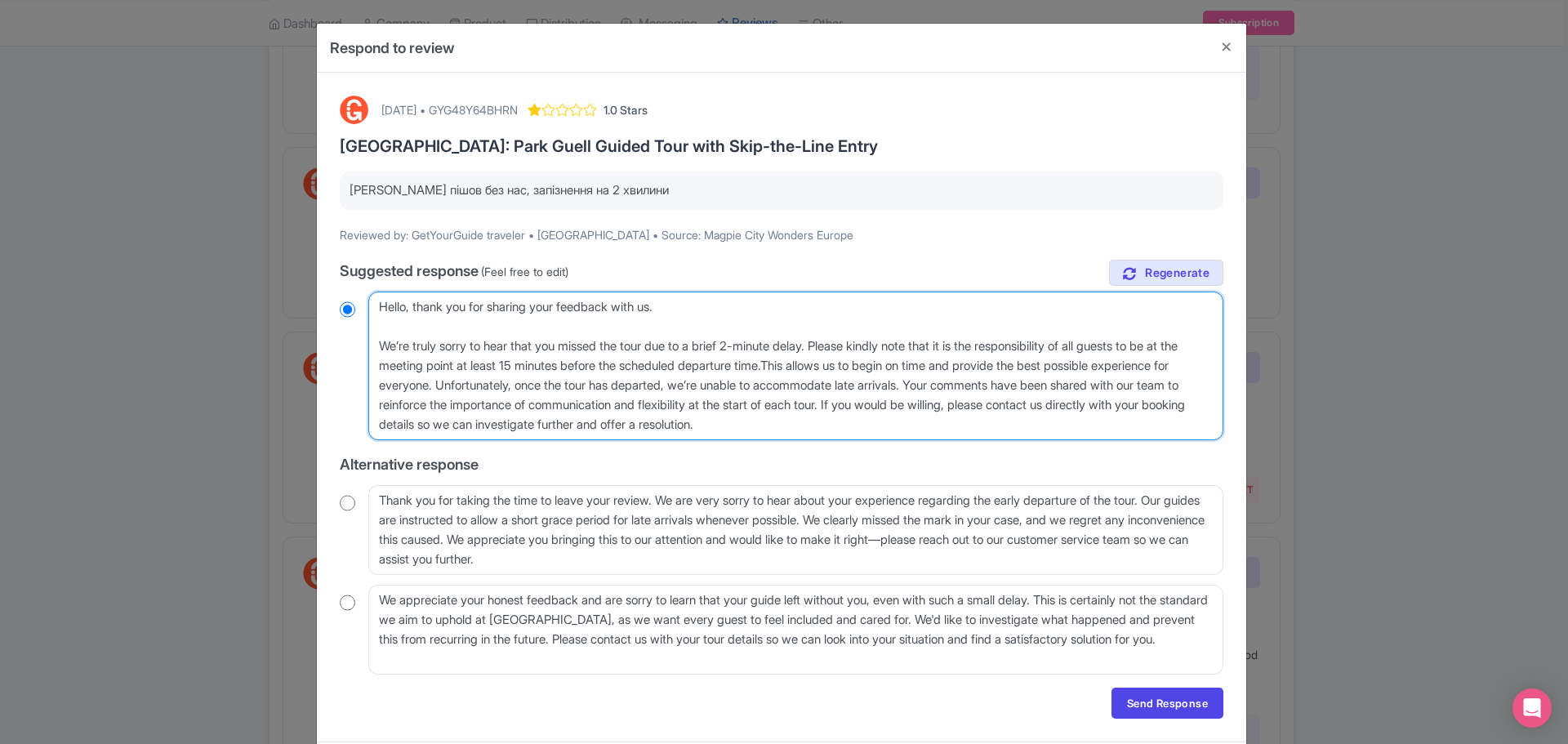
click at [901, 430] on textarea "Dear traveler, thank you for sharing your feedback with us. We sincerely apolog…" at bounding box center [796, 367] width 855 height 149
radio input "true"
type textarea "Hello, thank you for sharing your feedback with us. We’re truly sorry to hear t…"
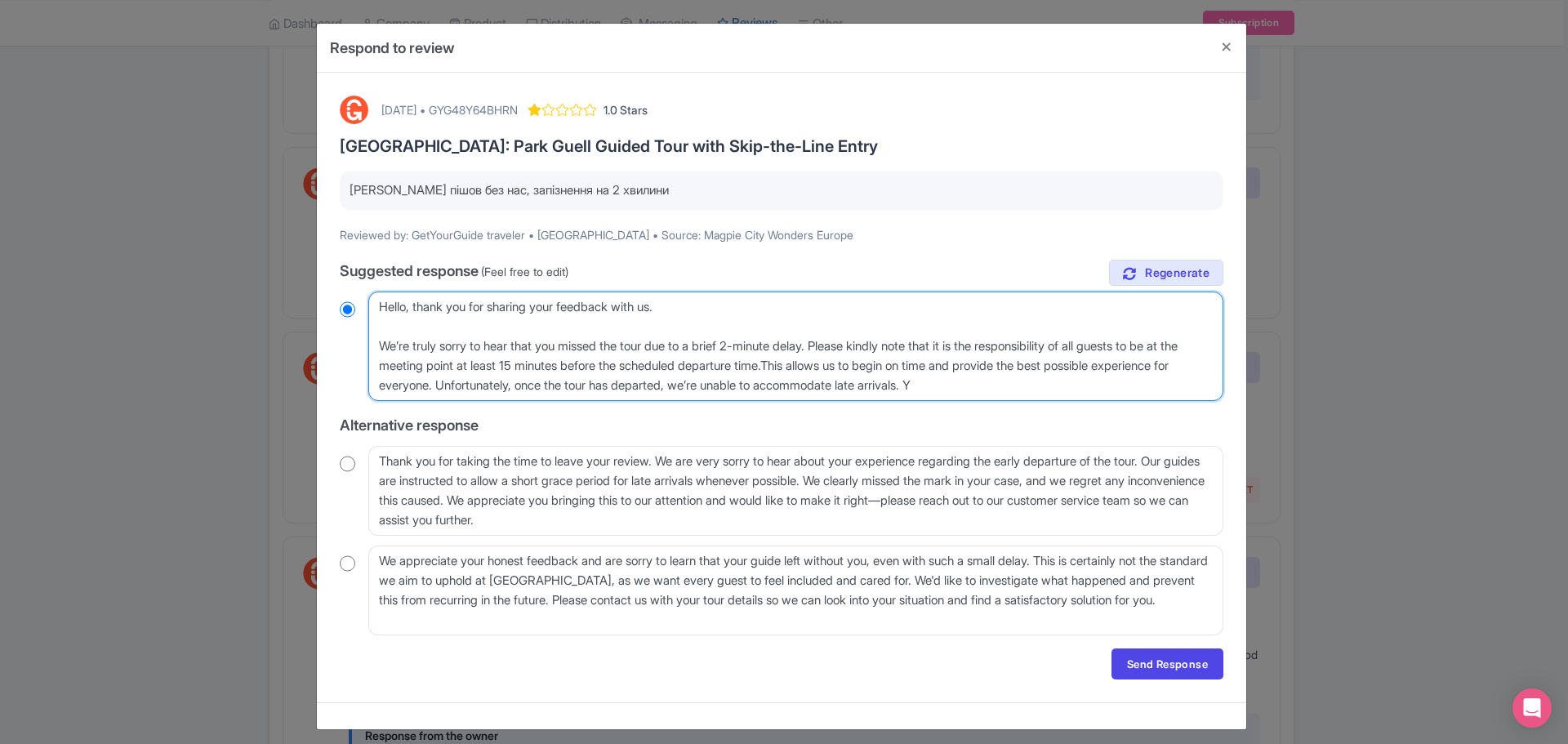
radio input "true"
type textarea "Hello, thank you for sharing your feedback with us. We’re truly sorry to hear t…"
radio input "true"
paste textarea "we completely understand that delays can happen, and we’d love to assist you. P…"
type textarea "Hello, thank you for sharing your feedback with us. We’re truly sorry to hear t…"
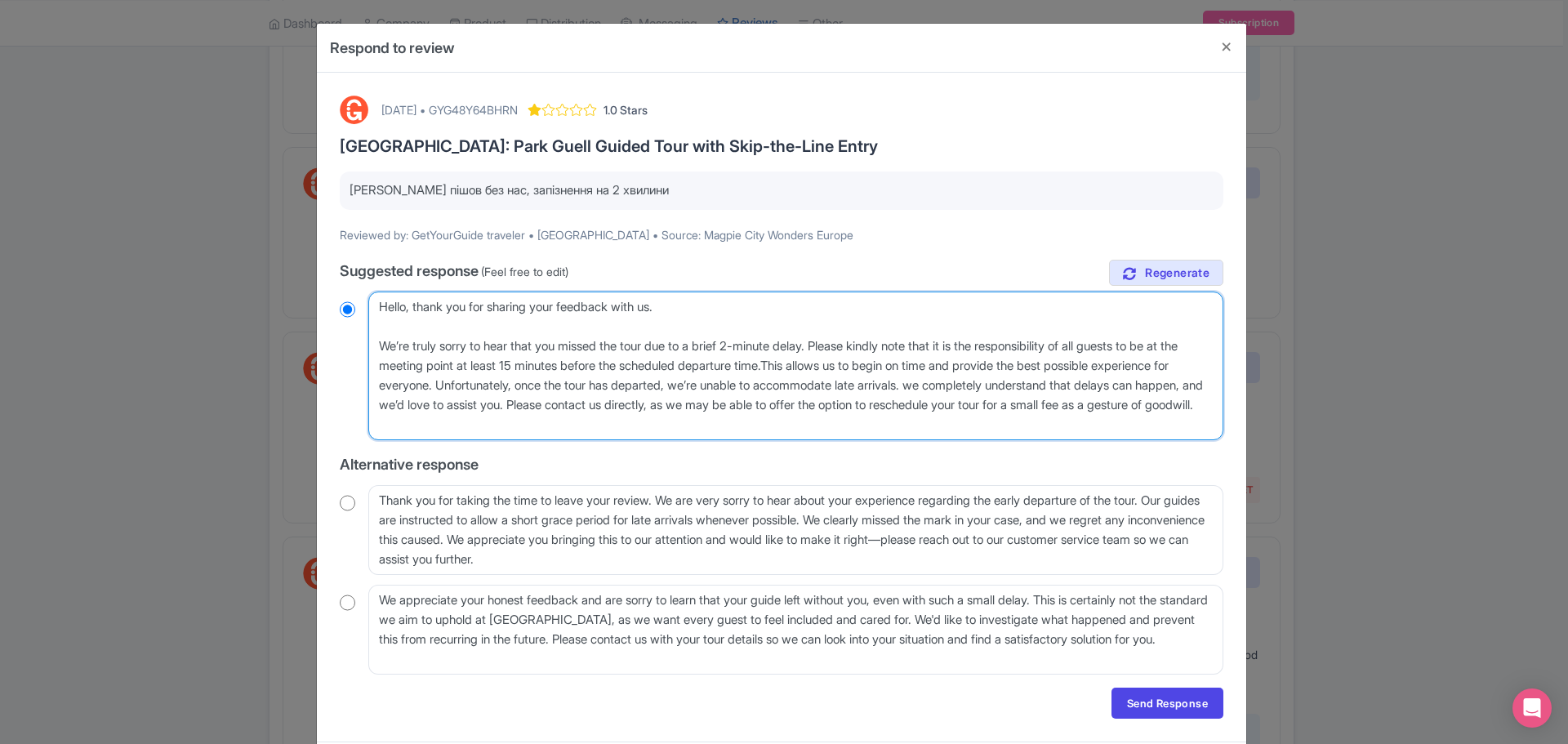
radio input "true"
click at [1029, 386] on textarea "Dear traveler, thank you for sharing your feedback with us. We sincerely apolog…" at bounding box center [796, 367] width 855 height 149
type textarea "Hello, thank you for sharing your feedback with us. We’re truly sorry to hear t…"
radio input "true"
type textarea "Hello, thank you for sharing your feedback with us. We’re truly sorry to hear t…"
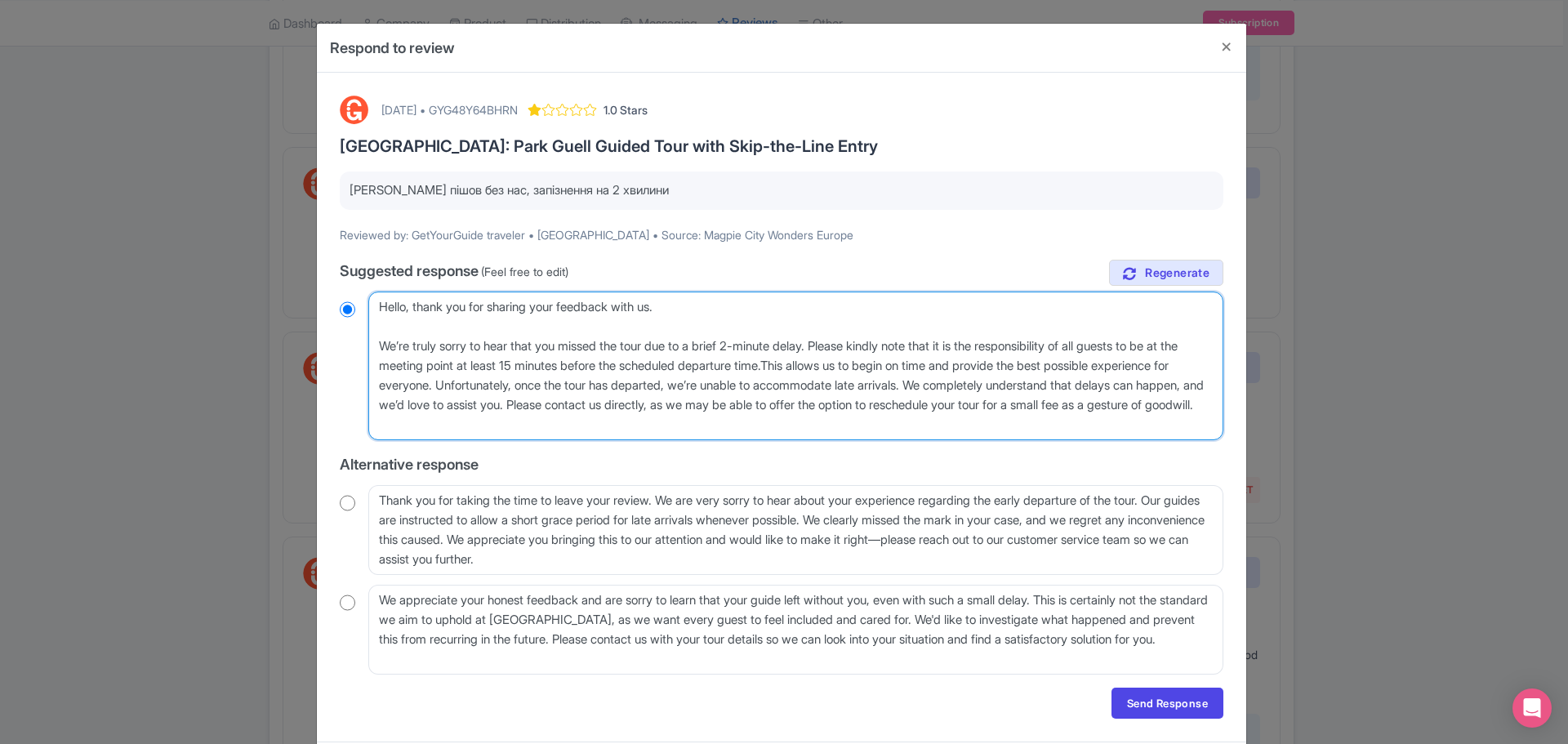
radio input "true"
click at [609, 421] on textarea "Dear traveler, thank you for sharing your feedback with us. We sincerely apolog…" at bounding box center [796, 367] width 855 height 149
type textarea "Hello, thank you for sharing your feedback with us. We’re truly sorry to hear t…"
radio input "true"
paste textarea "We hope to have the opportunity to welcome you on a future tour."
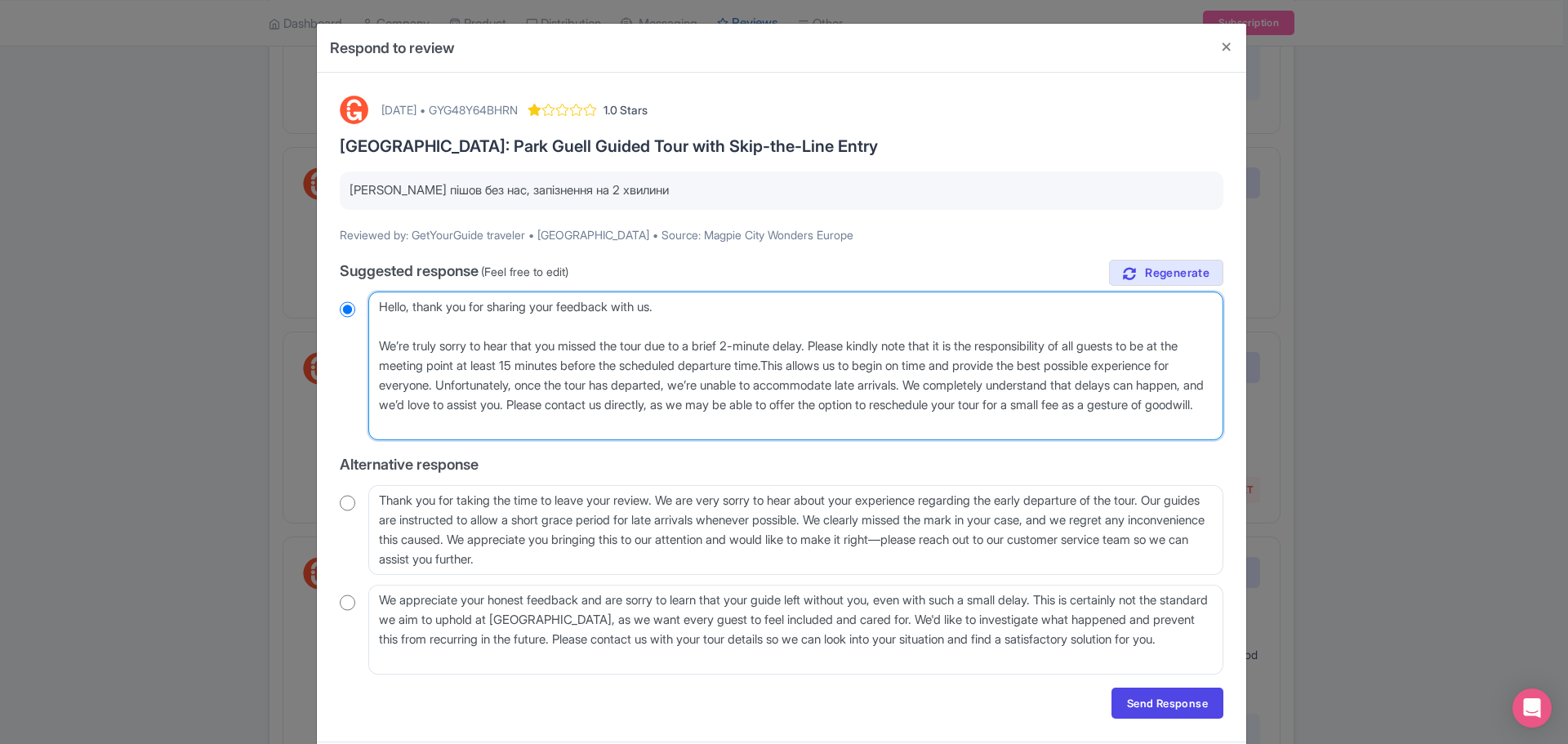
type textarea "Hello, thank you for sharing your feedback with us. We’re truly sorry to hear t…"
radio input "true"
drag, startPoint x: 705, startPoint y: 347, endPoint x: 793, endPoint y: 347, distance: 88.0
click at [793, 347] on textarea "Dear traveler, thank you for sharing your feedback with us. We sincerely apolog…" at bounding box center [796, 367] width 855 height 149
type textarea "Hello, thank you for sharing your feedback with us. We’re truly sorry to hear t…"
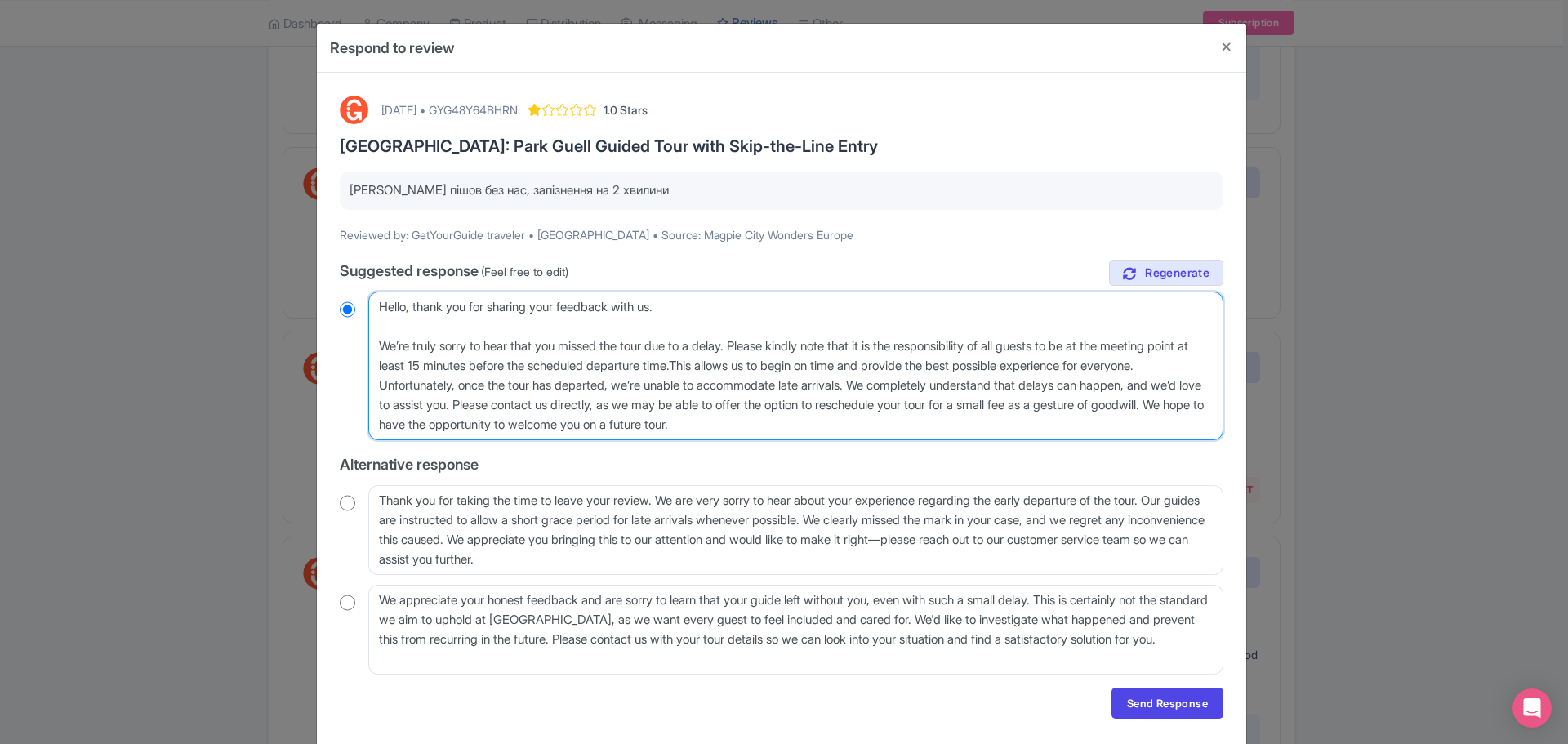
drag, startPoint x: 882, startPoint y: 426, endPoint x: 191, endPoint y: 252, distance: 712.6
click at [191, 252] on div "Respond to review September 03, 2025 • GYG48Y64BHRN 1.0 Stars Barcelona: Park G…" at bounding box center [784, 372] width 1568 height 744
radio input "true"
type textarea "Hello, thank you for sharing your feedback with us. We’re truly sorry to hear t…"
click at [891, 426] on textarea "Dear traveler, thank you for sharing your feedback with us. We sincerely apolog…" at bounding box center [796, 367] width 855 height 149
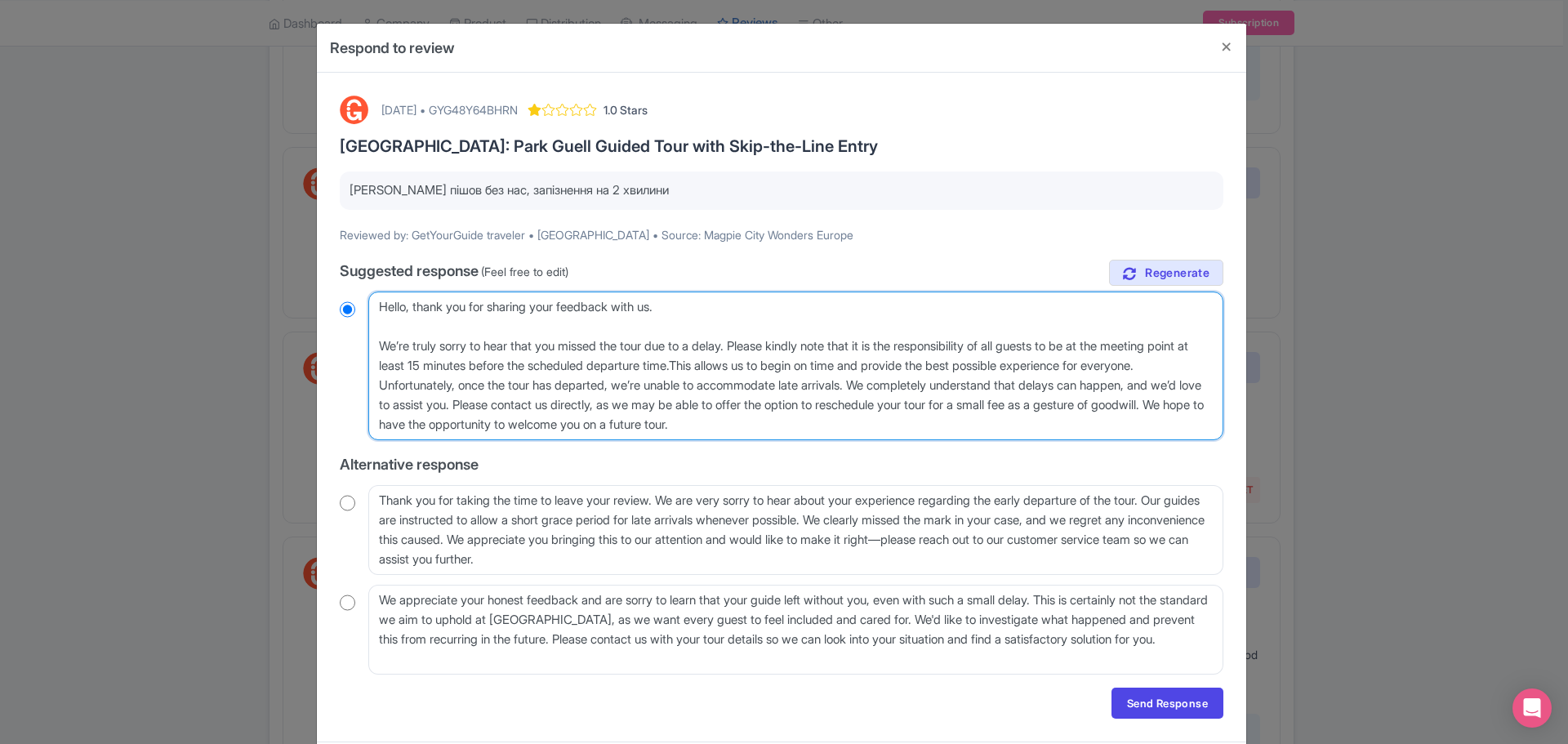
drag, startPoint x: 891, startPoint y: 426, endPoint x: 105, endPoint y: 264, distance: 802.5
click at [105, 264] on div "Respond to review September 03, 2025 • GYG48Y64BHRN 1.0 Stars Barcelona: Park G…" at bounding box center [784, 372] width 1568 height 744
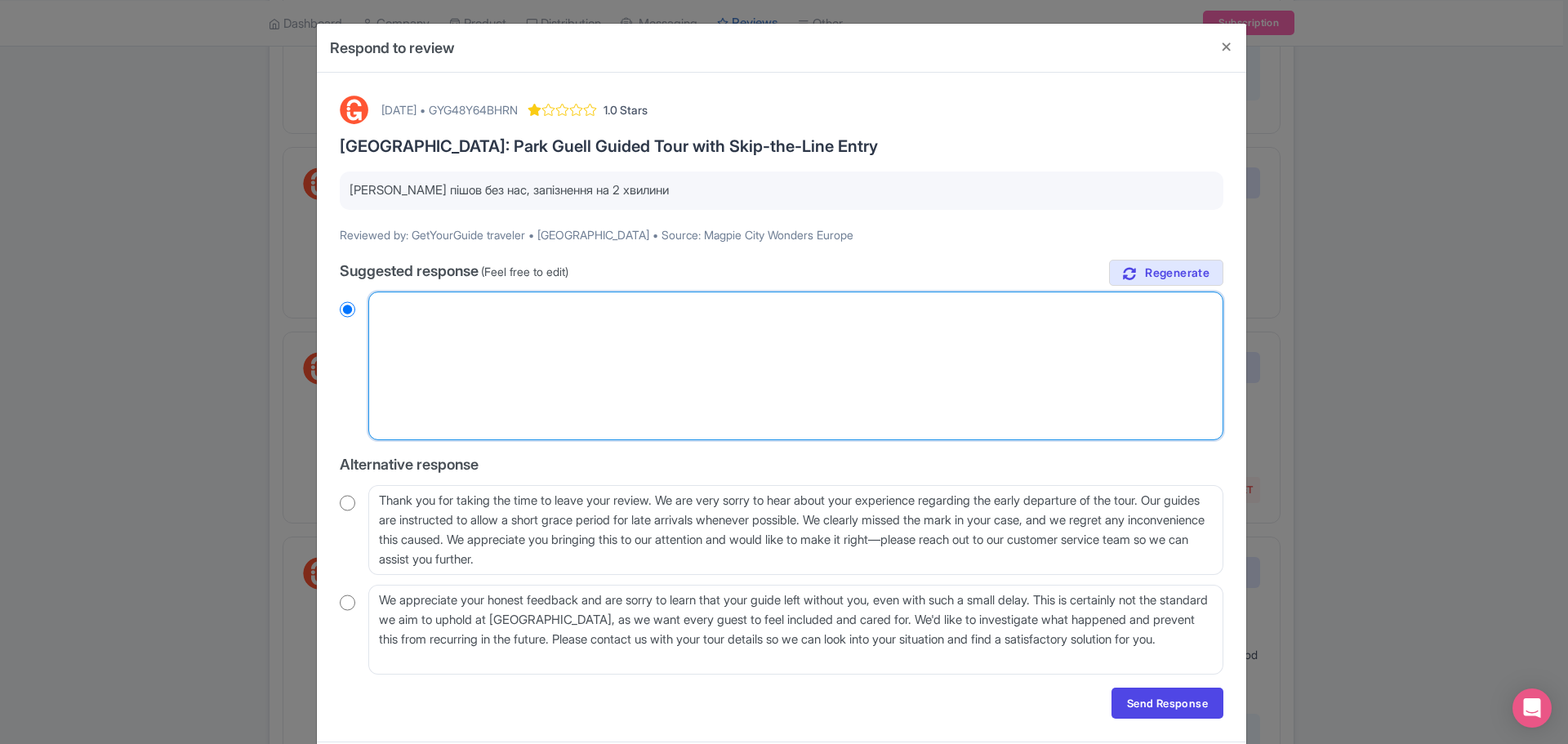
radio input "true"
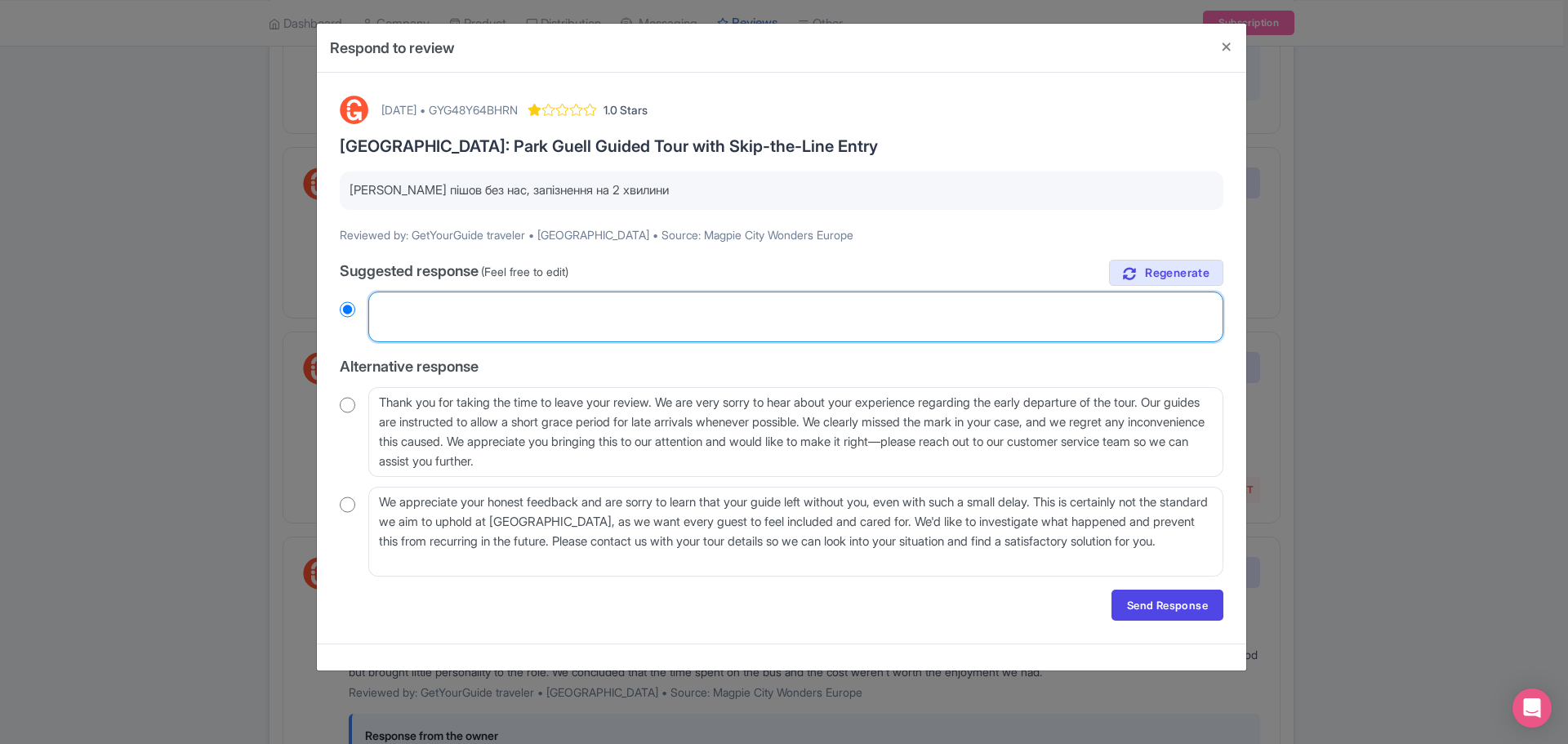
click at [454, 309] on textarea "Dear traveler, thank you for sharing your feedback with us. We sincerely apolog…" at bounding box center [796, 317] width 855 height 51
paste textarea "Hello, and thank you for sharing your feedback. We’re truly sorry to hear that …"
type textarea "Hello, and thank you for sharing your feedback. We’re truly sorry to hear that …"
radio input "true"
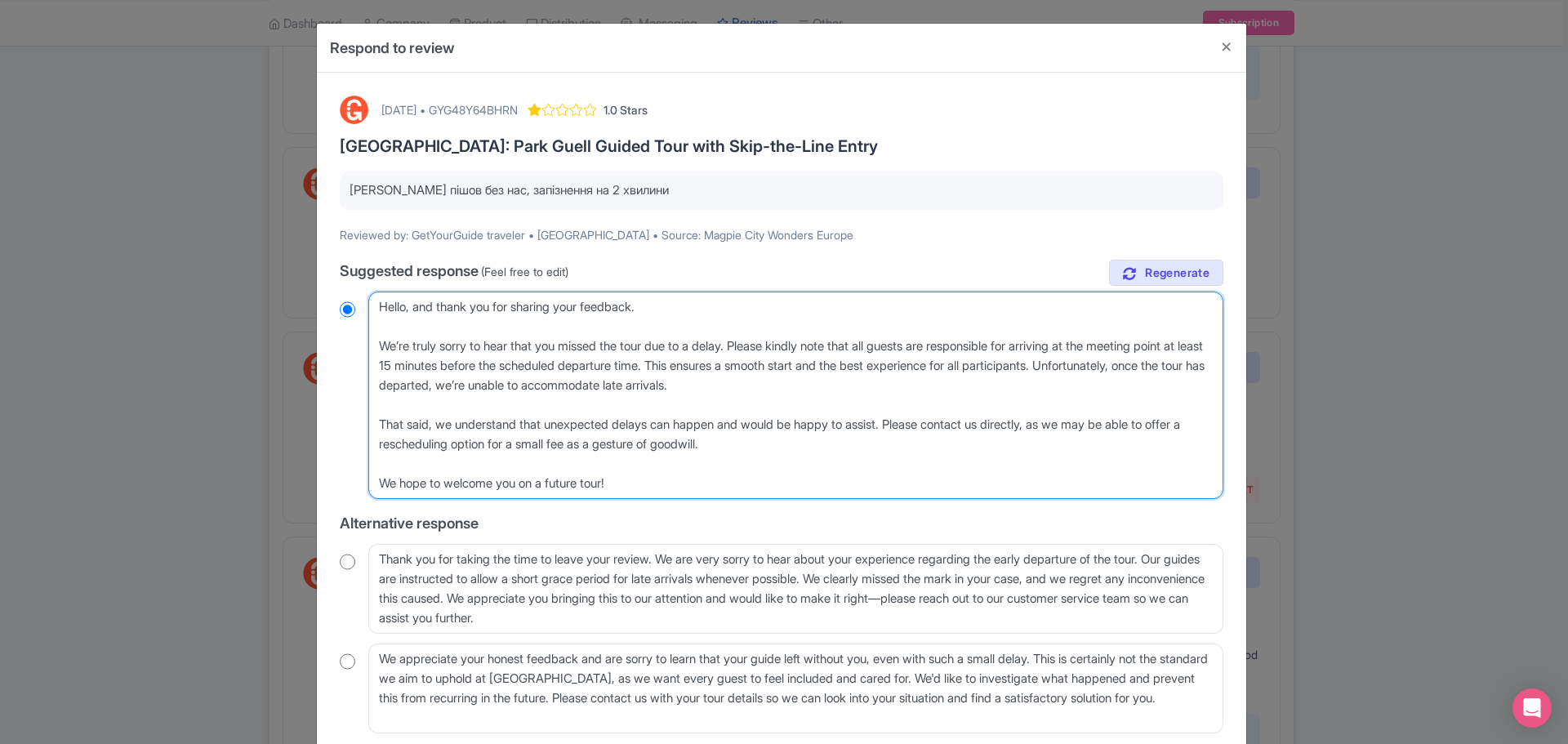
click at [433, 326] on textarea "Dear traveler, thank you for sharing your feedback with us. We sincerely apolog…" at bounding box center [796, 396] width 855 height 208
click at [437, 418] on textarea "Dear traveler, thank you for sharing your feedback with us. We sincerely apolog…" at bounding box center [796, 396] width 855 height 208
click at [435, 407] on textarea "Dear traveler, thank you for sharing your feedback with us. We sincerely apolog…" at bounding box center [796, 396] width 855 height 208
drag, startPoint x: 436, startPoint y: 424, endPoint x: 350, endPoint y: 410, distance: 87.1
click at [350, 410] on div "Dear traveler, thank you for sharing your feedback with us. We sincerely apolog…" at bounding box center [781, 396] width 884 height 208
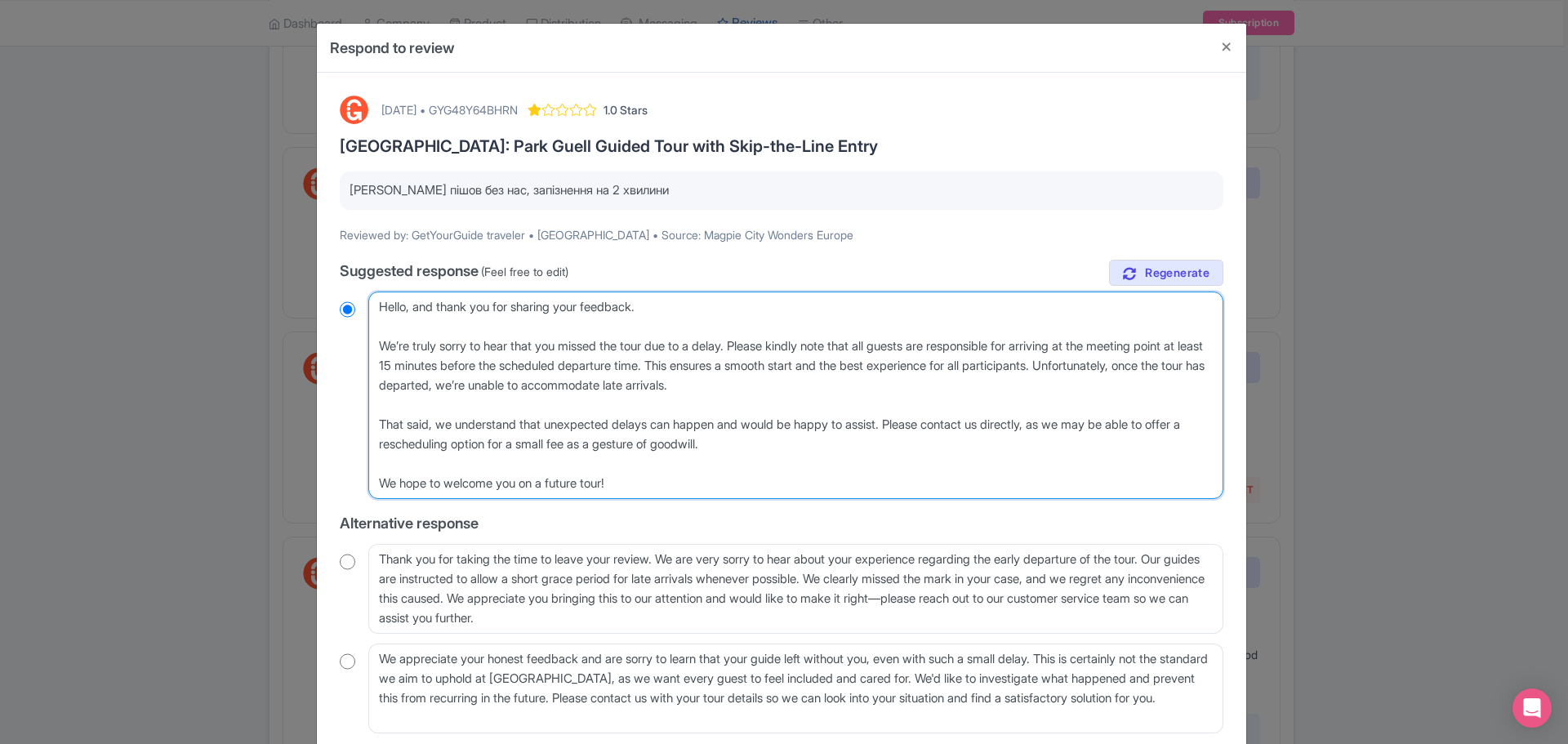
type textarea "Hello, and thank you for sharing your feedback. We’re truly sorry to hear that …"
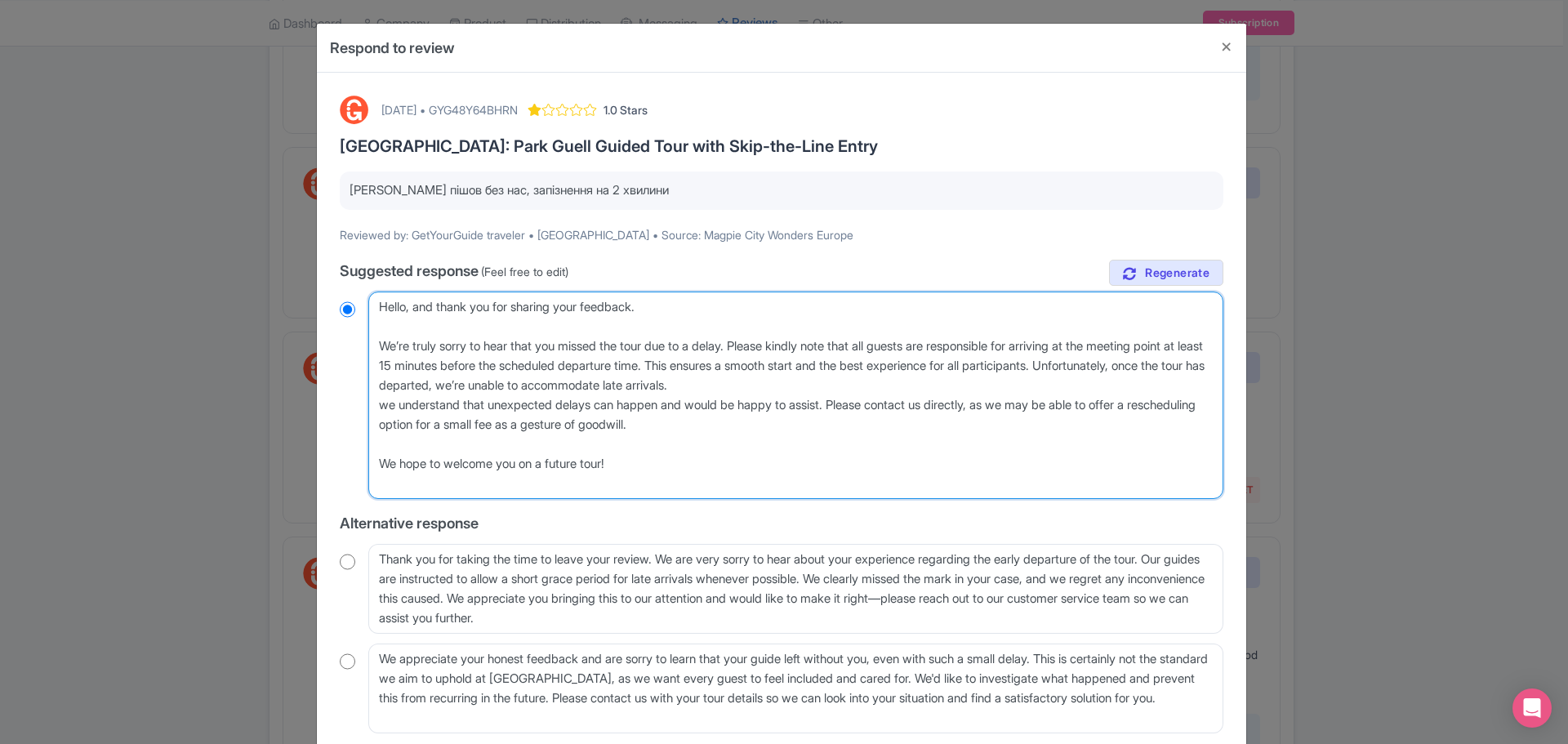
radio input "true"
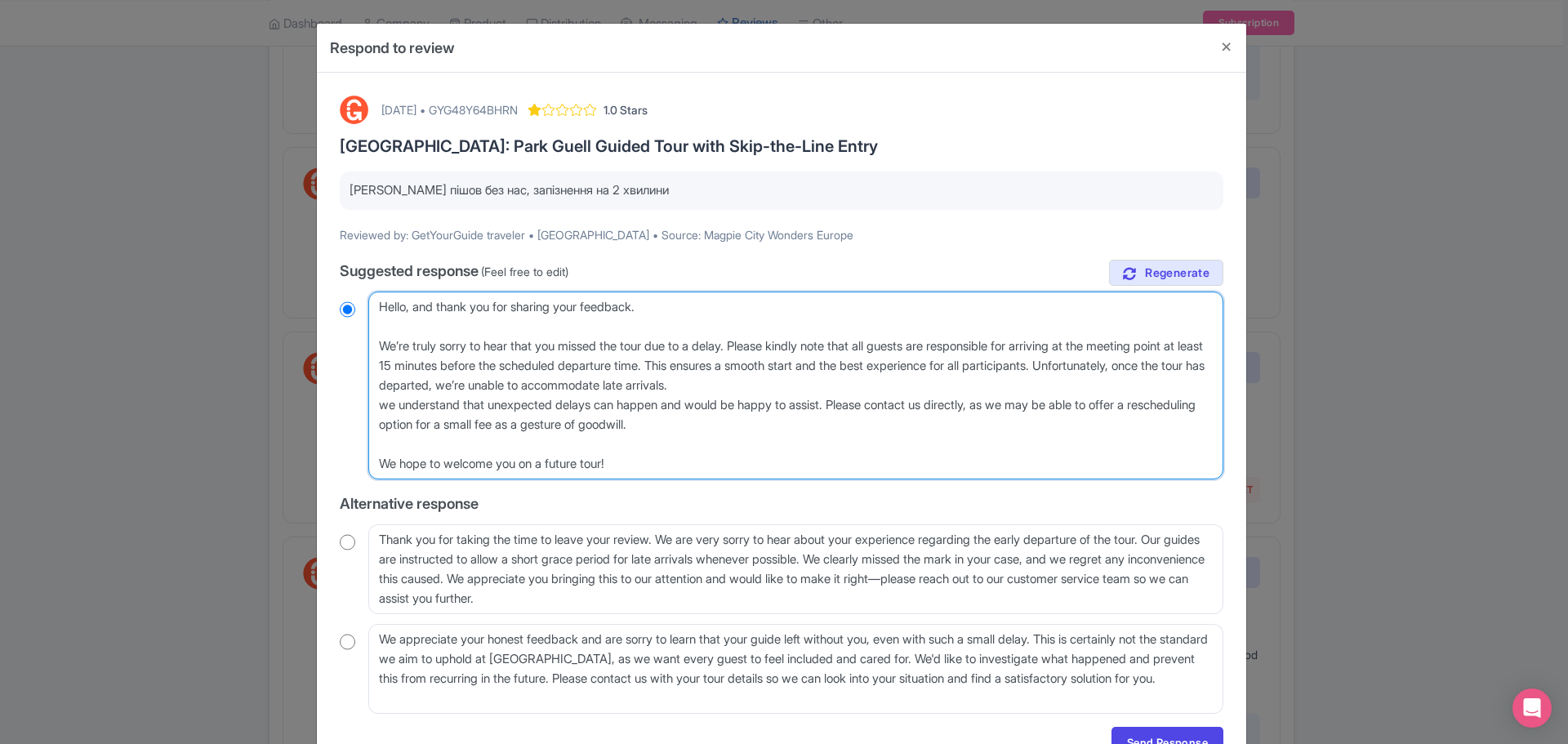
type textarea "Hello, and thank you for sharing your feedback. We’re truly sorry to hear that …"
radio input "true"
type textarea "Hello, and thank you for sharing your feedback. We’re truly sorry to hear that …"
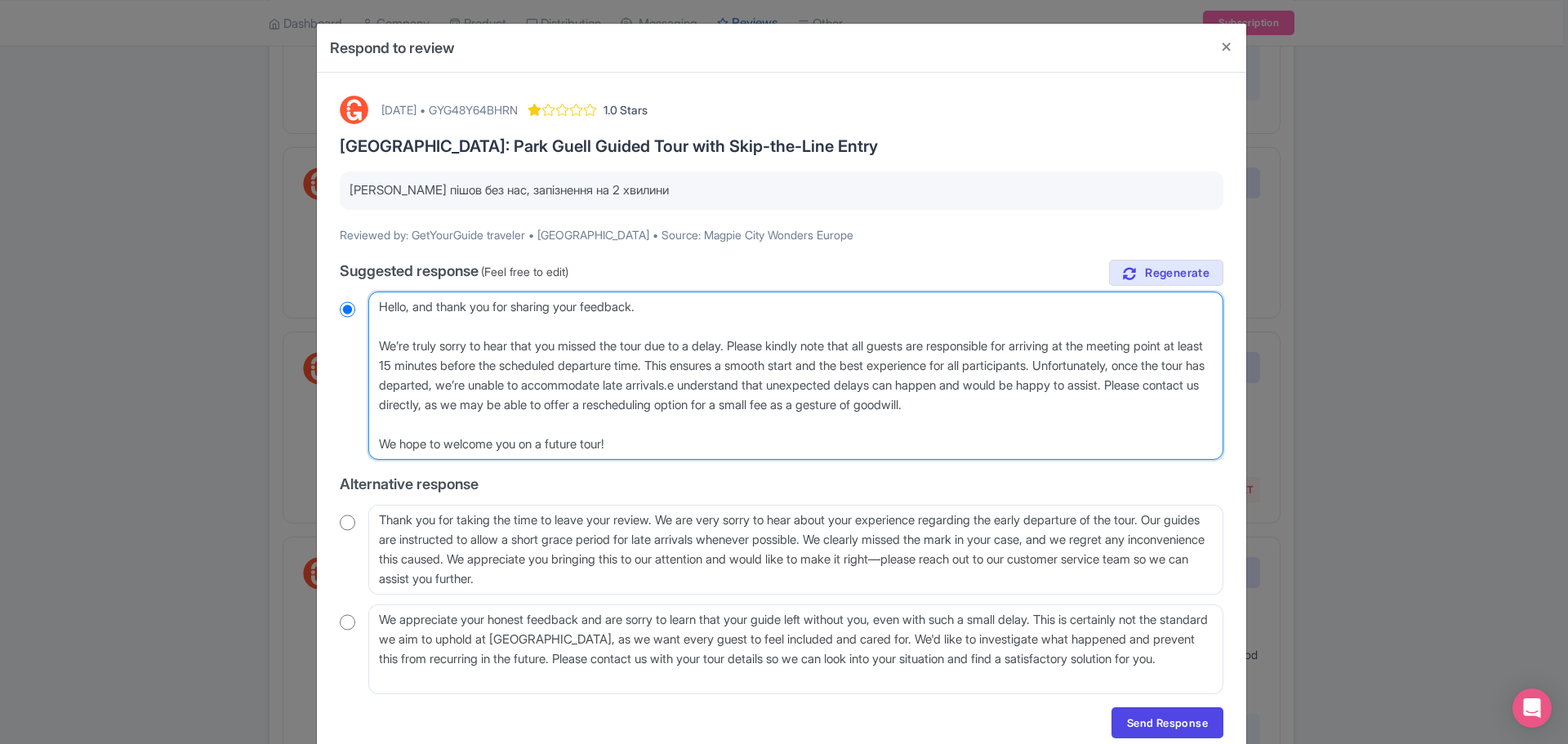
radio input "true"
type textarea "Hello, and thank you for sharing your feedback. We’re truly sorry to hear that …"
radio input "true"
type textarea "Hello, and thank you for sharing your feedback. We’re truly sorry to hear that …"
radio input "true"
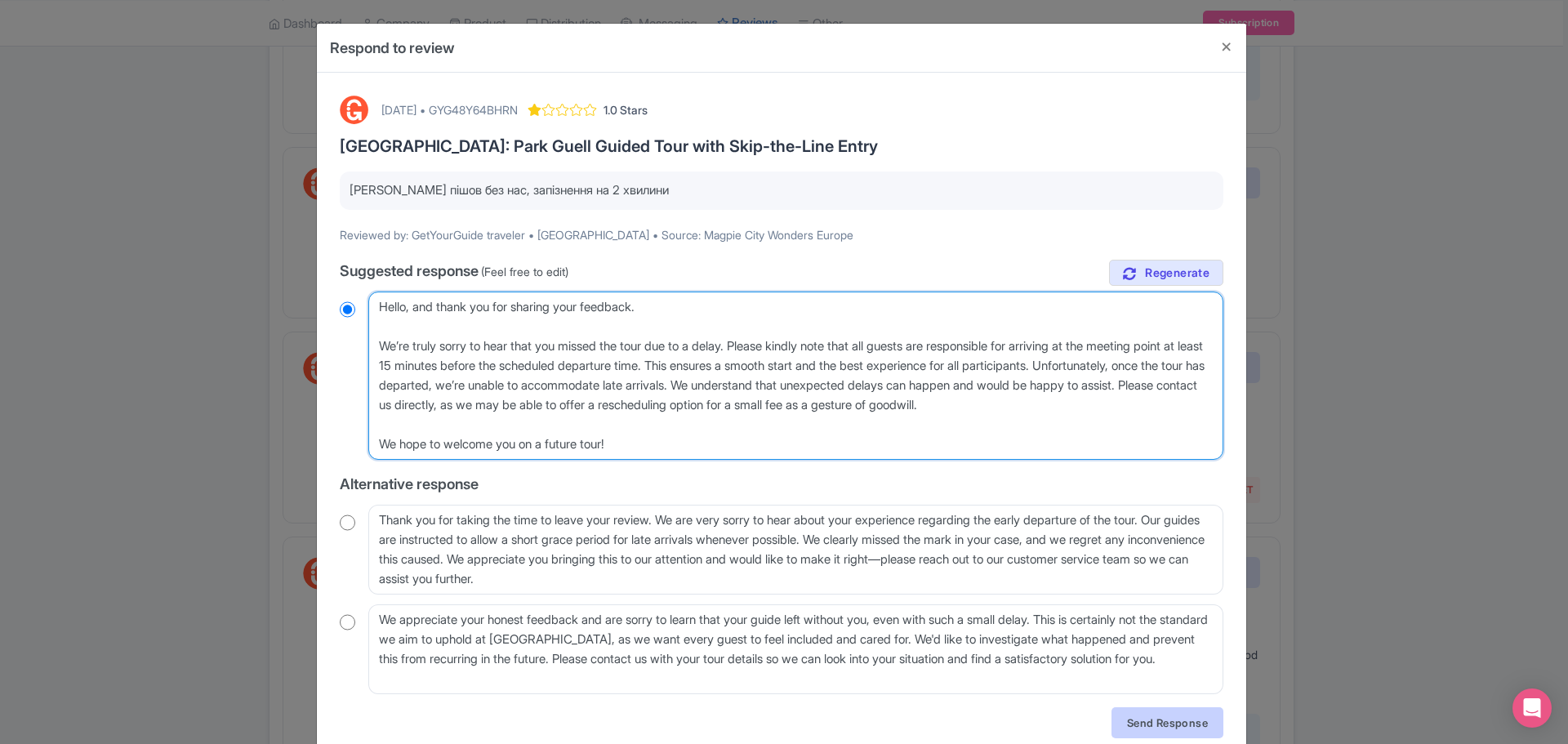
type textarea "Hello, and thank you for sharing your feedback. We’re truly sorry to hear that …"
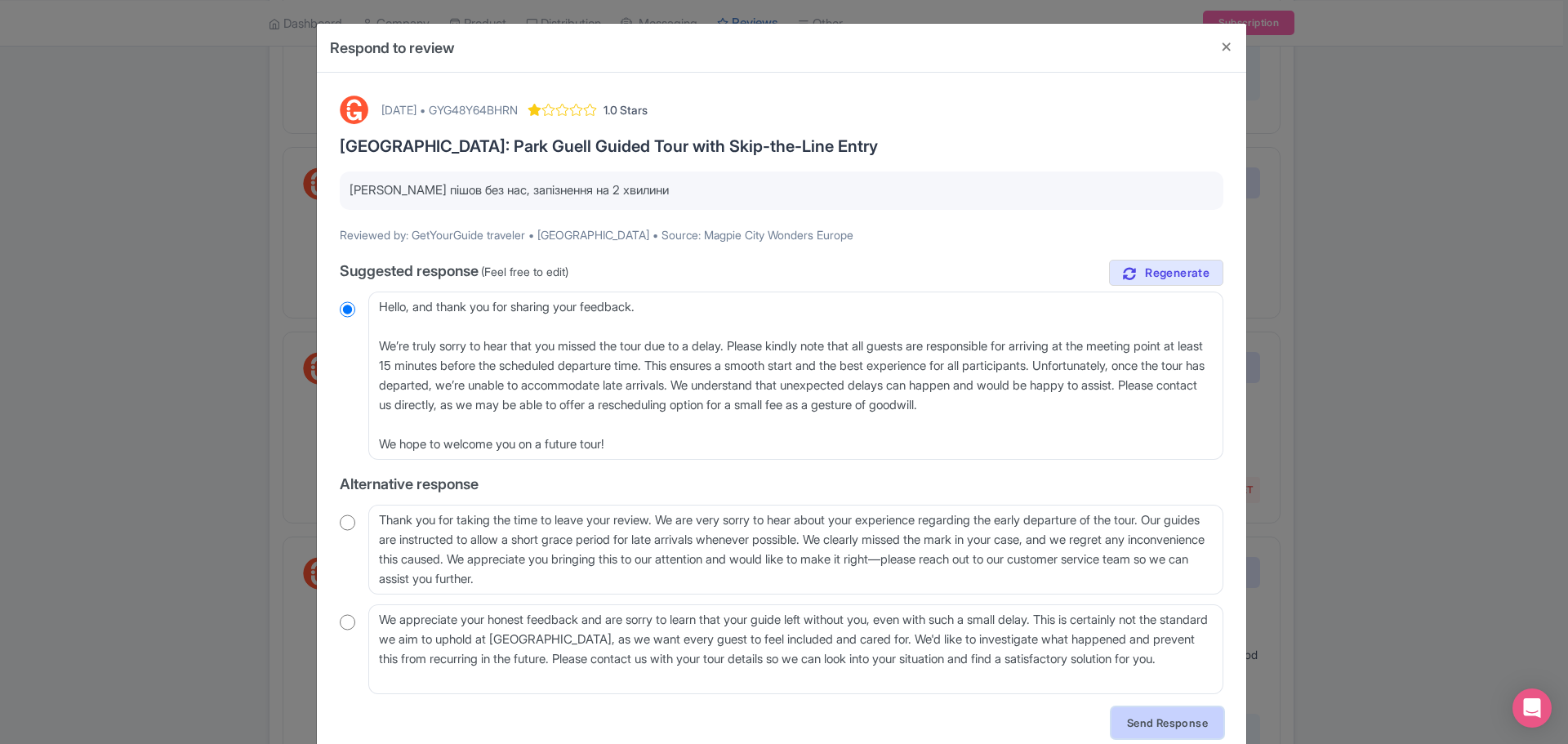
click at [1154, 716] on link "Send Response" at bounding box center [1168, 722] width 112 height 31
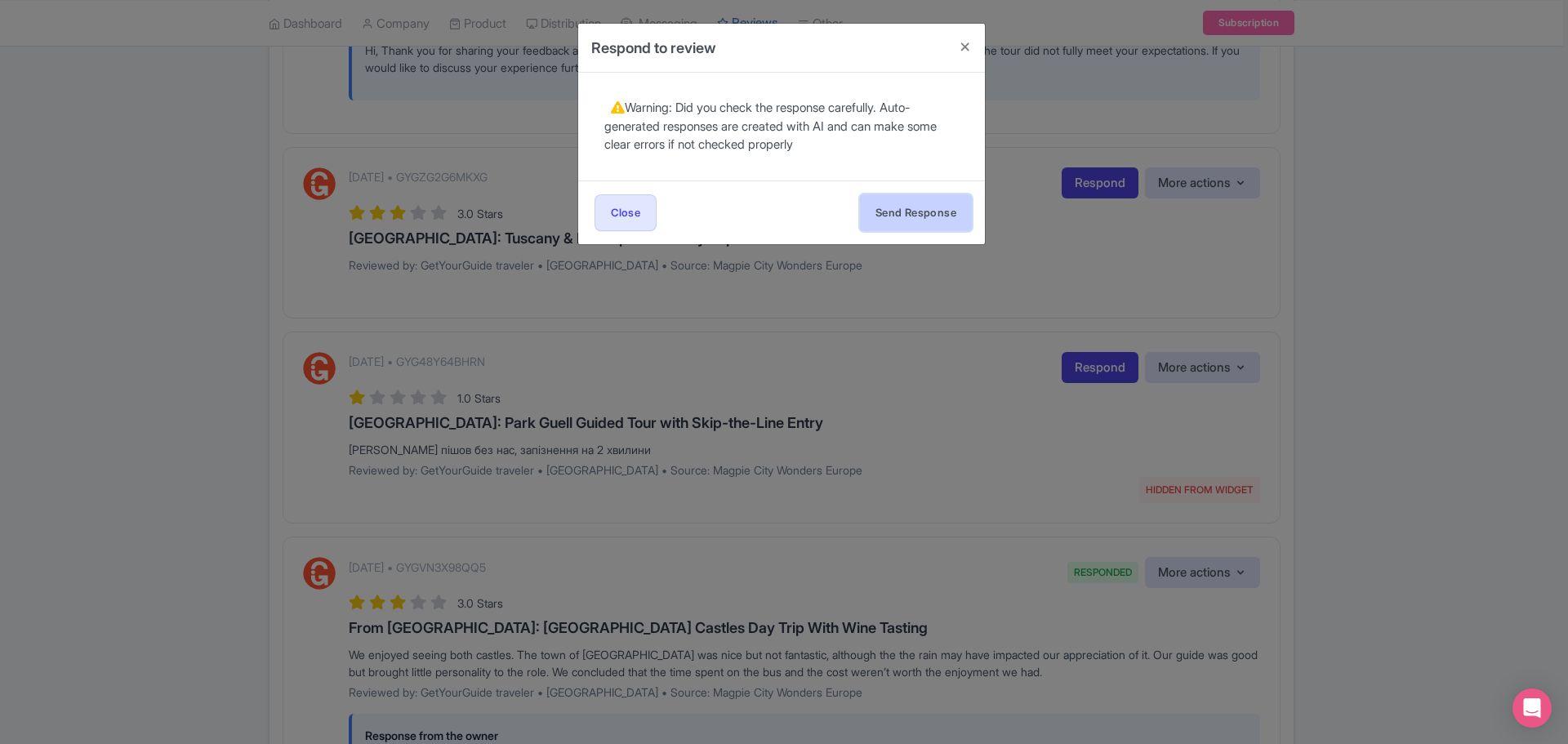
click at [911, 218] on button "Send Response" at bounding box center [916, 213] width 112 height 37
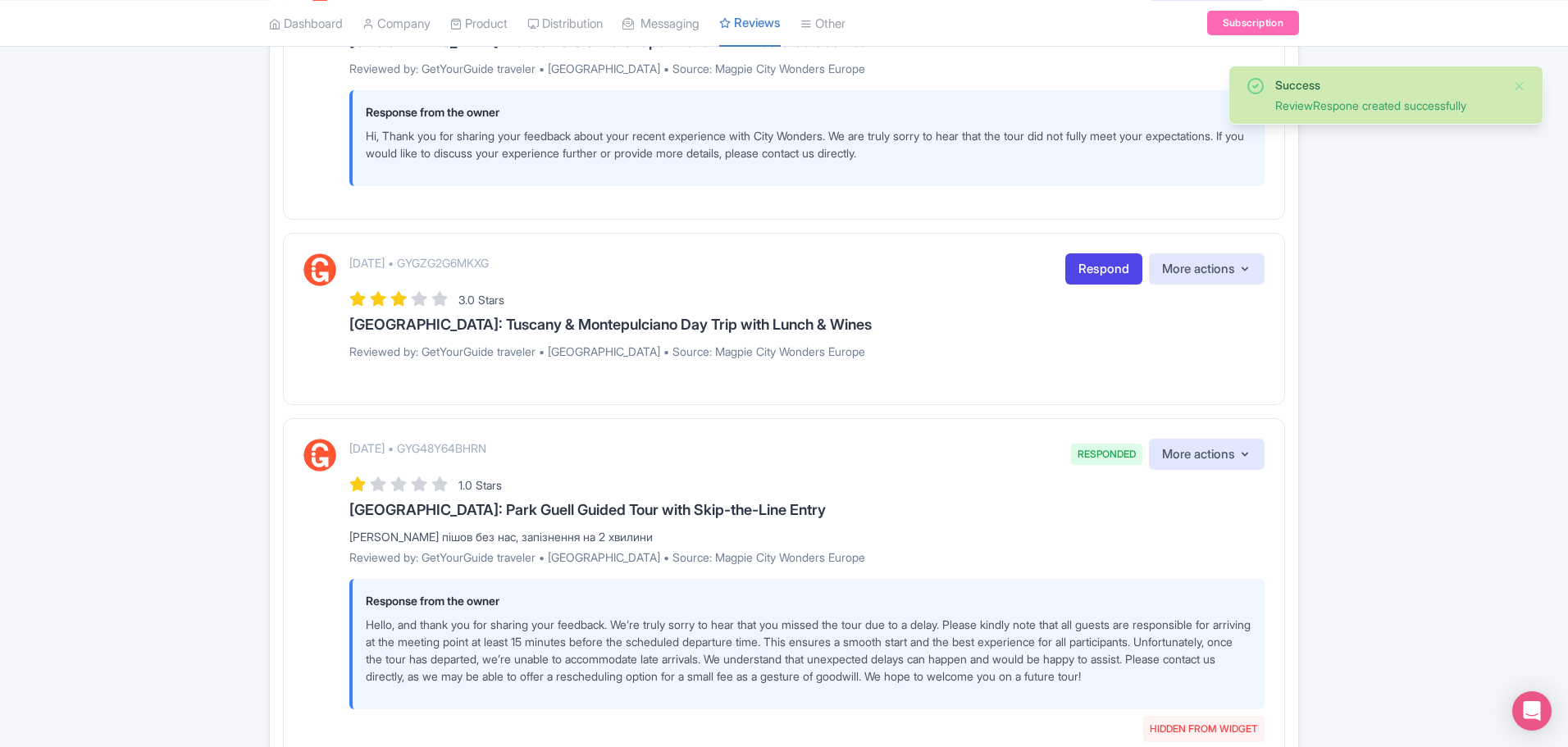
scroll to position [410, 0]
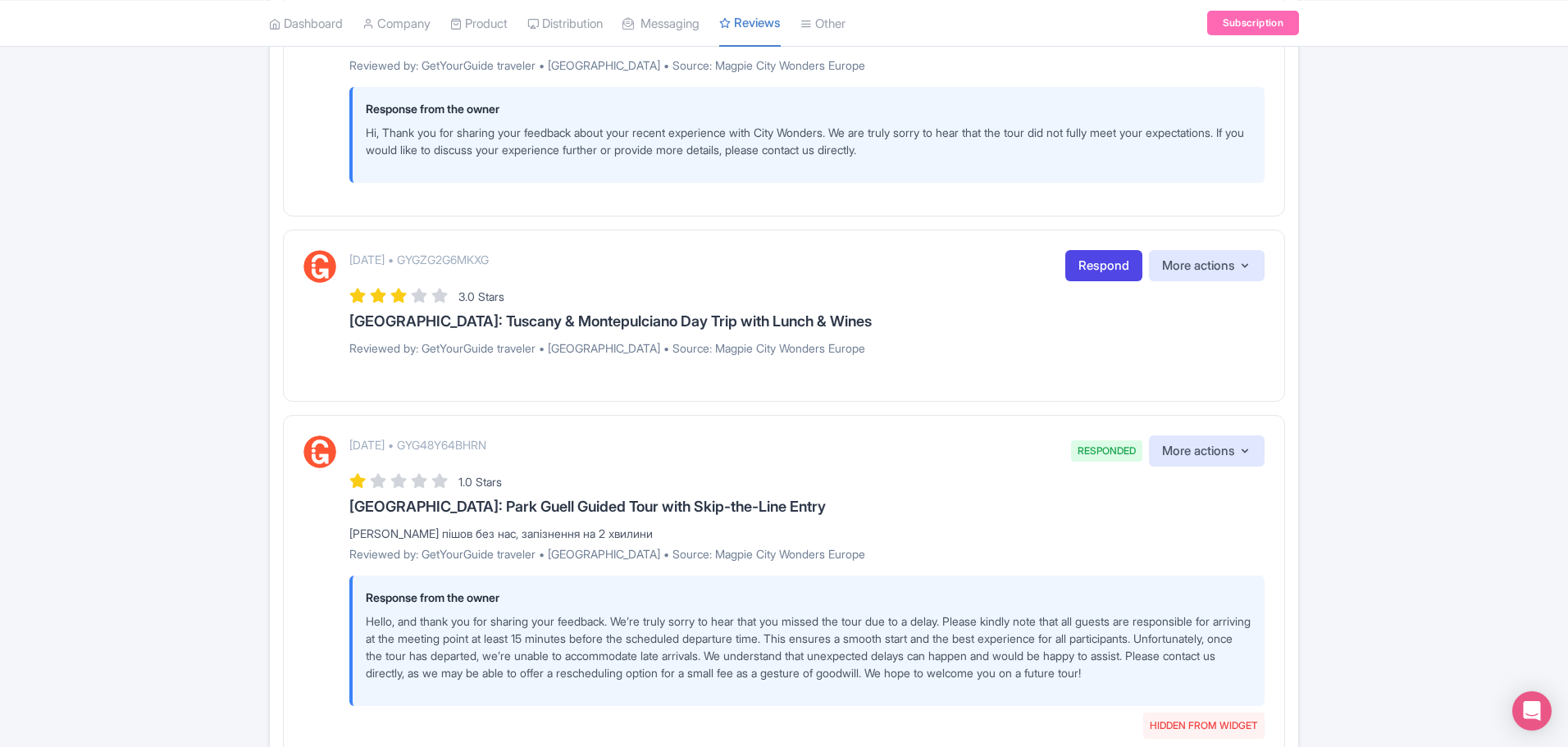
click at [489, 258] on p "[DATE] • GYGZG2G6MKXG" at bounding box center [419, 260] width 139 height 18
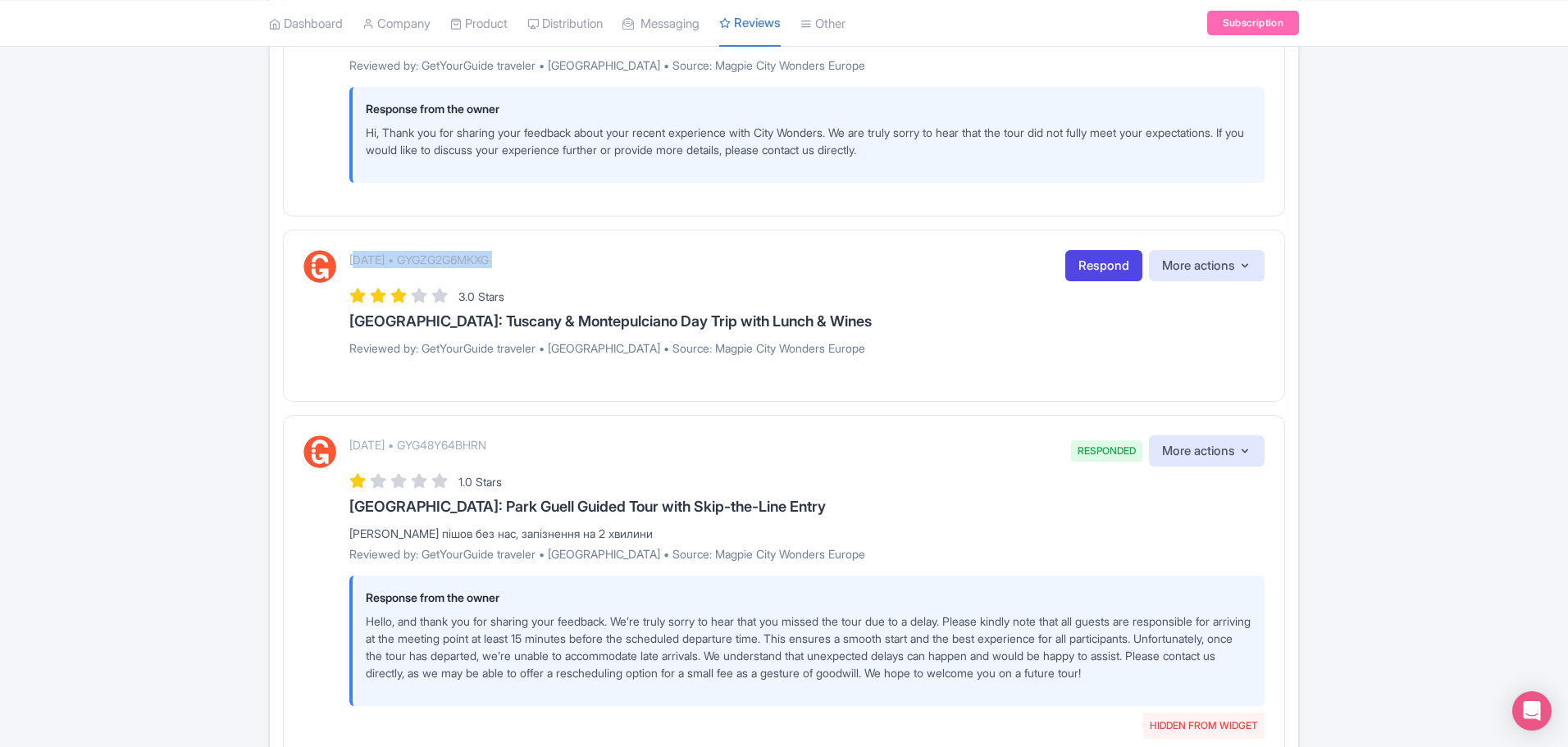
click at [480, 256] on p "[DATE] • GYGZG2G6MKXG" at bounding box center [419, 260] width 139 height 18
click at [472, 261] on p "[DATE] • GYGZG2G6MKXG" at bounding box center [419, 260] width 139 height 18
drag, startPoint x: 498, startPoint y: 261, endPoint x: 575, endPoint y: 260, distance: 77.0
click at [575, 260] on div "September 03, 2025 • GYGZG2G6MKXG Respond More actions Hide from this page Hide…" at bounding box center [806, 266] width 915 height 32
copy p "GYGZG2G6MKXG"
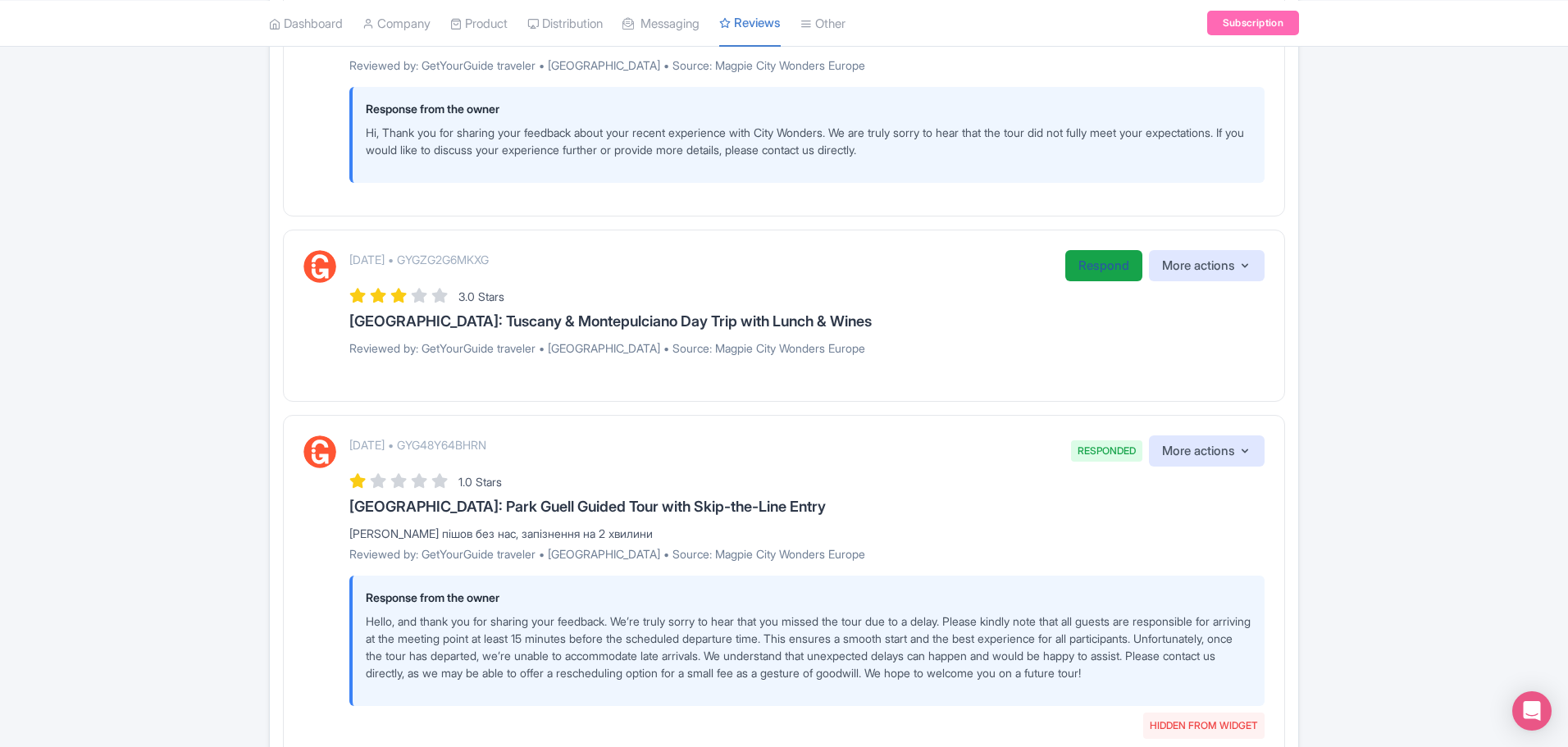
click at [1103, 260] on link "Respond" at bounding box center [1104, 266] width 77 height 32
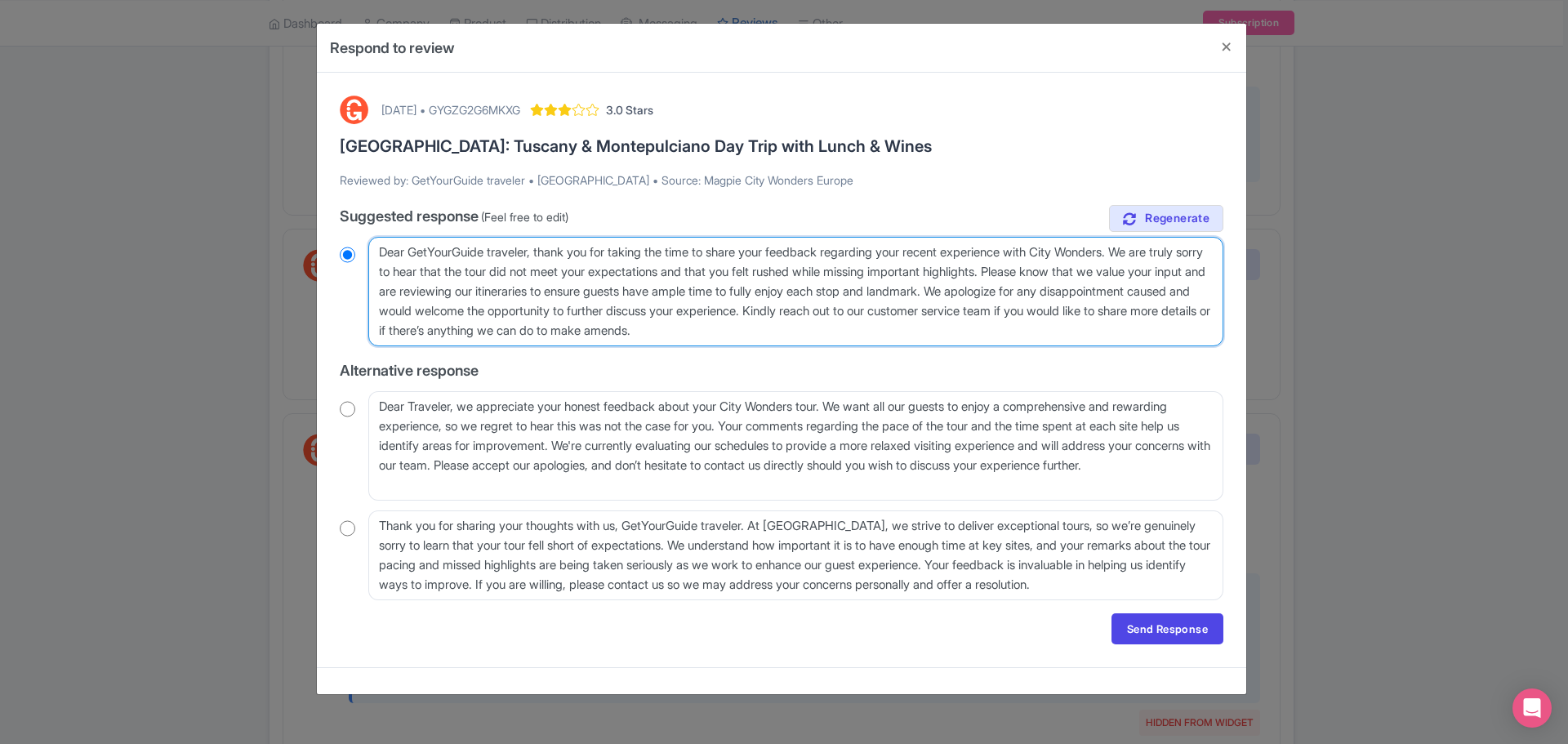
drag, startPoint x: 378, startPoint y: 251, endPoint x: 535, endPoint y: 254, distance: 157.0
click at [535, 254] on textarea "Dear GetYourGuide traveler, thank you for taking the time to share your feedbac…" at bounding box center [796, 291] width 855 height 110
radio input "true"
type textarea "H, thank you for taking the time to share your feedback regarding your recent e…"
radio input "true"
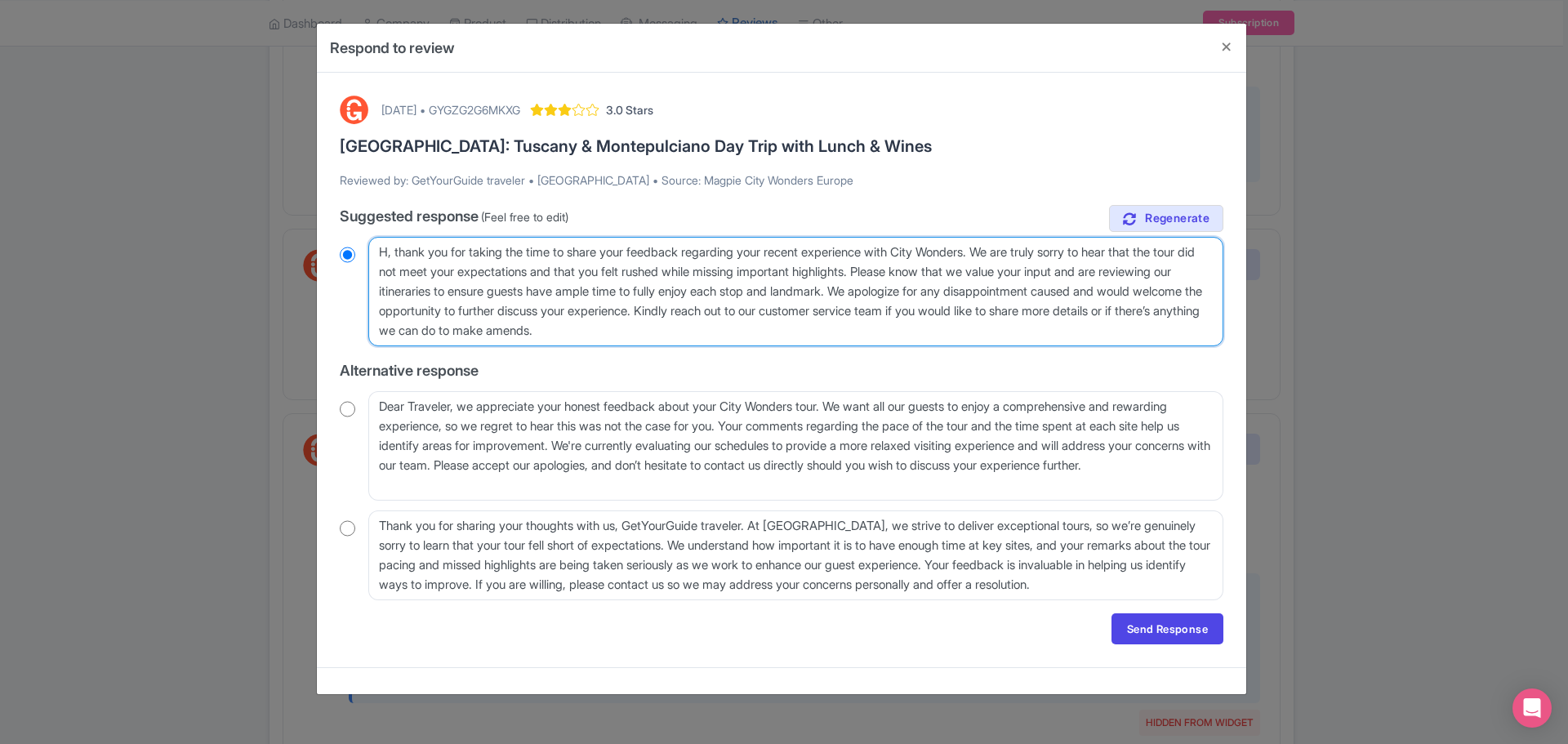
type textarea "Hi, thank you for taking the time to share your feedback regarding your recent …"
radio input "true"
drag, startPoint x: 705, startPoint y: 253, endPoint x: 776, endPoint y: 254, distance: 71.0
click at [776, 254] on textarea "Dear GetYourGuide traveler, thank you for taking the time to share your feedbac…" at bounding box center [796, 291] width 855 height 110
drag, startPoint x: 643, startPoint y: 252, endPoint x: 788, endPoint y: 250, distance: 145.0
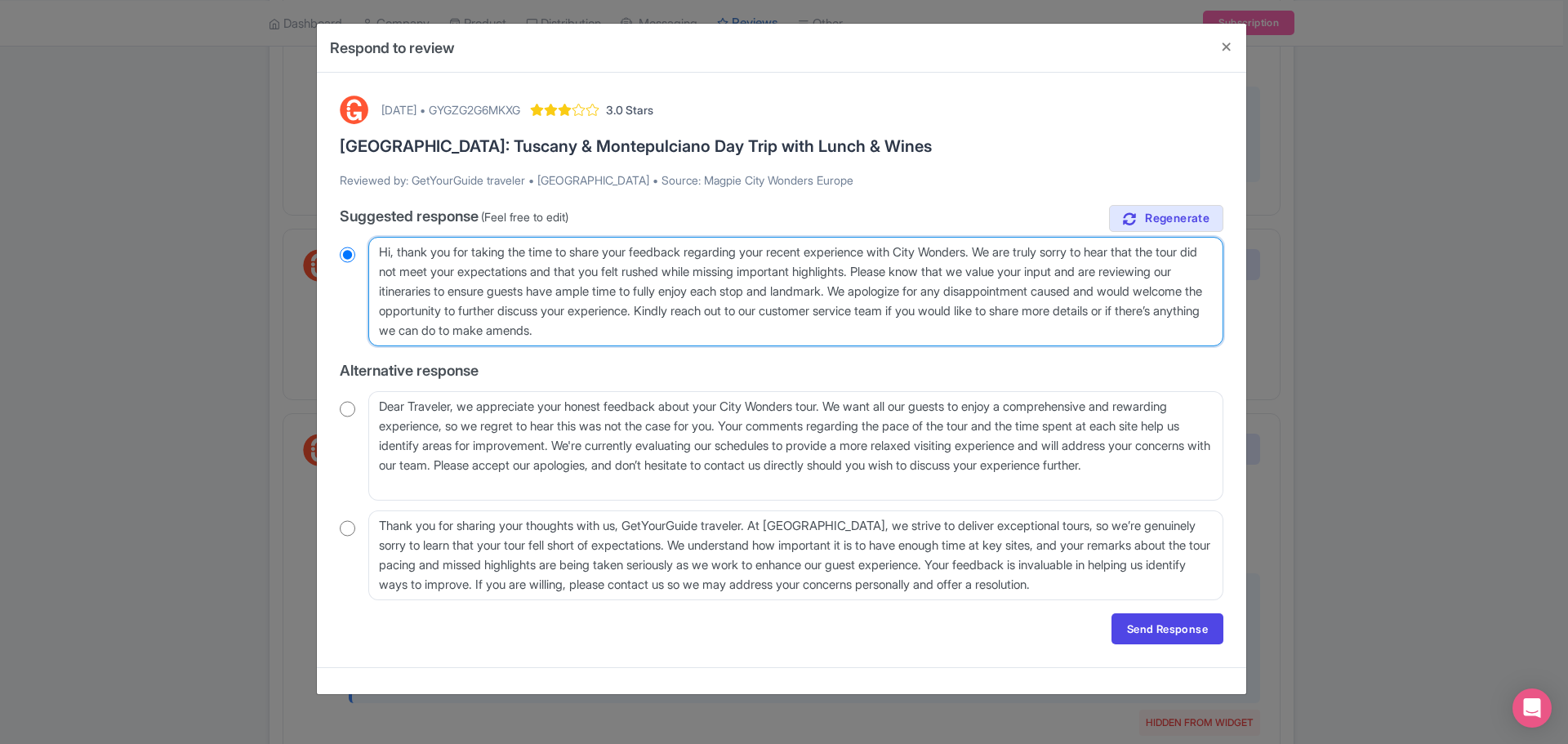
click at [788, 250] on textarea "Dear GetYourGuide traveler, thank you for taking the time to share your feedbac…" at bounding box center [796, 291] width 855 height 110
type textarea "Hi, thank you for taking the time to share your recent experience with City Won…"
radio input "true"
type textarea "Hi, thank you for taking the time to share your recent experience with City Won…"
radio input "true"
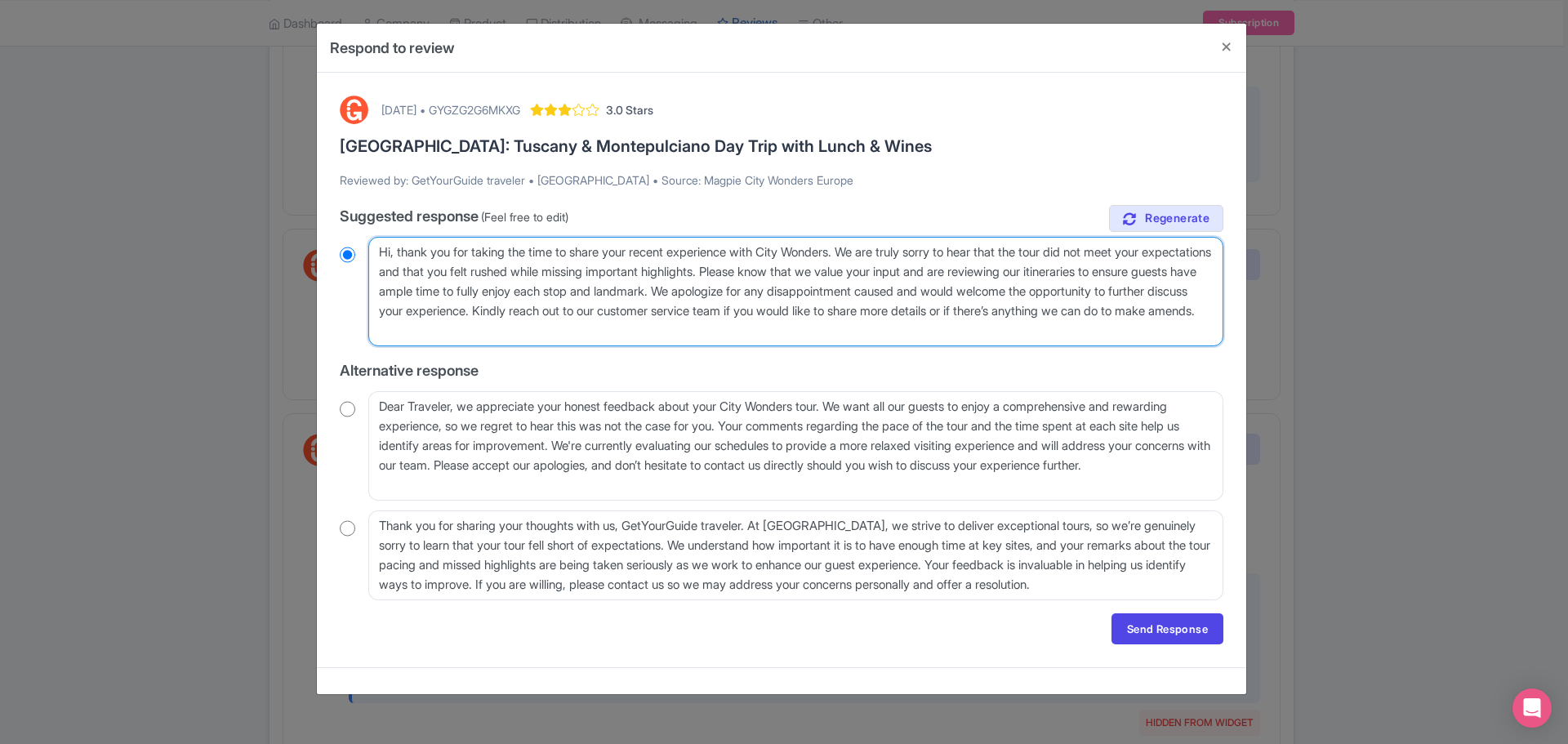
drag, startPoint x: 867, startPoint y: 248, endPoint x: 853, endPoint y: 254, distance: 15.2
click at [853, 254] on textarea "Dear GetYourGuide traveler, thank you for taking the time to share your feedbac…" at bounding box center [796, 291] width 855 height 110
click at [1014, 254] on textarea "Dear GetYourGuide traveler, thank you for taking the time to share your feedbac…" at bounding box center [796, 291] width 855 height 110
drag, startPoint x: 460, startPoint y: 270, endPoint x: 790, endPoint y: 272, distance: 330.0
click at [790, 272] on textarea "Dear GetYourGuide traveler, thank you for taking the time to share your feedbac…" at bounding box center [796, 291] width 855 height 110
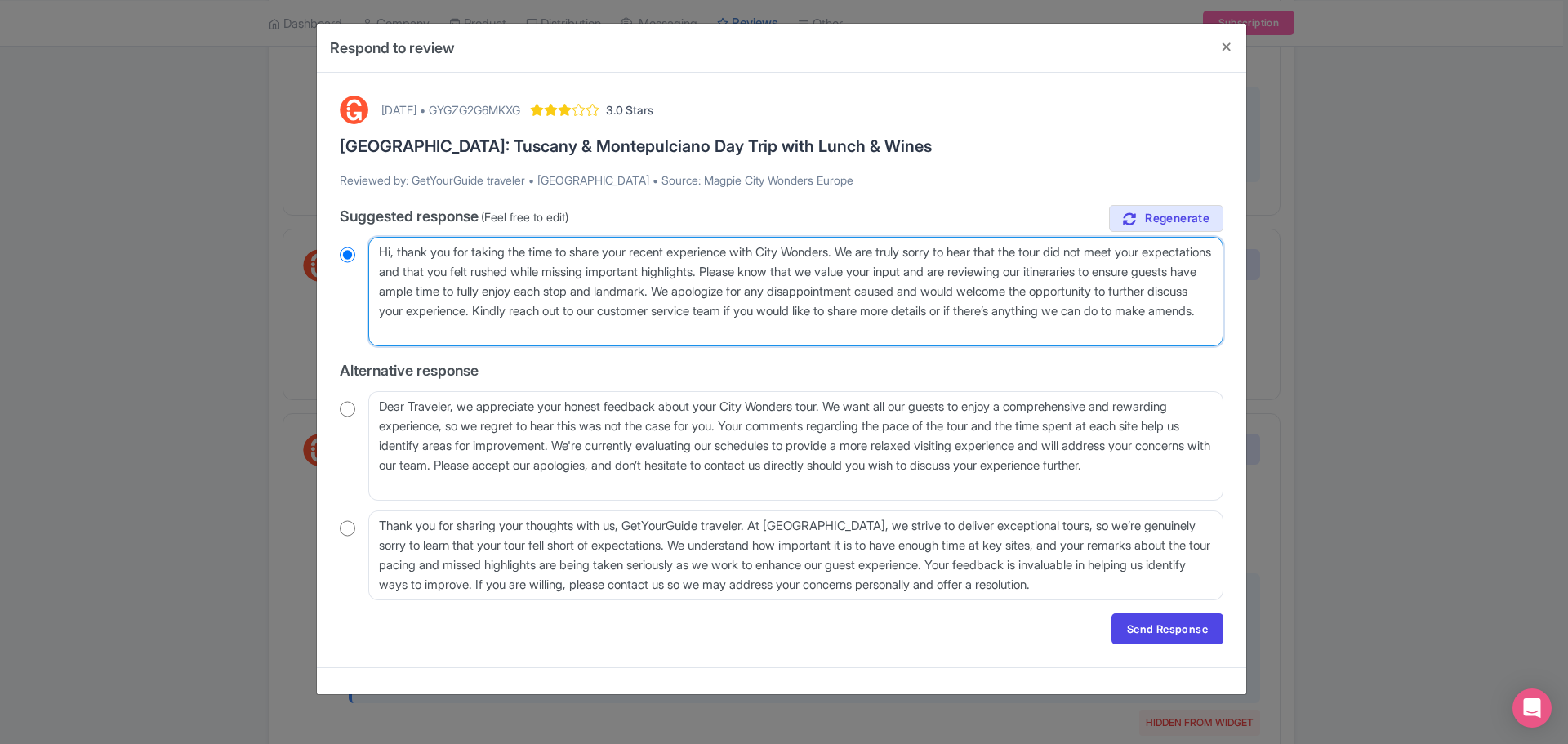
type textarea "Hi, thank you for taking the time to share your recent experience with City Won…"
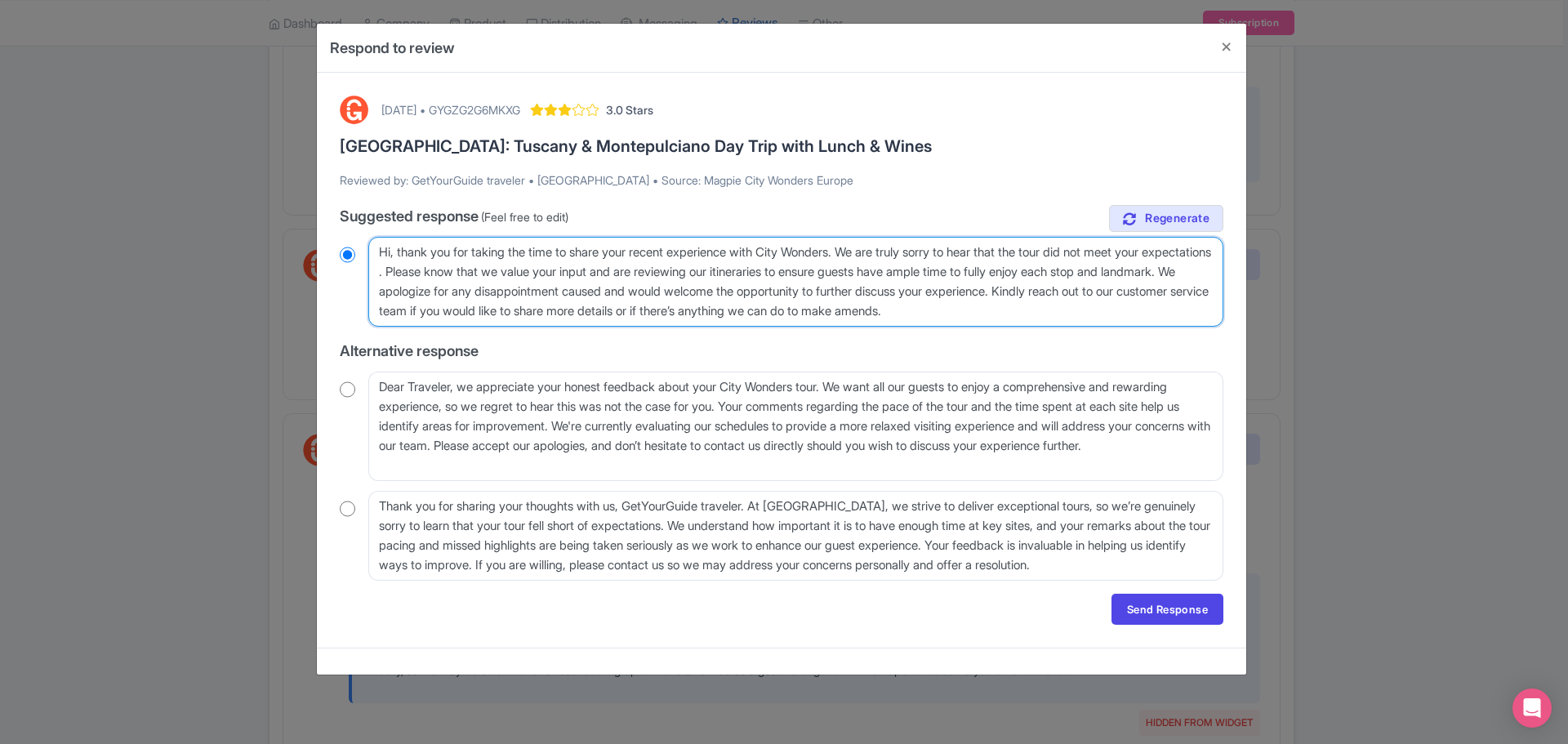
radio input "true"
type textarea "Hi, thank you for taking the time to share your recent experience with City Won…"
radio input "true"
type textarea "Hi, thank you for taking the time to share your recent experience with City Won…"
radio input "true"
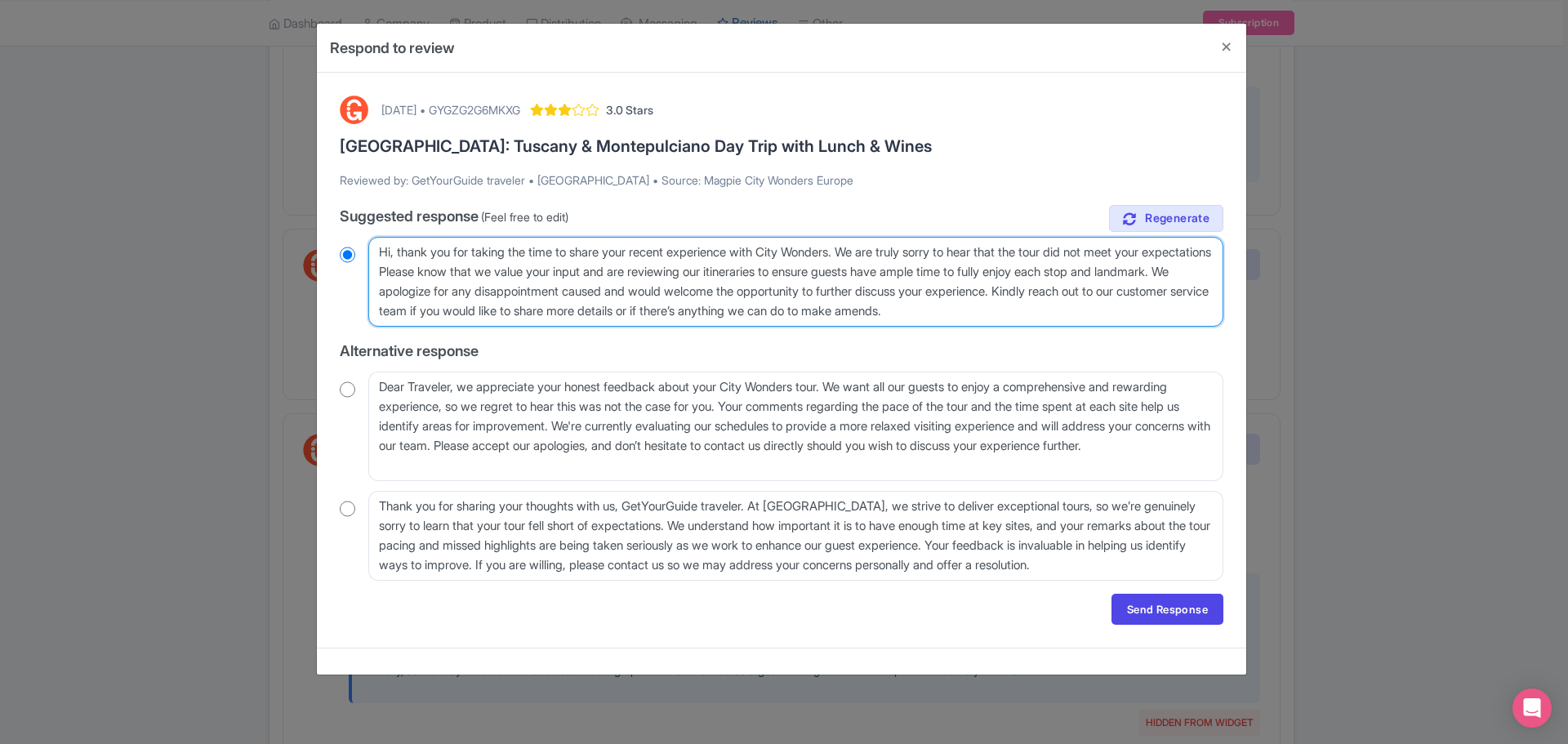
type textarea "Hi, thank you for taking the time to share your recent experience with City Won…"
radio input "true"
drag, startPoint x: 751, startPoint y: 292, endPoint x: 486, endPoint y: 292, distance: 265.0
click at [486, 292] on textarea "Dear GetYourGuide traveler, thank you for taking the time to share your feedbac…" at bounding box center [796, 281] width 855 height 90
type textarea "Hi, thank you for taking the time to share your recent experience with City Won…"
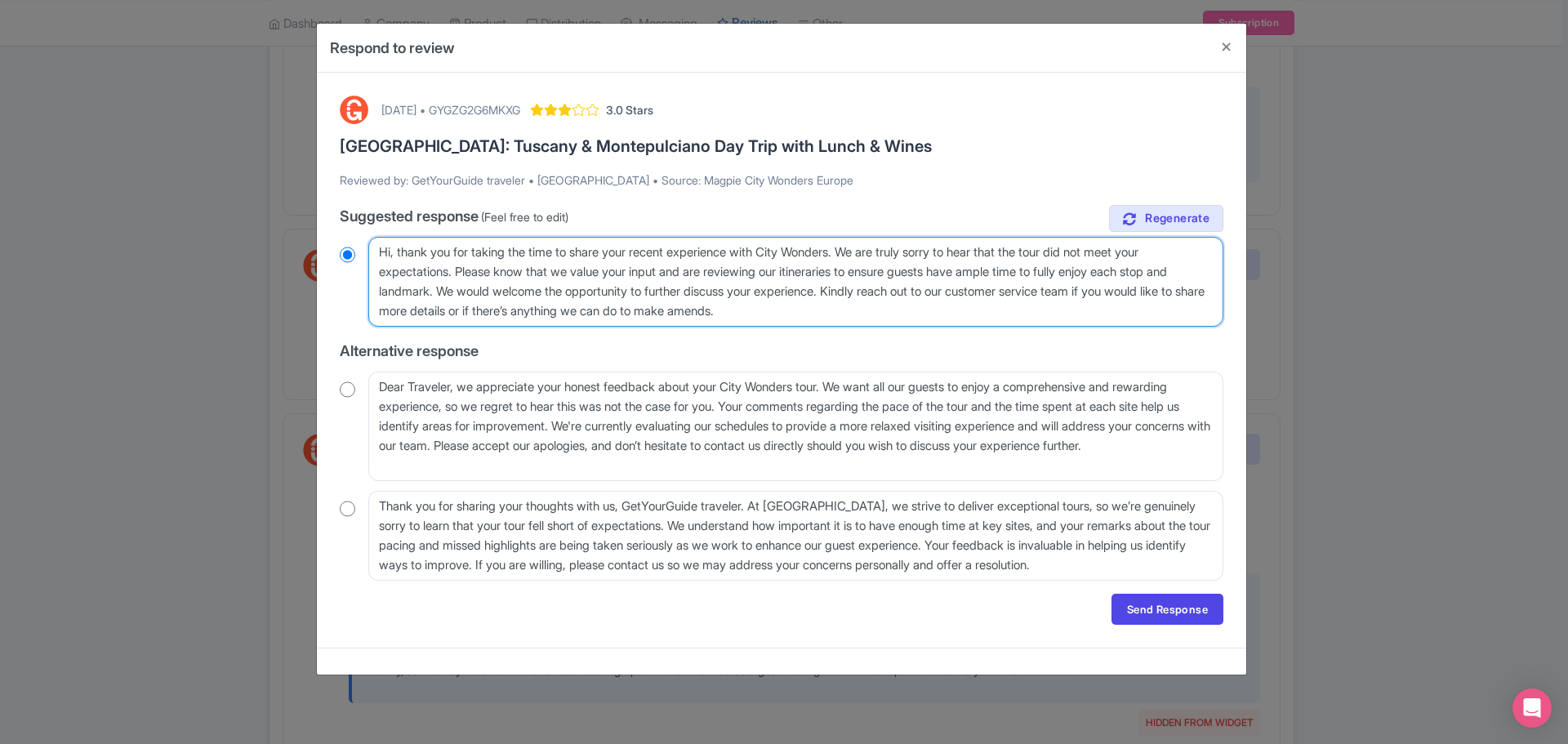
radio input "true"
drag, startPoint x: 464, startPoint y: 292, endPoint x: 464, endPoint y: 270, distance: 22.0
click at [464, 270] on textarea "Dear GetYourGuide traveler, thank you for taking the time to share your feedbac…" at bounding box center [796, 281] width 855 height 90
type textarea "Hi, thank you for taking the time to share your recent experience with City Won…"
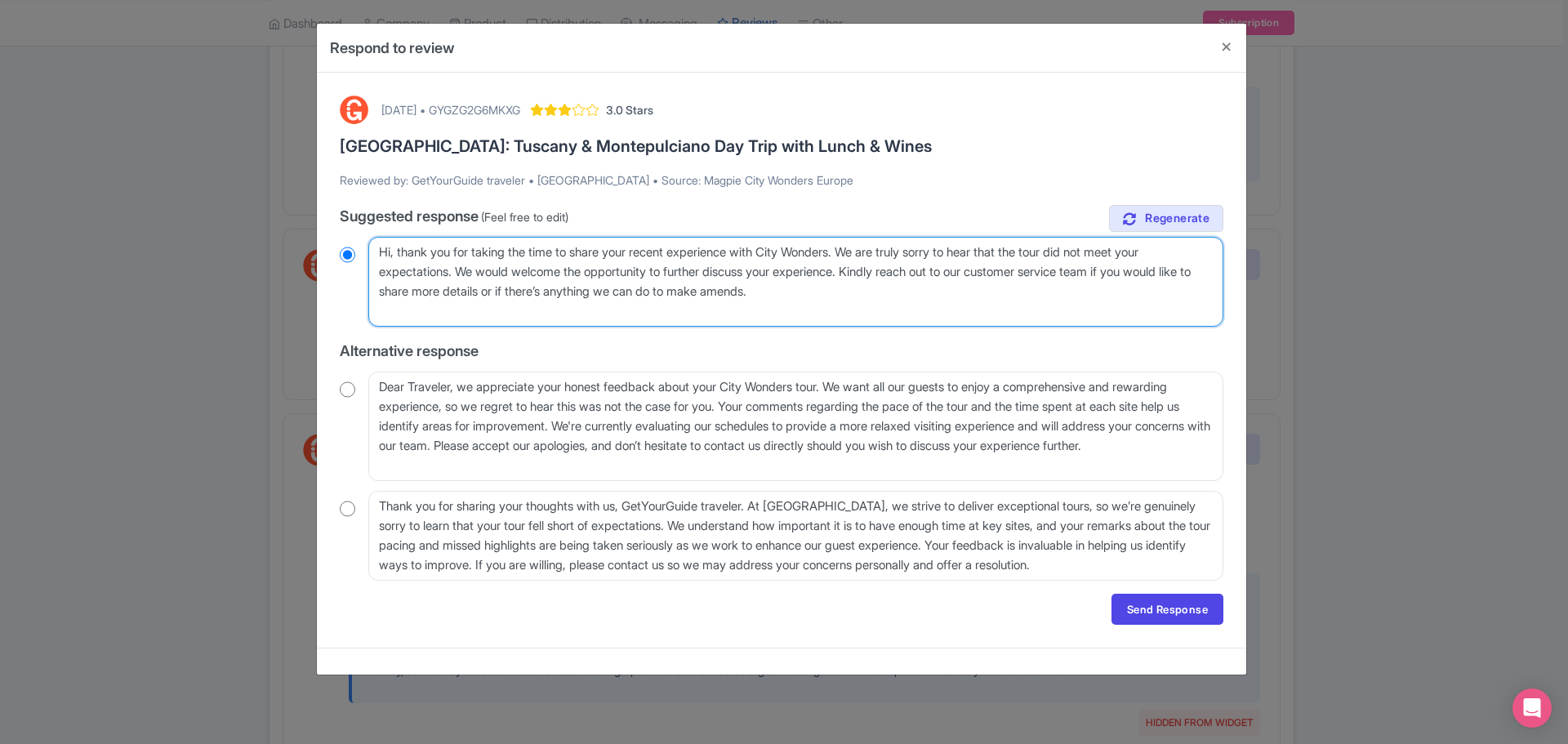
radio input "true"
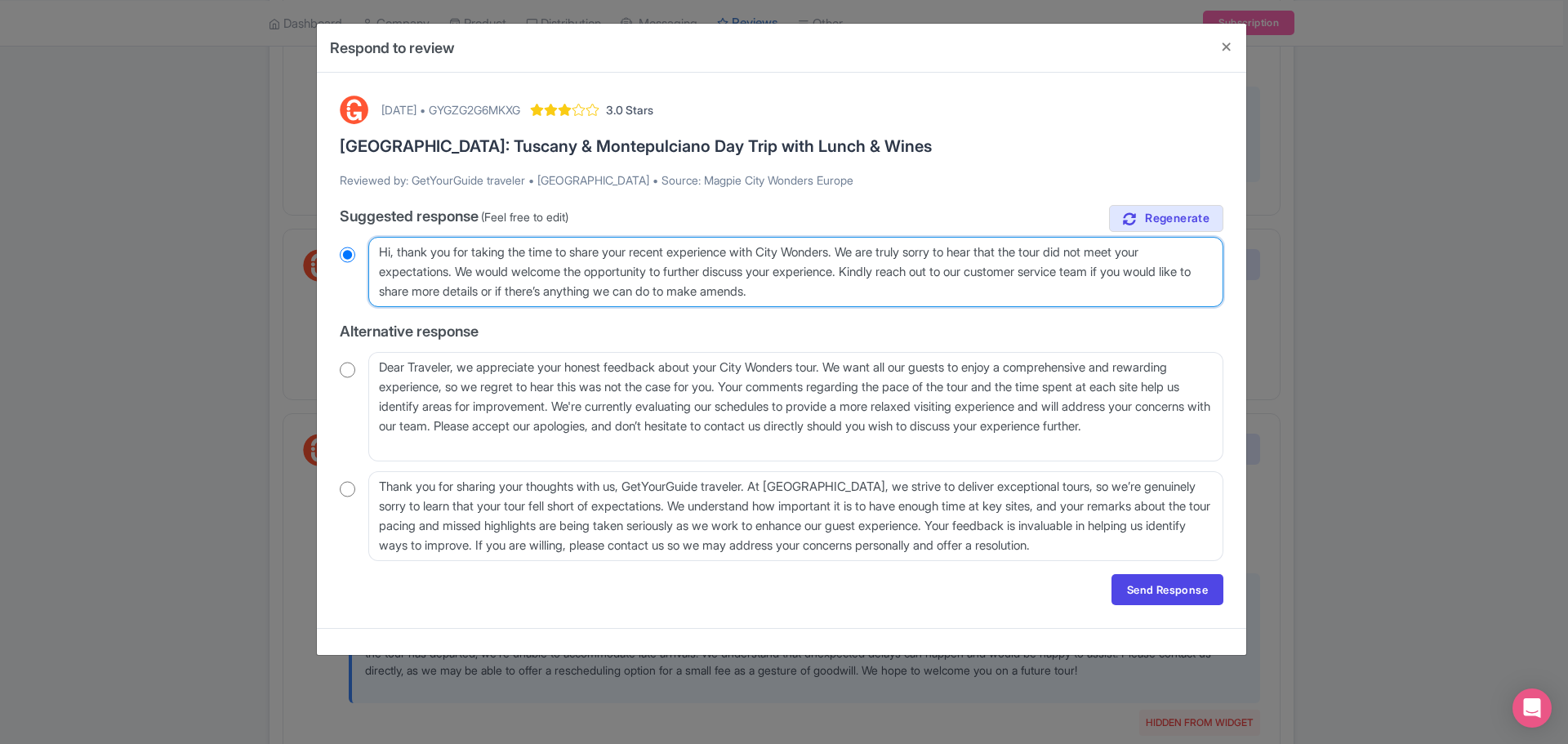
click at [827, 290] on textarea "Dear GetYourGuide traveler, thank you for taking the time to share your feedbac…" at bounding box center [796, 272] width 855 height 70
type textarea "Hi, thank you for taking the time to share your recent experience with City Won…"
radio input "true"
type textarea "Hi, thank you for taking the time to share your recent experience with City Won…"
radio input "true"
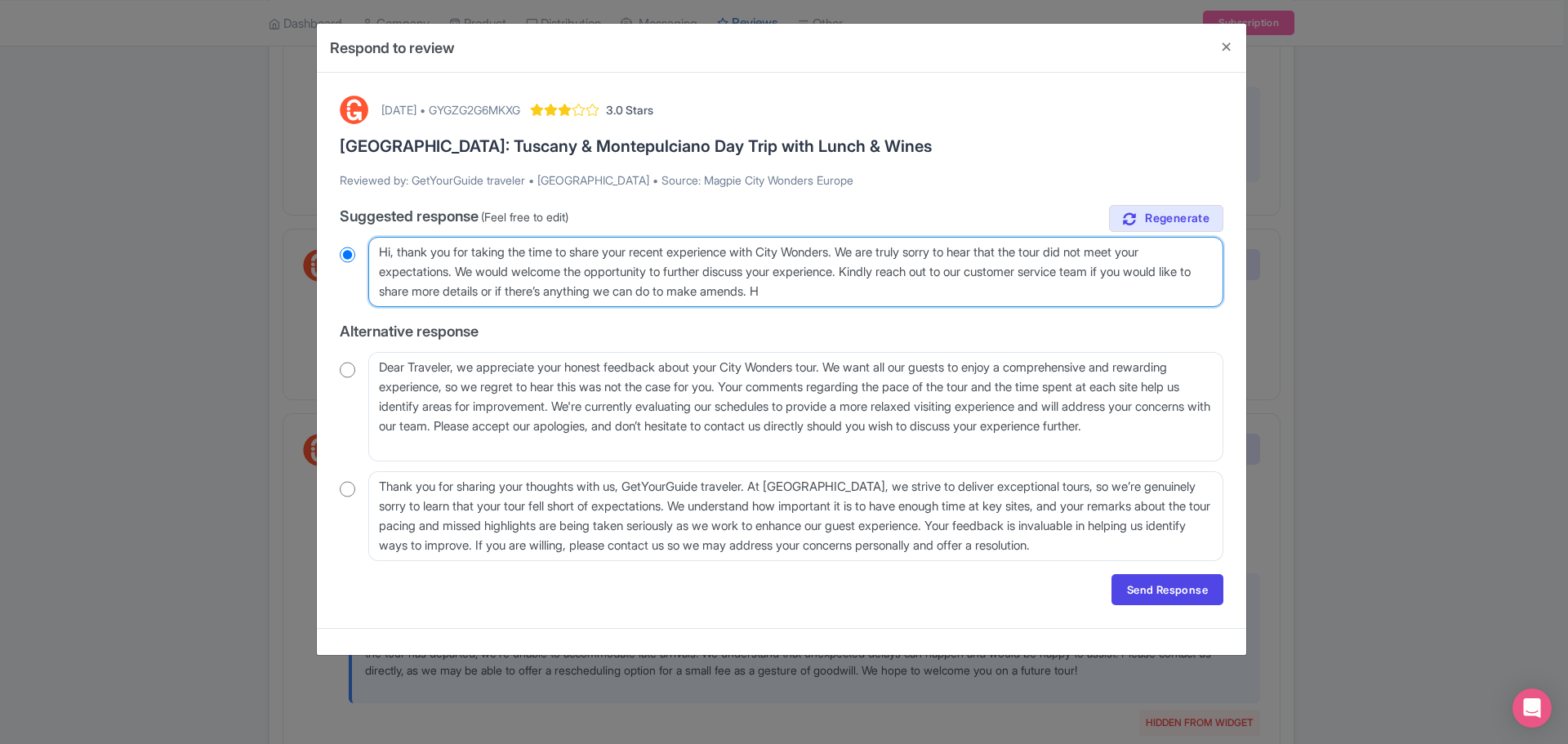
type textarea "Hi, thank you for taking the time to share your recent experience with City Won…"
radio input "true"
type textarea "Hi, thank you for taking the time to share your recent experience with City Won…"
radio input "true"
type textarea "Hi, thank you for taking the time to share your recent experience with City Won…"
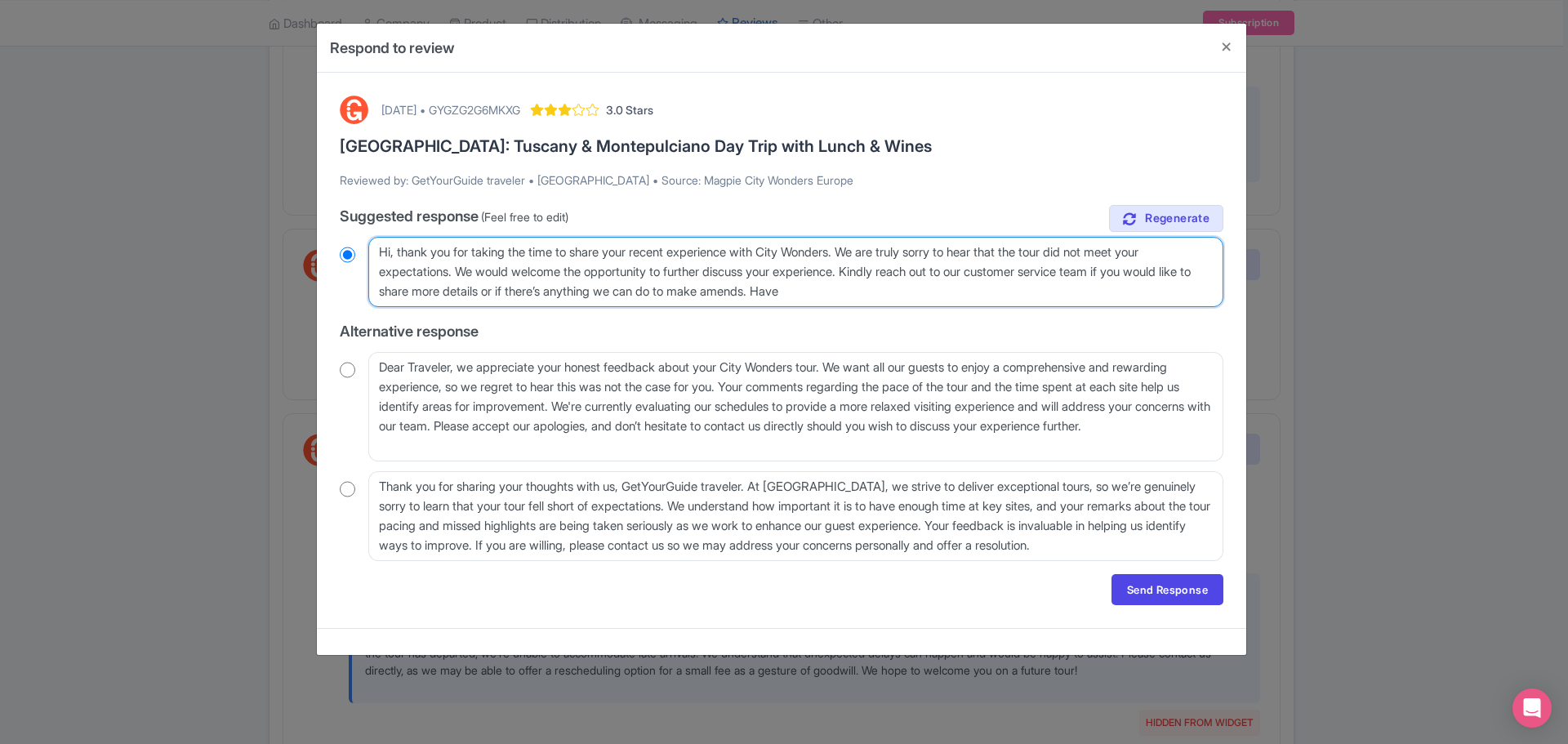
radio input "true"
type textarea "Hi, thank you for taking the time to share your recent experience with City Won…"
radio input "true"
type textarea "Hi, thank you for taking the time to share your recent experience with City Won…"
radio input "true"
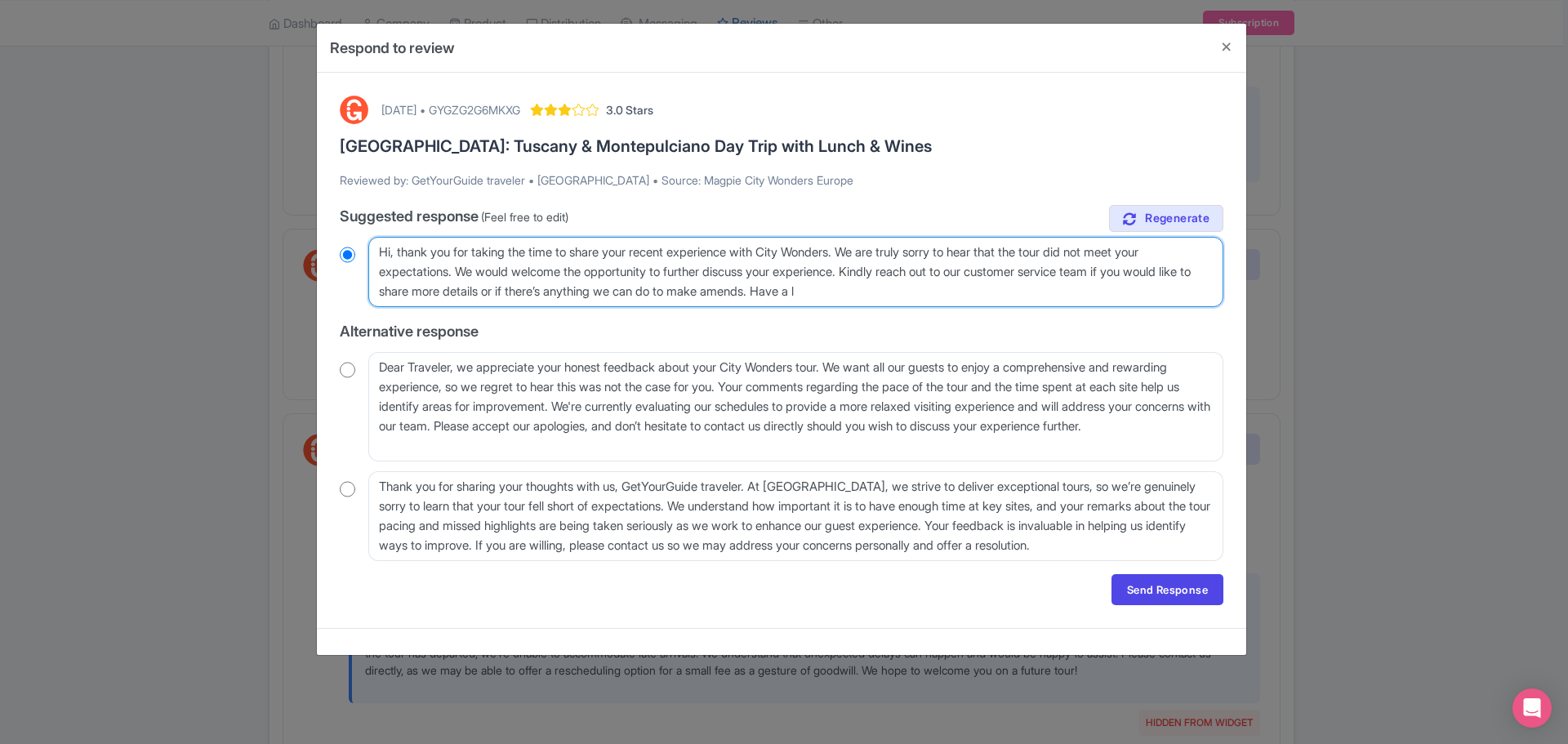
type textarea "Hi, thank you for taking the time to share your recent experience with City Won…"
radio input "true"
type textarea "Hi, thank you for taking the time to share your recent experience with City Won…"
radio input "true"
type textarea "Hi, thank you for taking the time to share your recent experience with City Won…"
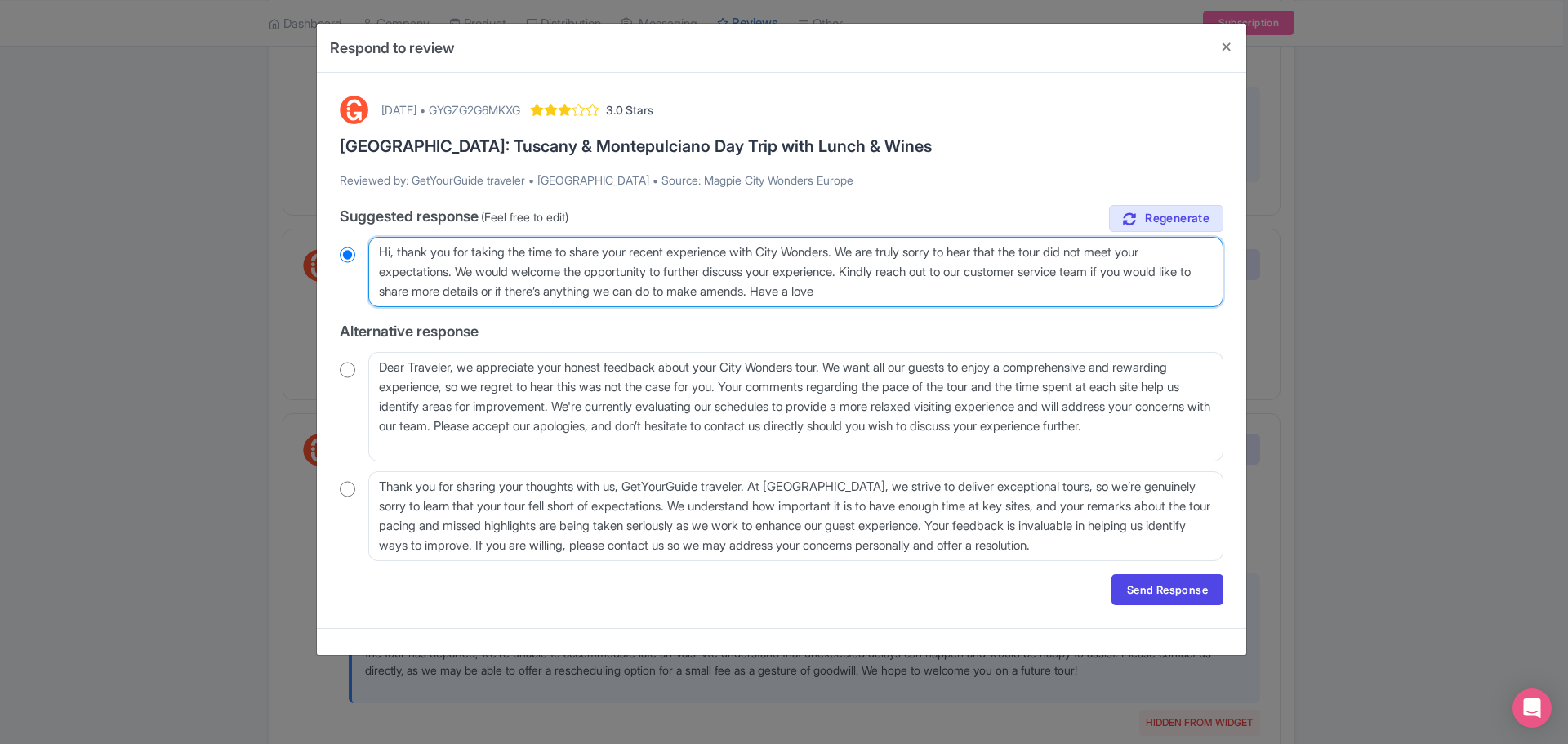
radio input "true"
type textarea "Hi, thank you for taking the time to share your recent experience with City Won…"
radio input "true"
type textarea "Hi, thank you for taking the time to share your recent experience with City Won…"
radio input "true"
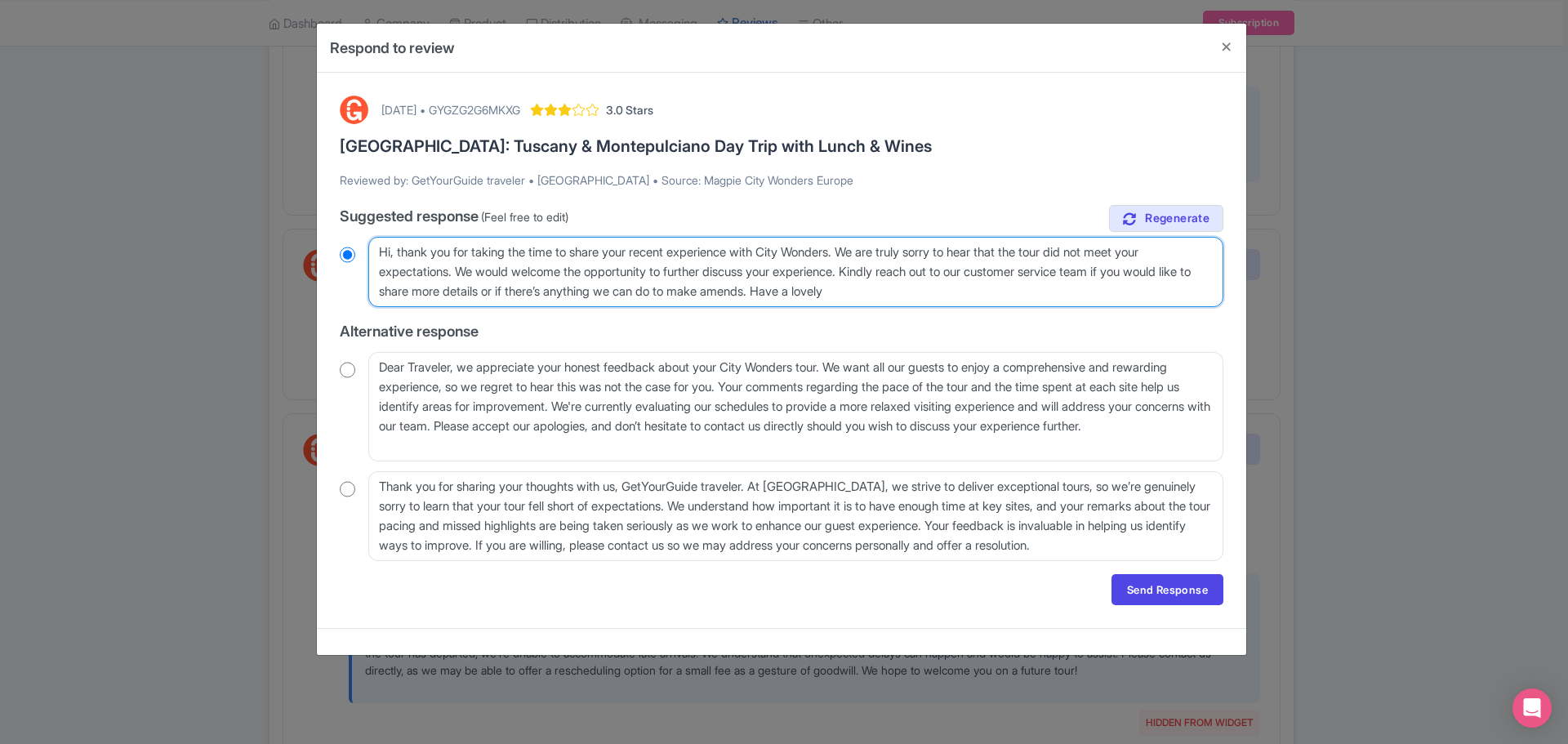
type textarea "Hi, thank you for taking the time to share your recent experience with City Won…"
radio input "true"
type textarea "Hi, thank you for taking the time to share your recent experience with City Won…"
radio input "true"
type textarea "Hi, thank you for taking the time to share your recent experience with City Won…"
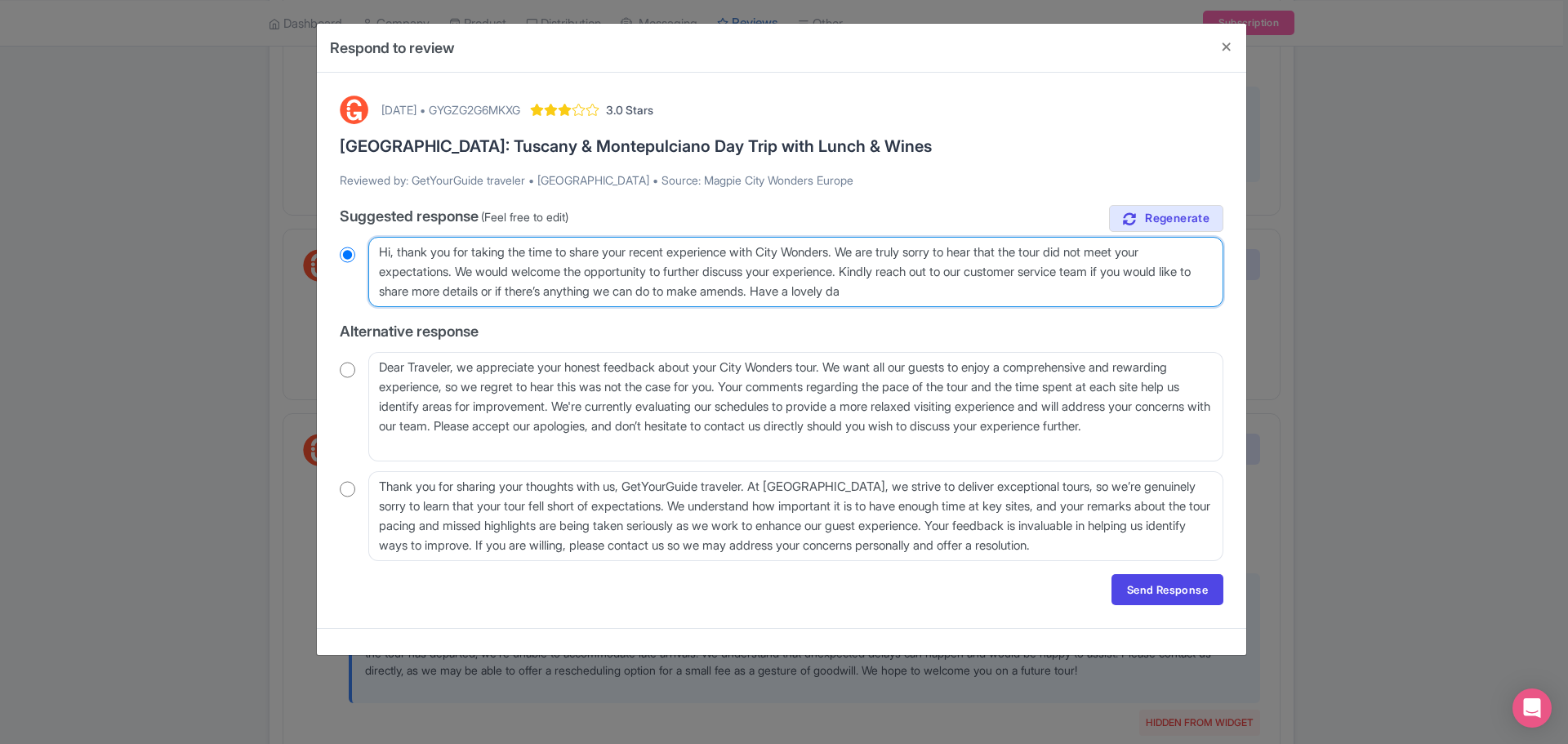
radio input "true"
type textarea "Hi, thank you for taking the time to share your recent experience with City Won…"
radio input "true"
type textarea "Hi, thank you for taking the time to share your recent experience with City Won…"
radio input "true"
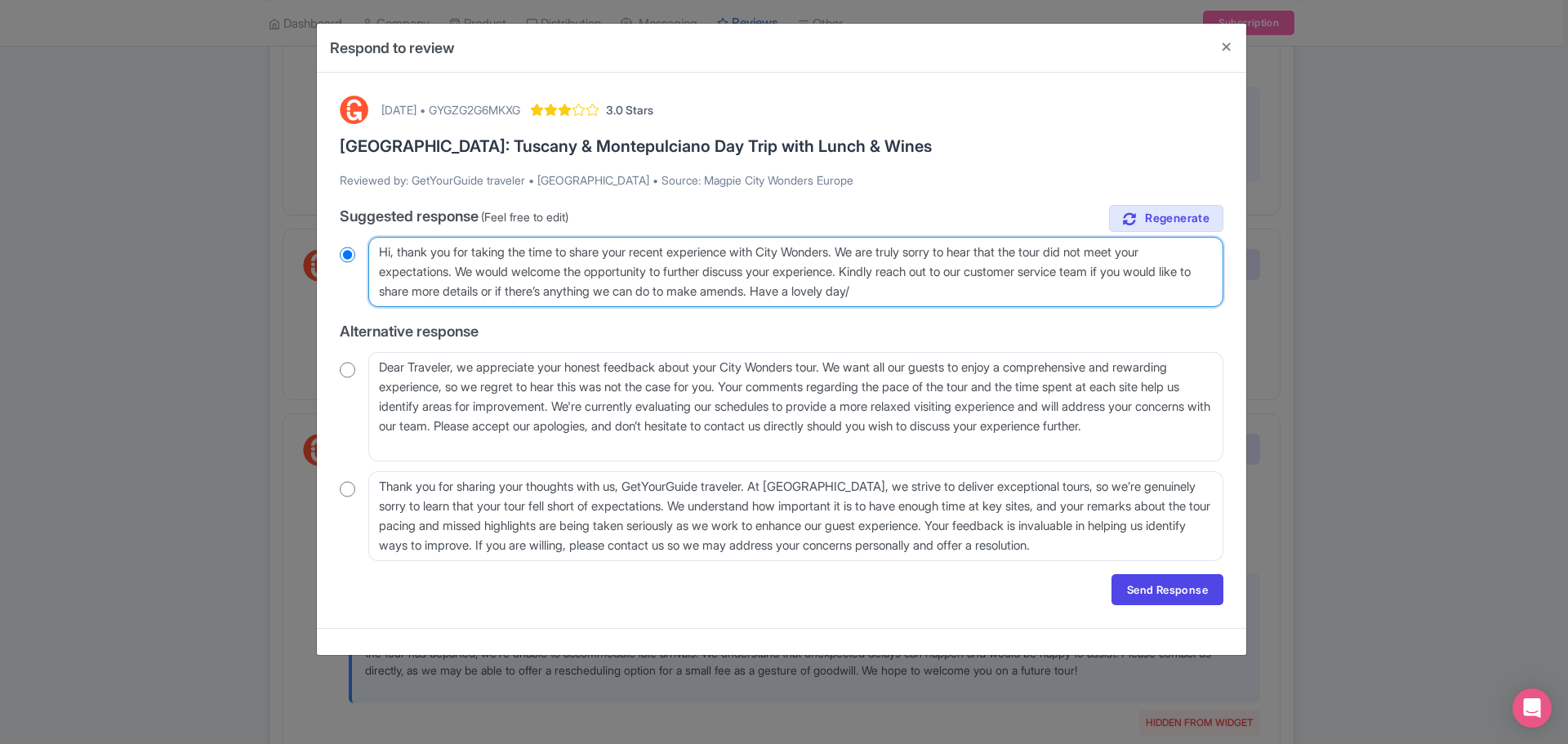
type textarea "Hi, thank you for taking the time to share your recent experience with City Won…"
radio input "true"
type textarea "Hi, thank you for taking the time to share your recent experience with City Won…"
radio input "true"
type textarea "Hi, thank you for taking the time to share your recent experience with City Won…"
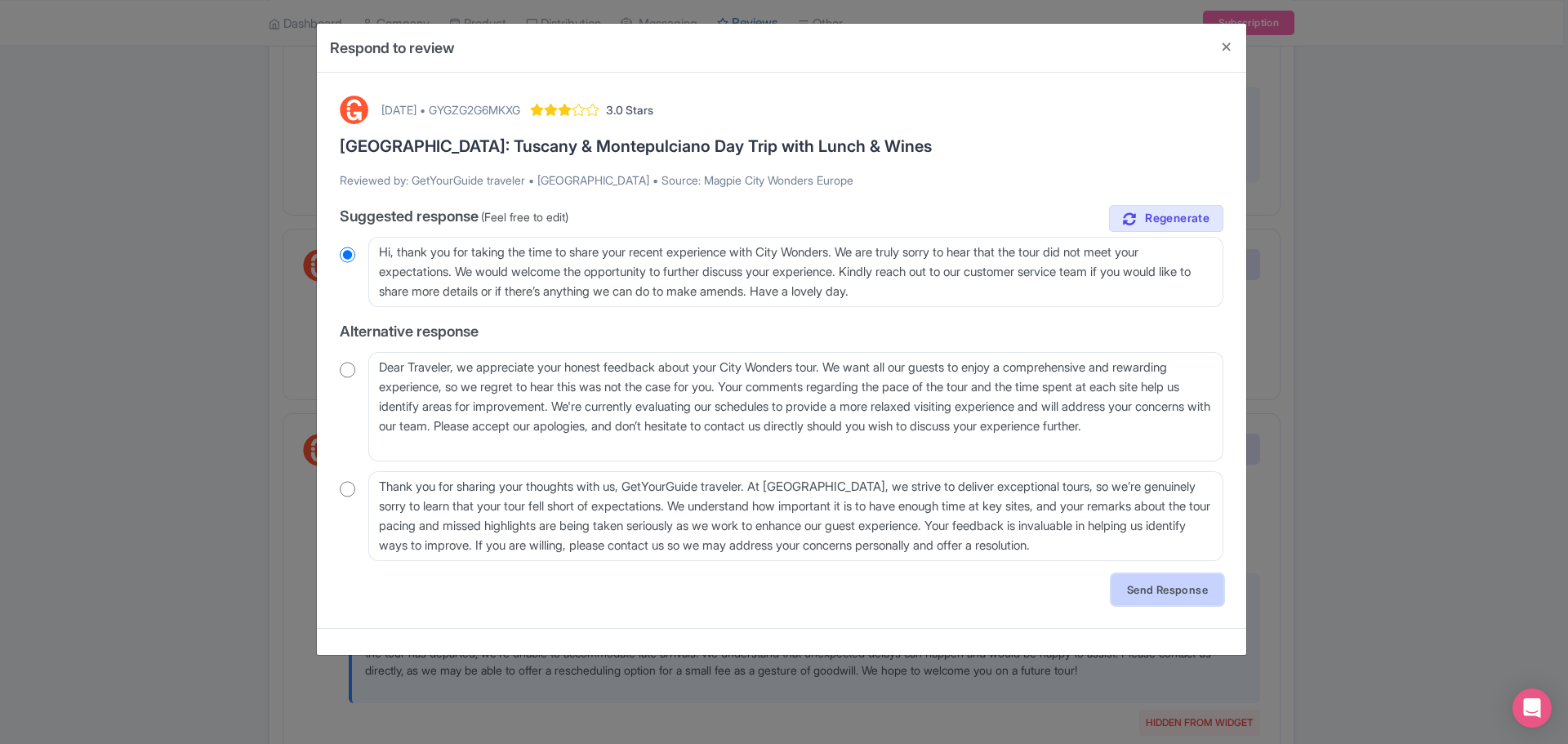
click at [1161, 596] on link "Send Response" at bounding box center [1168, 589] width 112 height 31
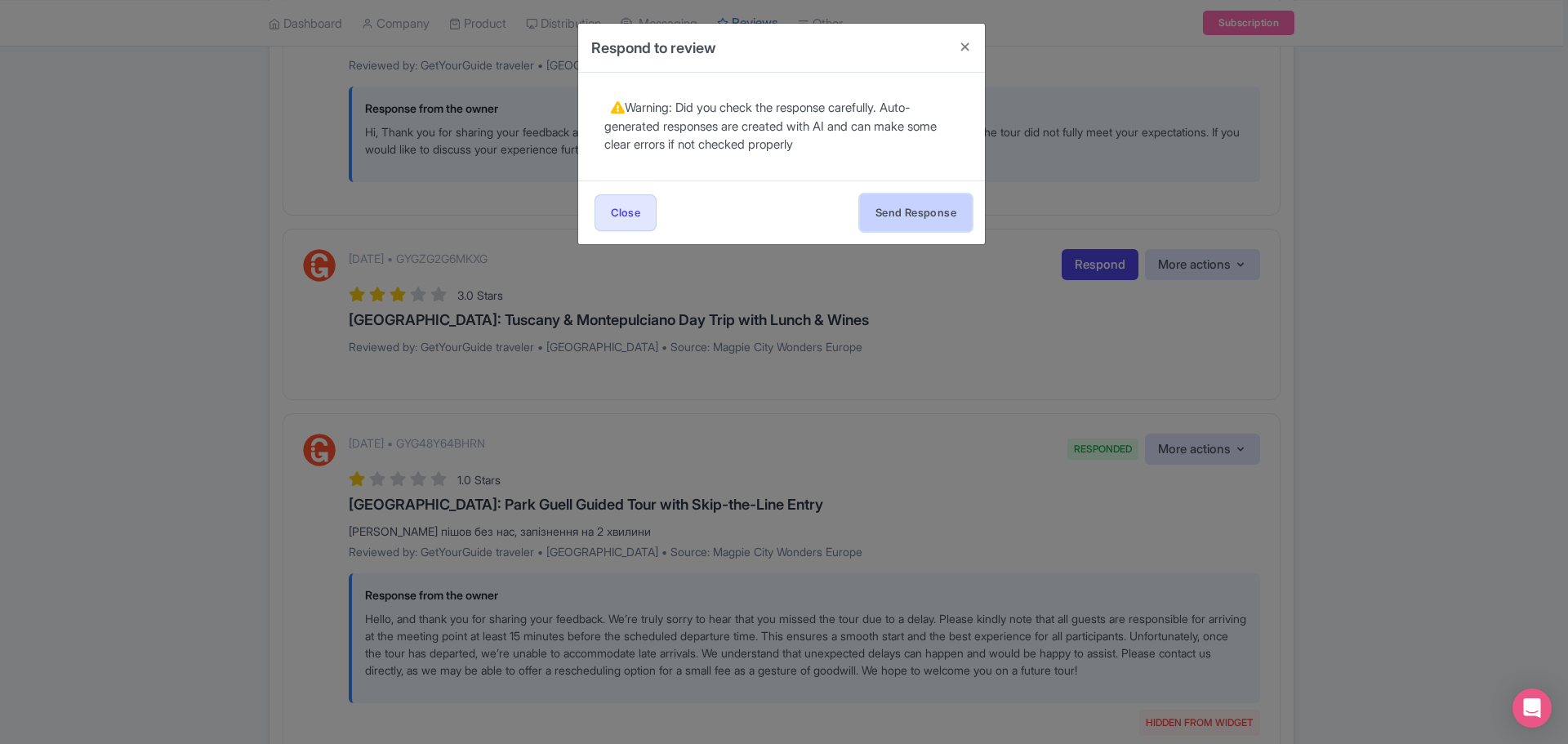
click at [915, 203] on button "Send Response" at bounding box center [916, 213] width 112 height 37
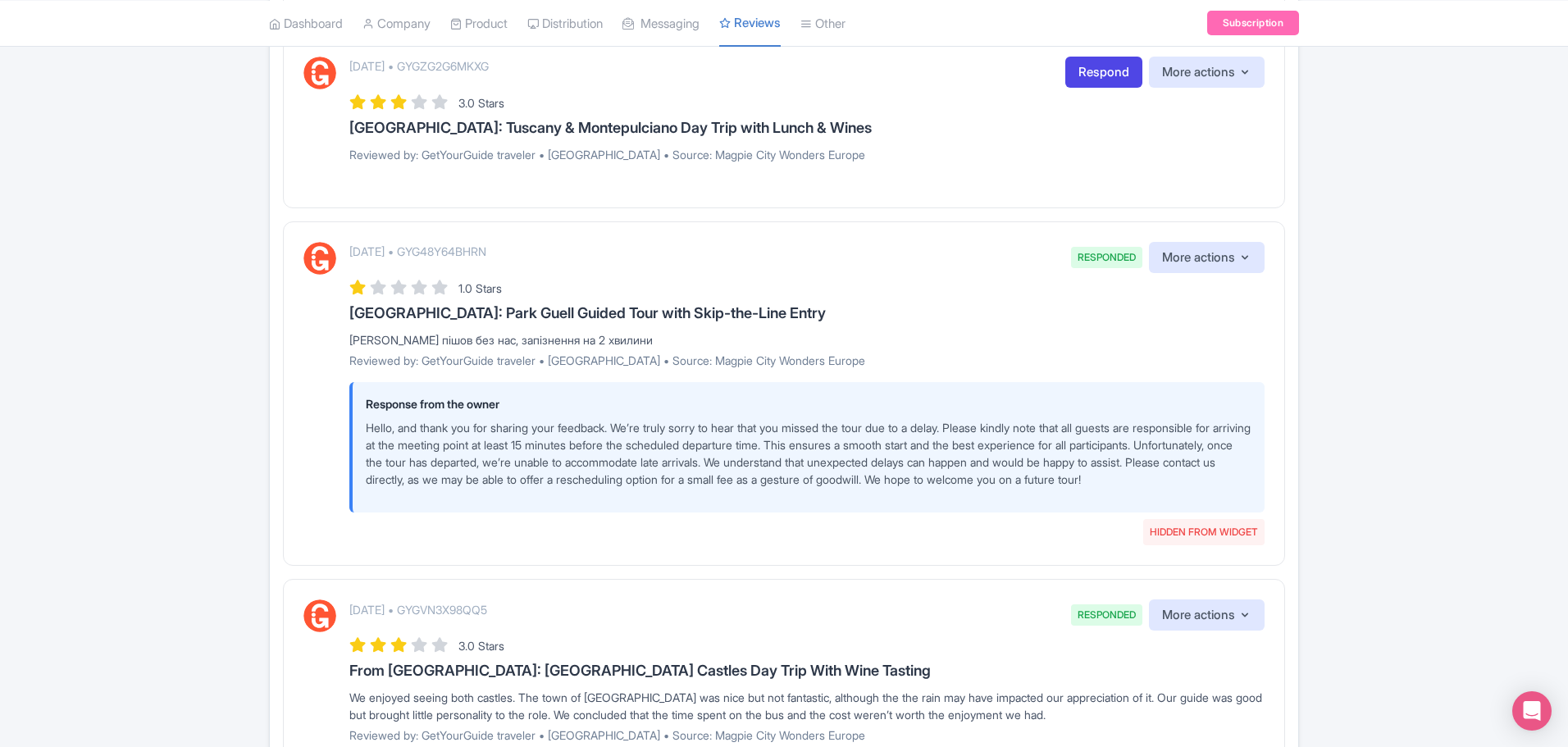
scroll to position [656, 0]
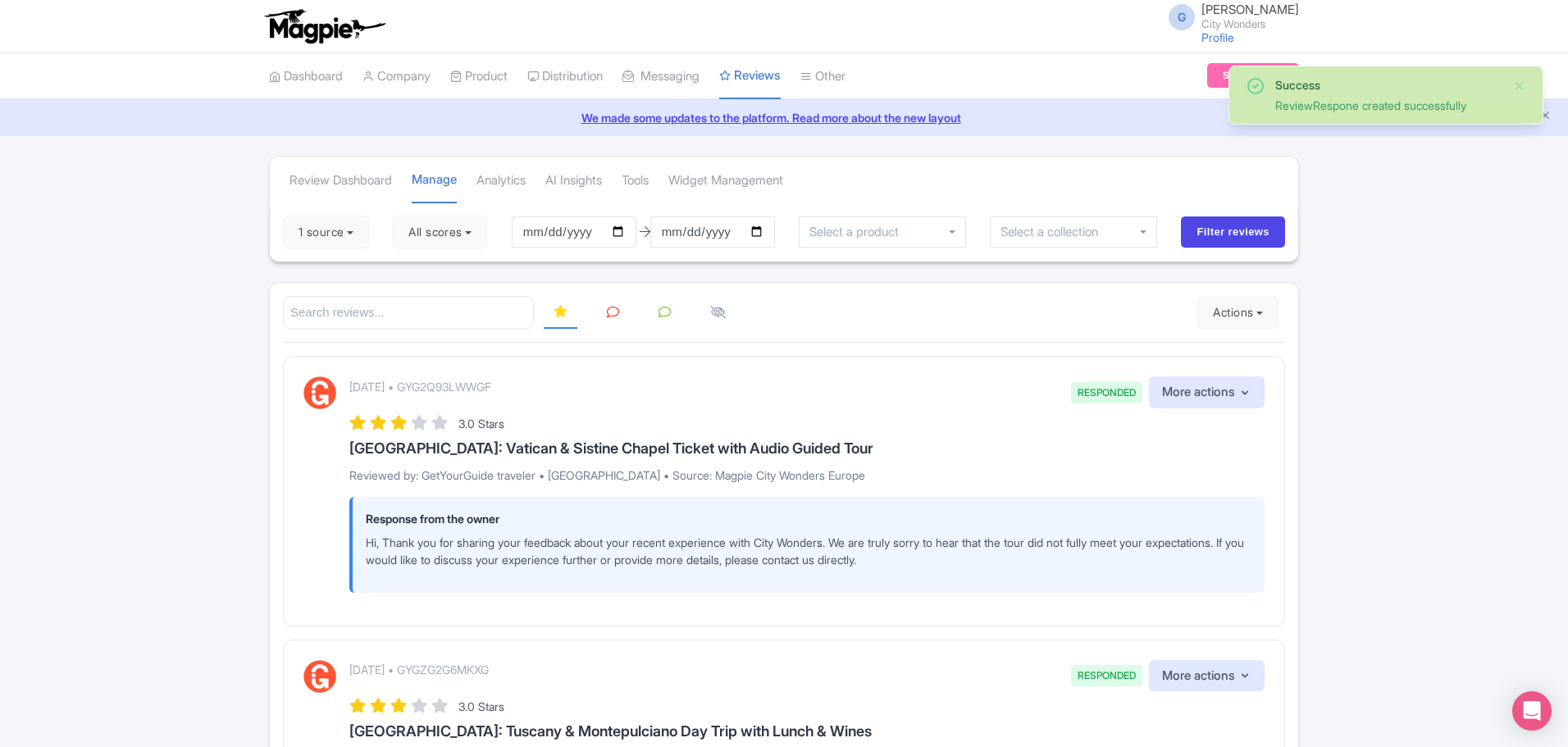
drag, startPoint x: 1260, startPoint y: 466, endPoint x: 1247, endPoint y: 474, distance: 15.3
click at [1260, 466] on p "Reviewed by: GetYourGuide traveler • [GEOGRAPHIC_DATA] • Source: Magpie City Wo…" at bounding box center [806, 475] width 915 height 18
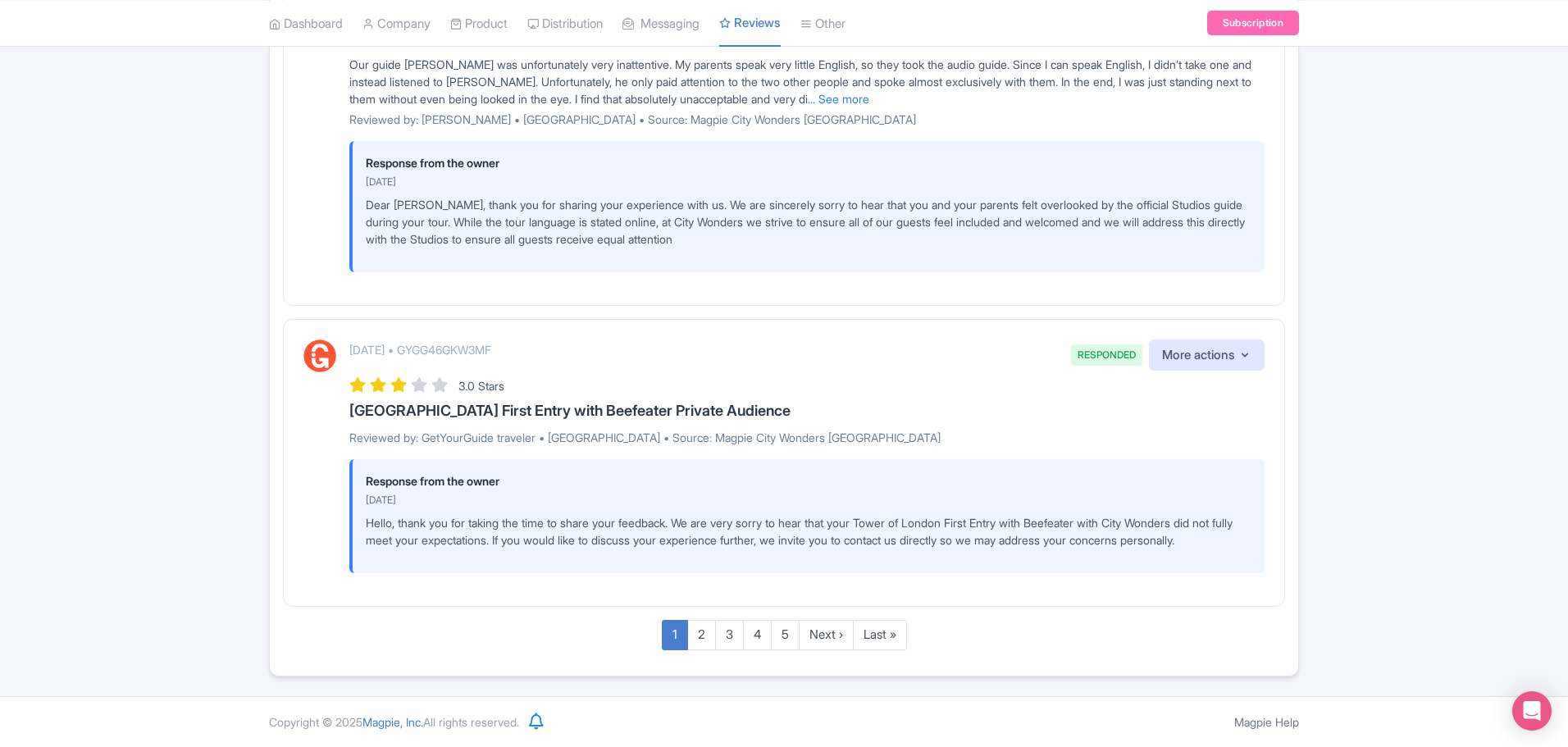
scroll to position [3092, 0]
click at [695, 634] on link "2" at bounding box center [701, 635] width 29 height 30
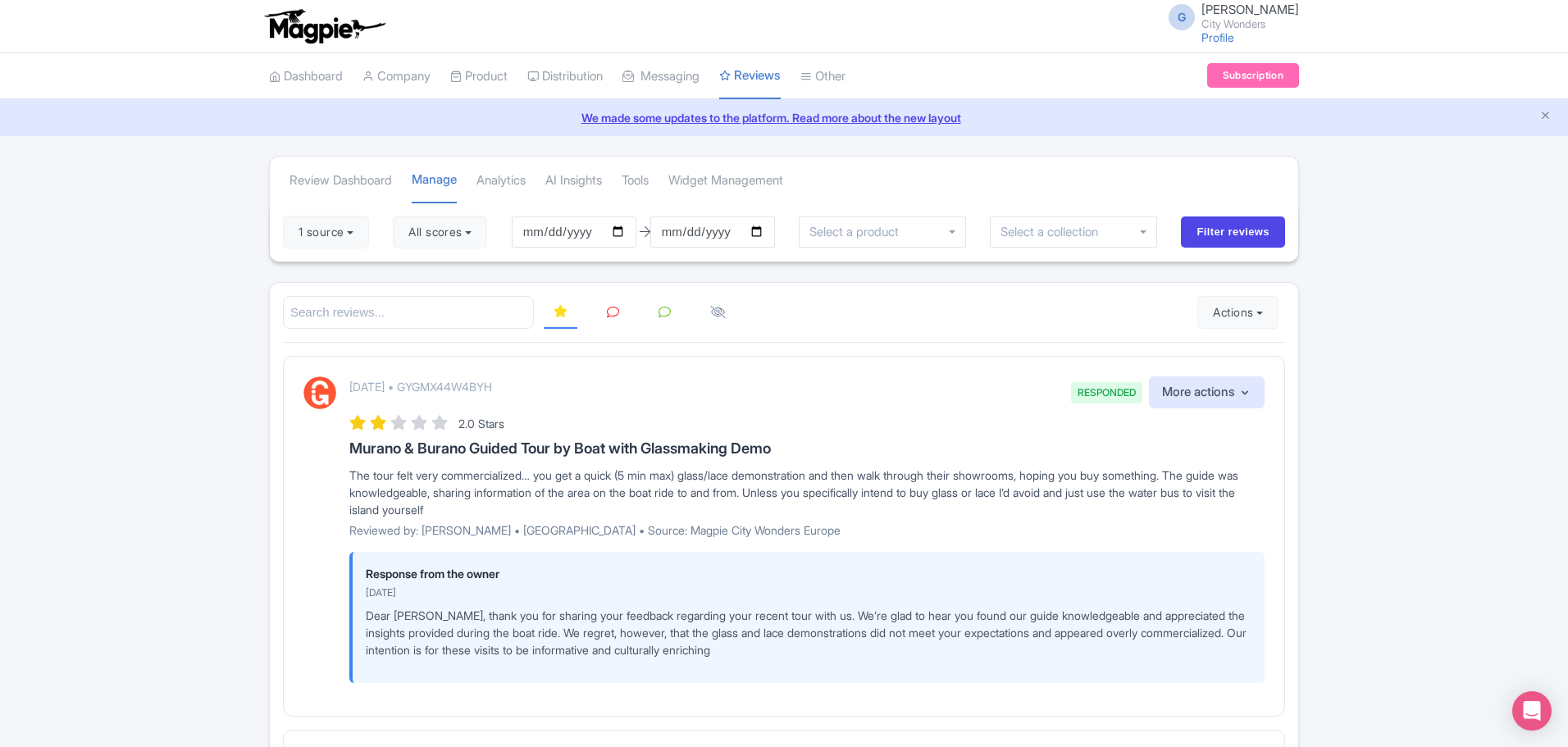
click at [616, 318] on icon at bounding box center [612, 312] width 13 height 13
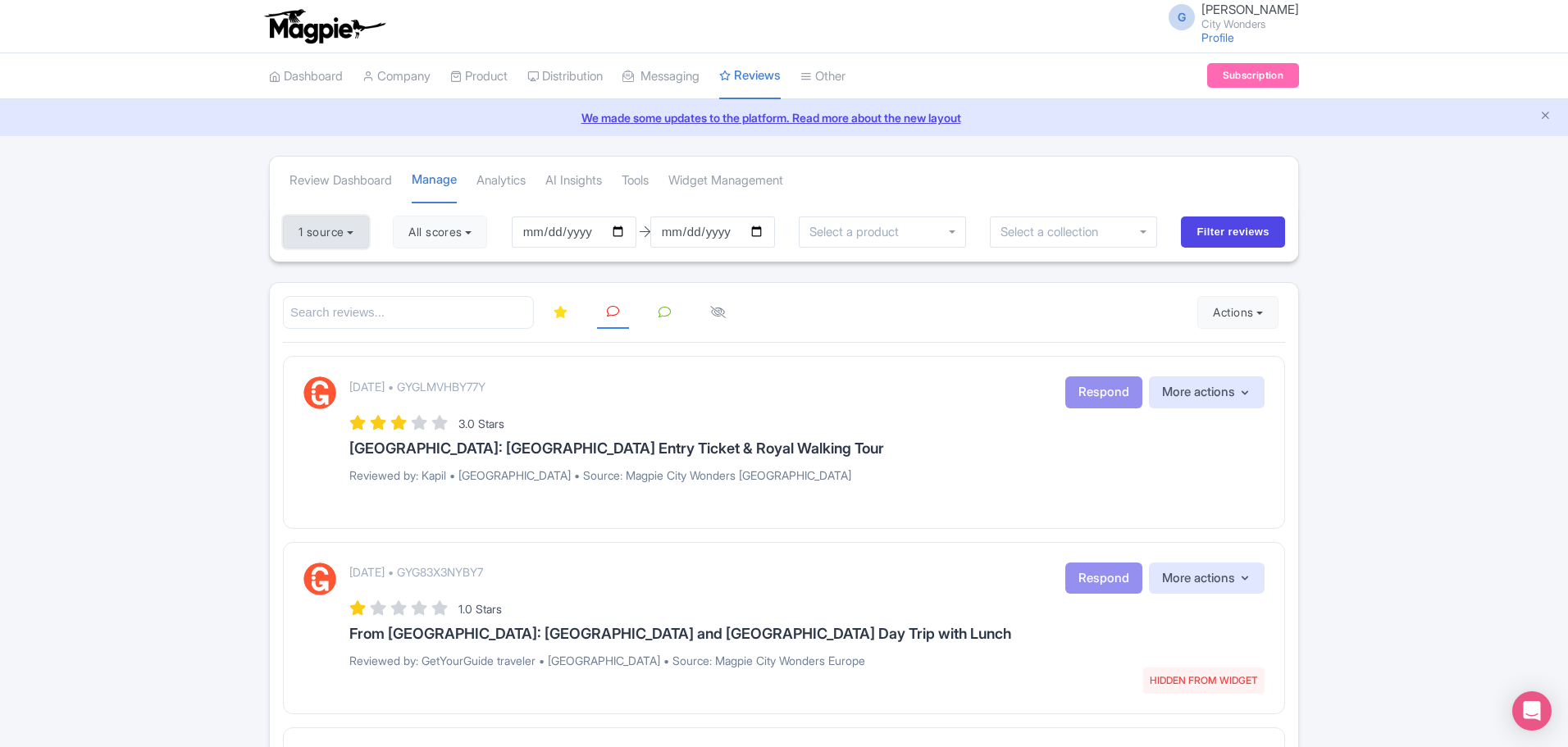
click at [348, 234] on button "1 source" at bounding box center [326, 232] width 87 height 33
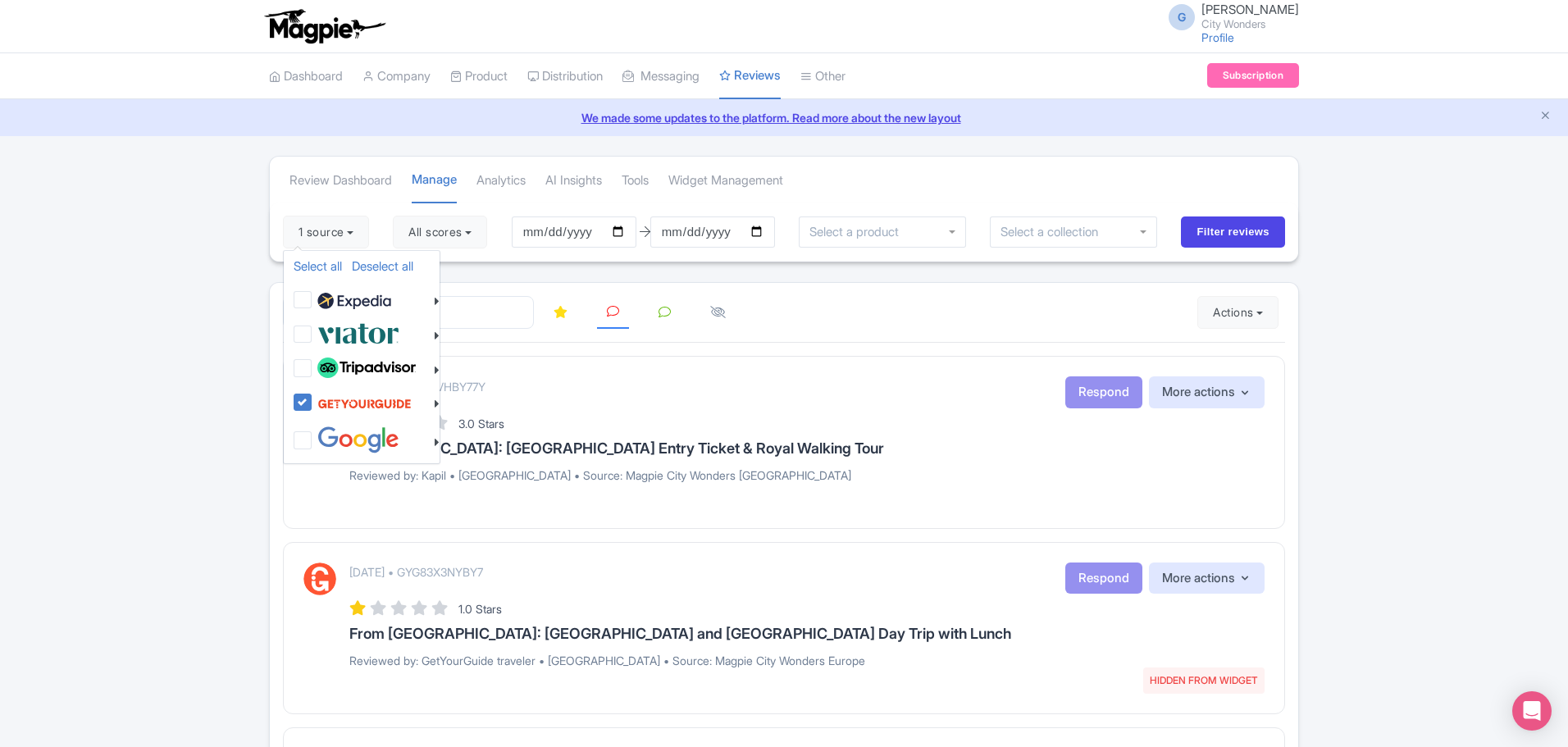
click at [897, 317] on div at bounding box center [784, 313] width 1002 height 34
